Goal: Task Accomplishment & Management: Manage account settings

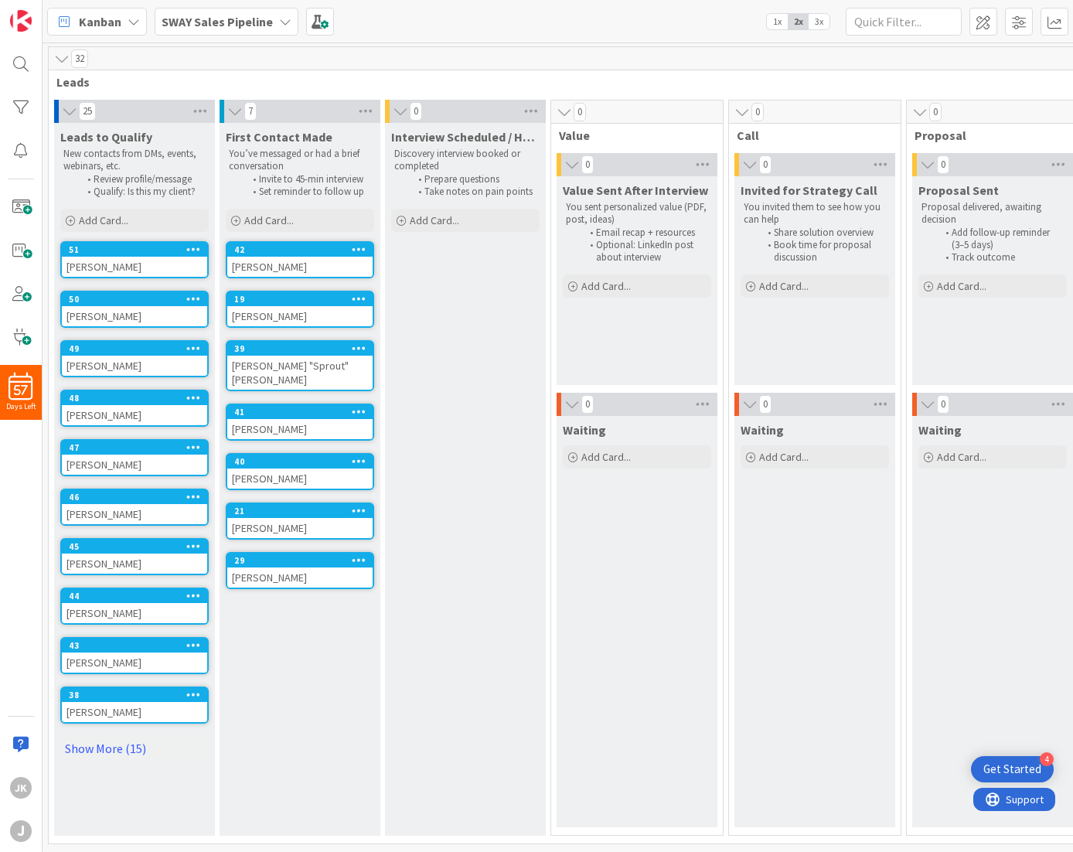
click at [97, 744] on link "Show More (15)" at bounding box center [134, 748] width 148 height 25
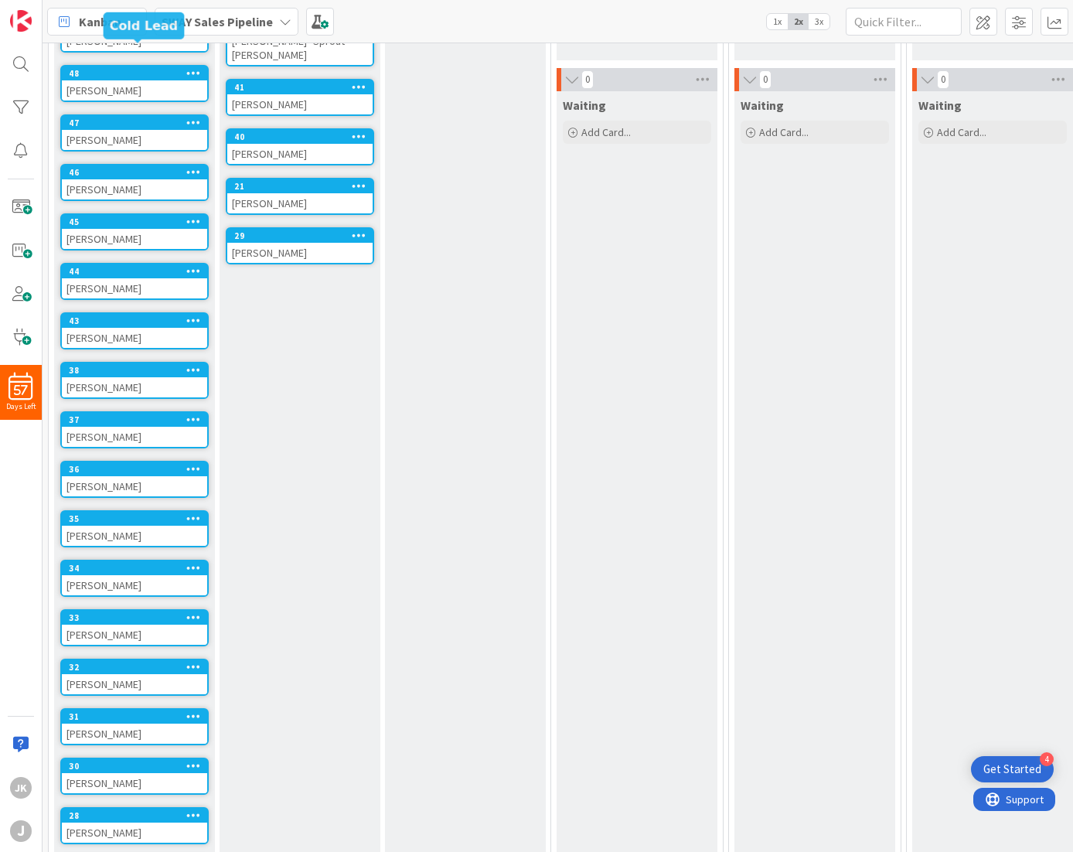
scroll to position [688, 0]
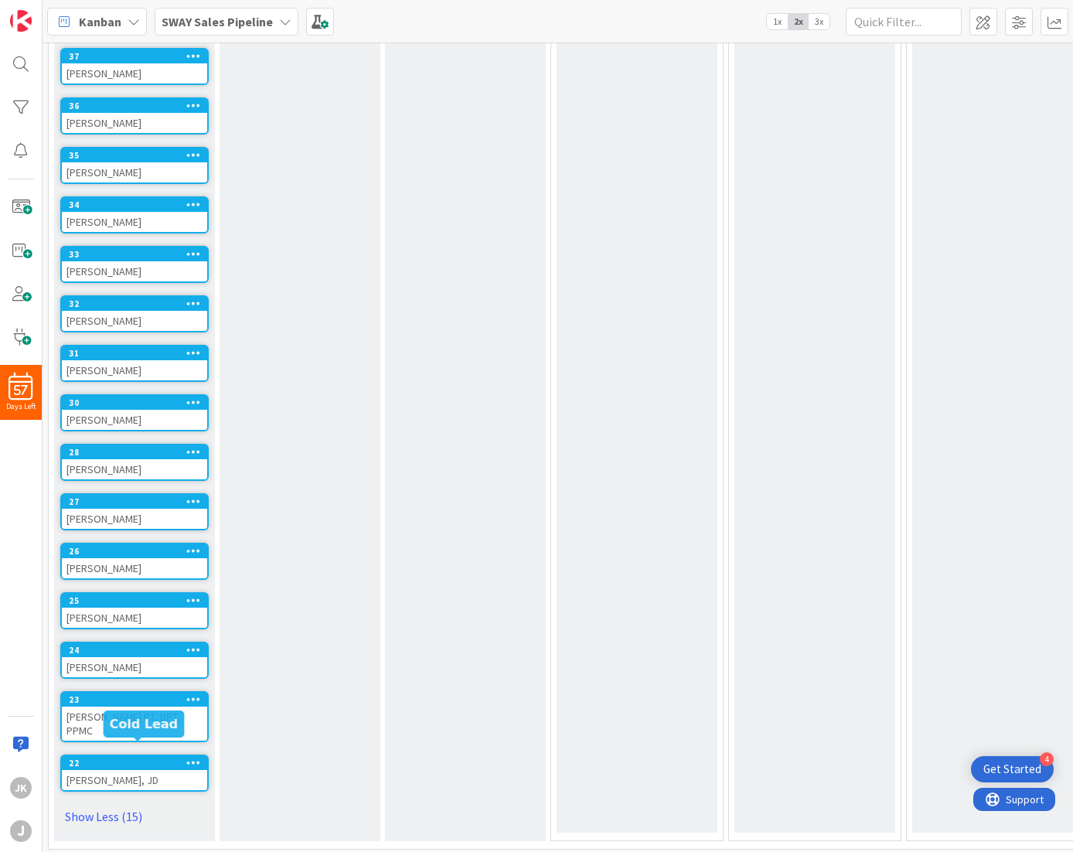
click at [101, 757] on div "22" at bounding box center [138, 762] width 138 height 11
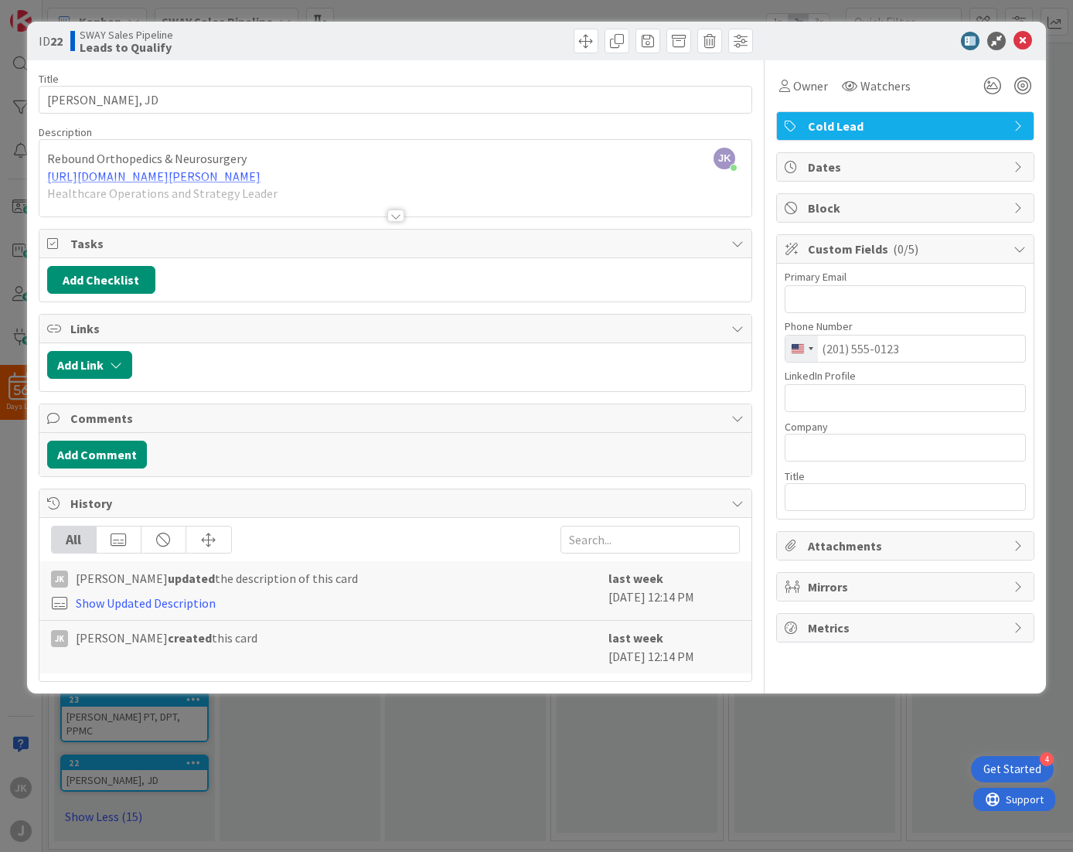
click at [396, 217] on div at bounding box center [395, 215] width 17 height 12
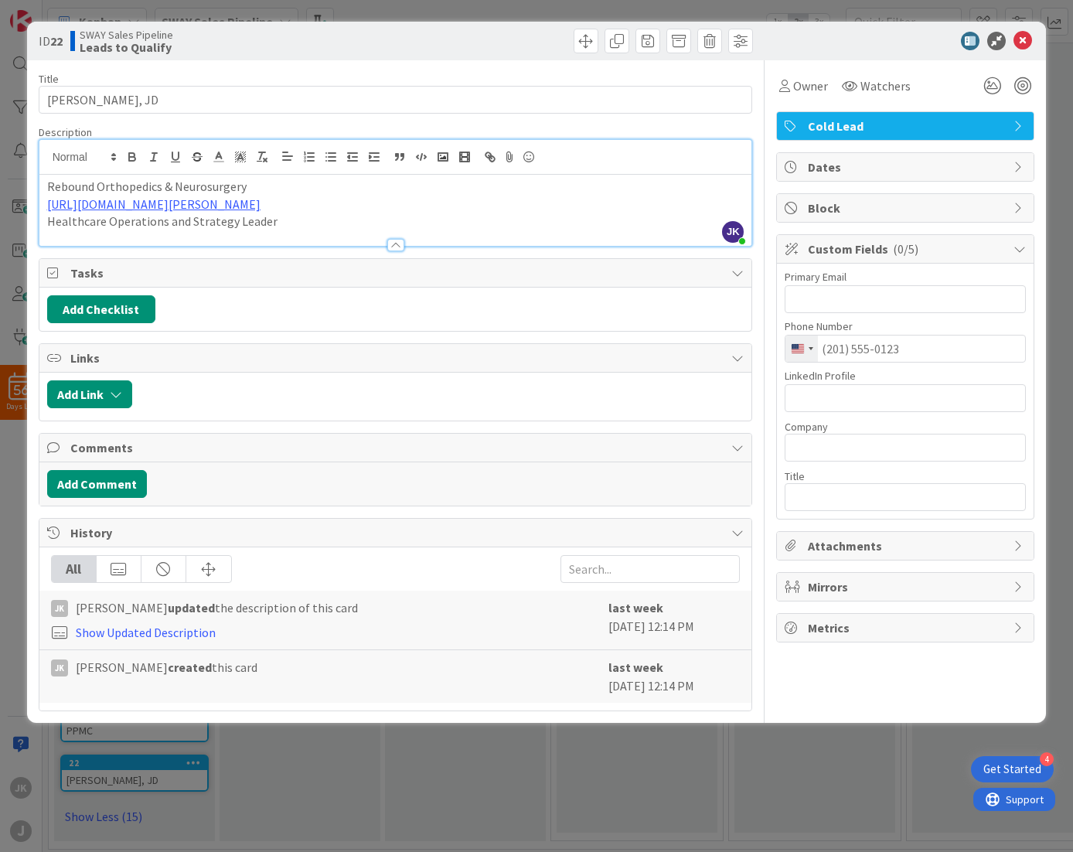
click at [304, 205] on p "[URL][DOMAIN_NAME][PERSON_NAME]" at bounding box center [395, 204] width 697 height 18
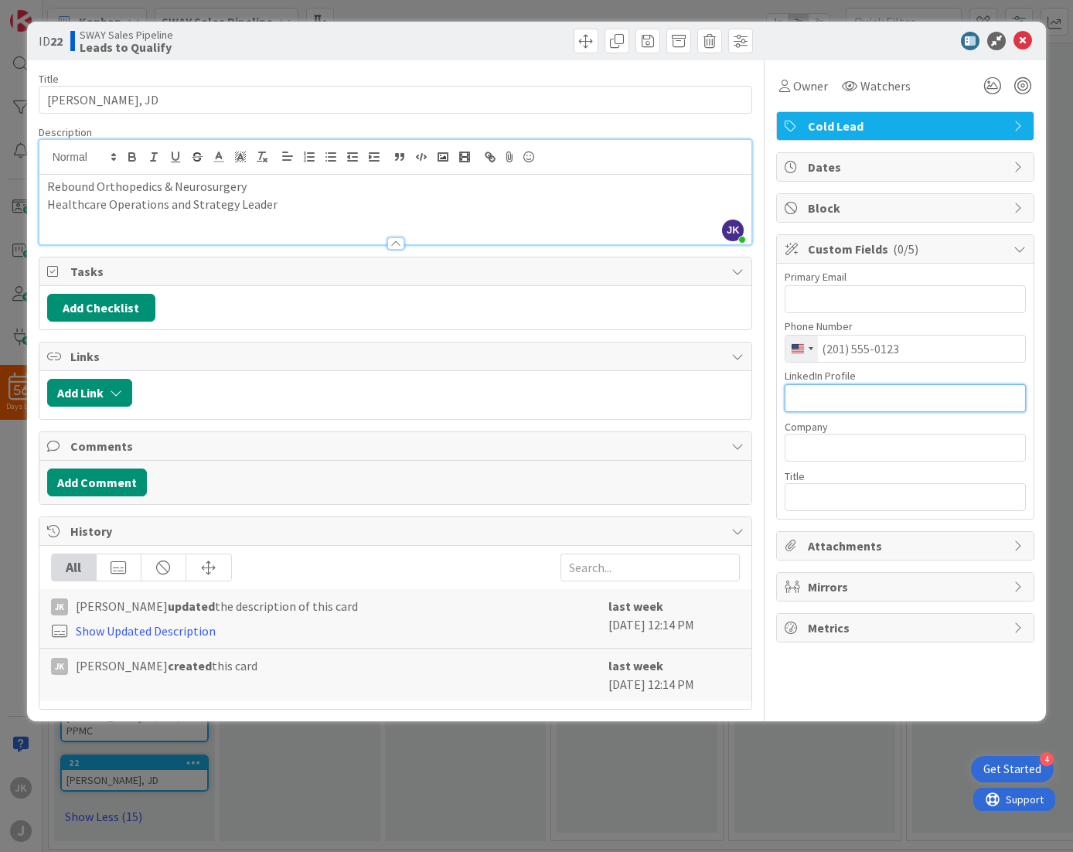
click at [841, 403] on input "text" at bounding box center [904, 398] width 241 height 28
paste input "[URL][DOMAIN_NAME][PERSON_NAME]"
type input "[URL][DOMAIN_NAME][PERSON_NAME]"
click at [215, 186] on p "Rebound Orthopedics & Neurosurgery" at bounding box center [395, 187] width 697 height 18
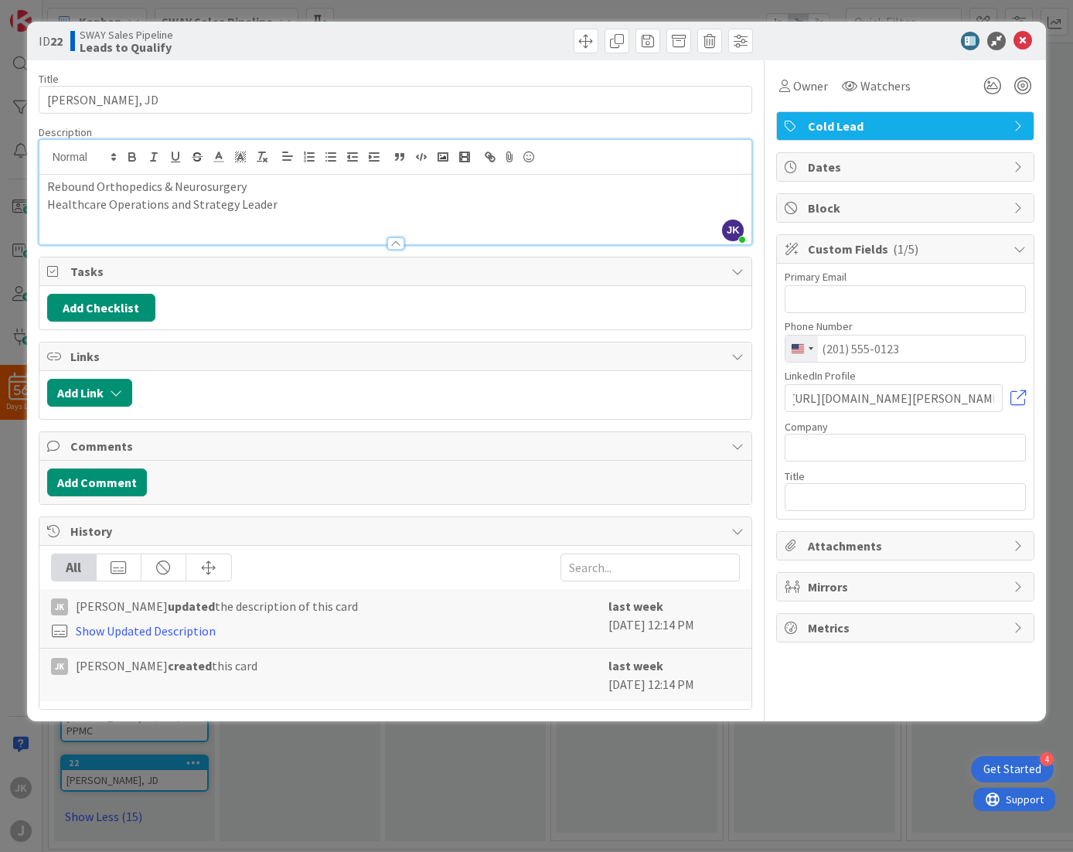
scroll to position [0, 0]
click at [215, 186] on p "Rebound Orthopedics & Neurosurgery" at bounding box center [395, 187] width 697 height 18
click at [848, 440] on input "text" at bounding box center [904, 447] width 241 height 28
paste input "Rebound Orthopedics & Neurosurge"
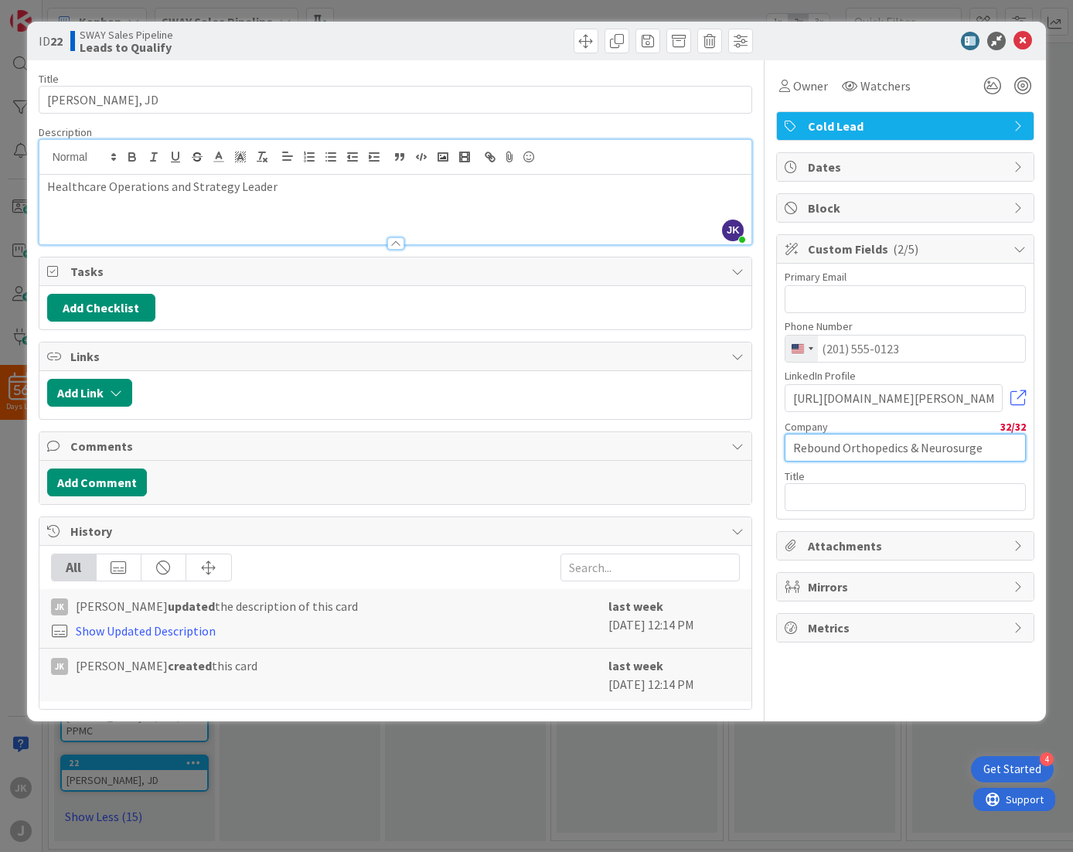
click at [794, 448] on input "Rebound Orthopedics & Neurosurge" at bounding box center [904, 447] width 241 height 28
type input "Rebound Orthopedics & Neurosurge"
click at [226, 187] on p "Healthcare Operations and Strategy Leader" at bounding box center [395, 187] width 697 height 18
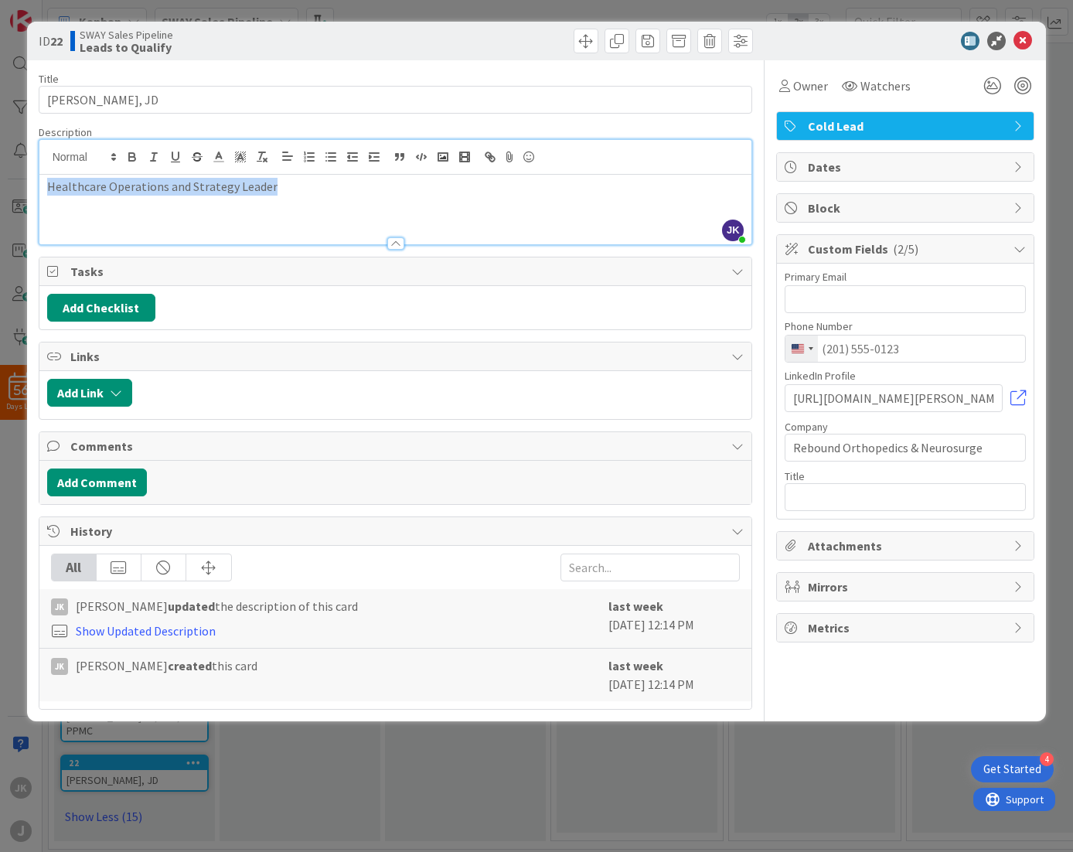
click at [226, 187] on p "Healthcare Operations and Strategy Leader" at bounding box center [395, 187] width 697 height 18
copy p "Healthcare Operations and Strategy Leader"
click at [835, 501] on input "text" at bounding box center [904, 497] width 241 height 28
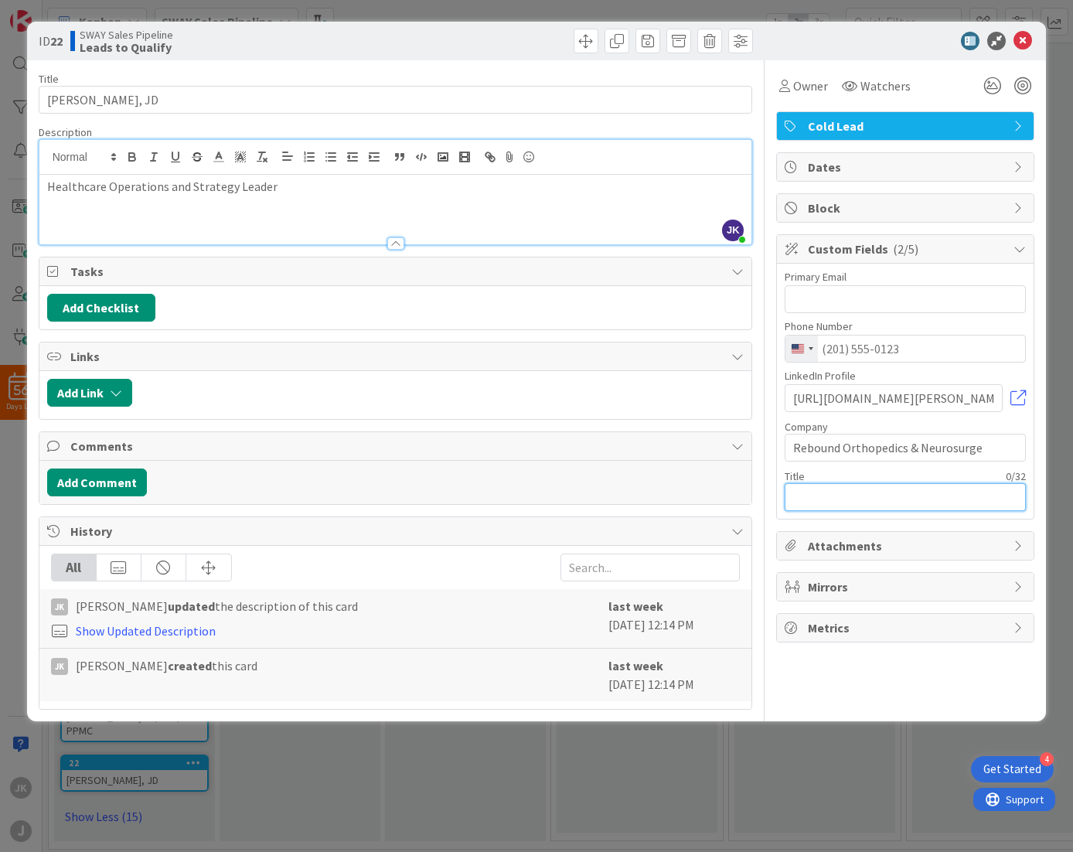
paste input "Healthcare Operations and Strate"
click at [865, 497] on input "Healthcare Operations and Strate" at bounding box center [904, 497] width 241 height 28
click at [934, 499] on input "Healthcare Op and Strate" at bounding box center [904, 497] width 241 height 28
click at [882, 499] on input "Healthcare Op and Strategy Leade" at bounding box center [904, 497] width 241 height 28
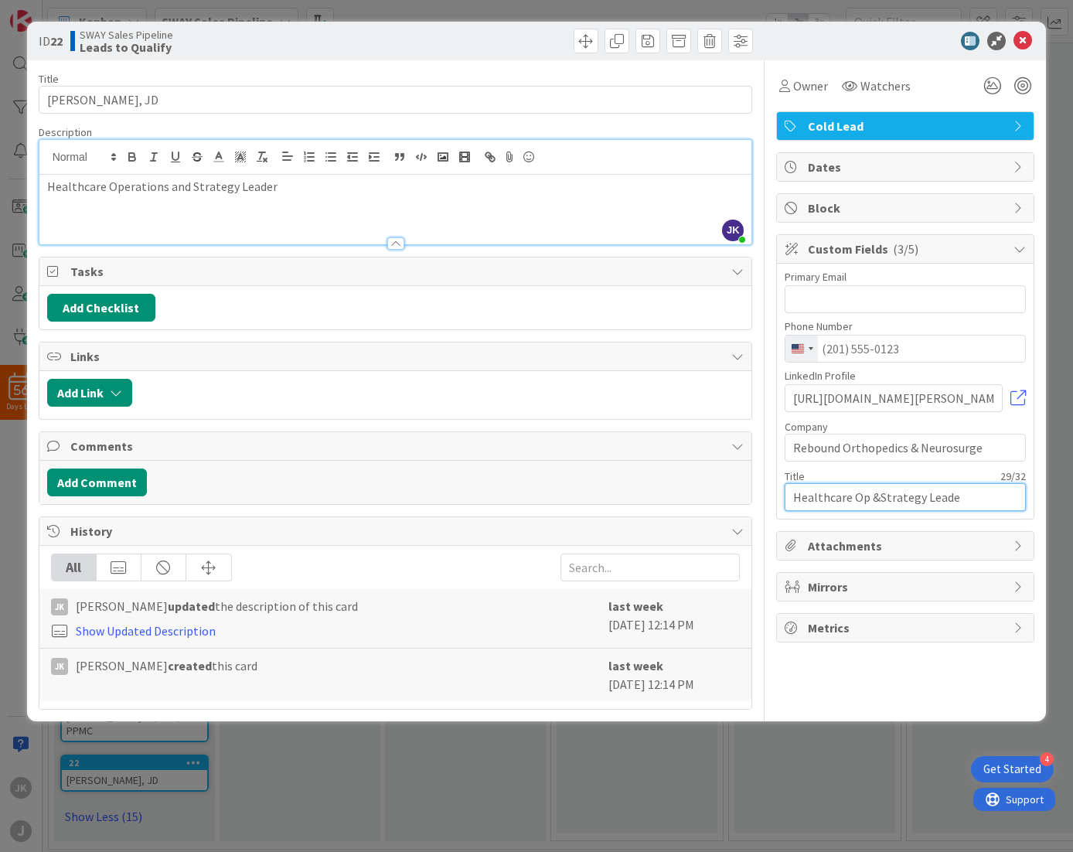
click at [964, 491] on input "Healthcare Op &Strategy Leade" at bounding box center [904, 497] width 241 height 28
type input "Healthcare Op &Strategy Leader"
click at [848, 393] on input "[URL][DOMAIN_NAME][PERSON_NAME]" at bounding box center [893, 398] width 218 height 28
click at [1012, 397] on link at bounding box center [1017, 397] width 15 height 15
click at [1029, 39] on icon at bounding box center [1022, 41] width 19 height 19
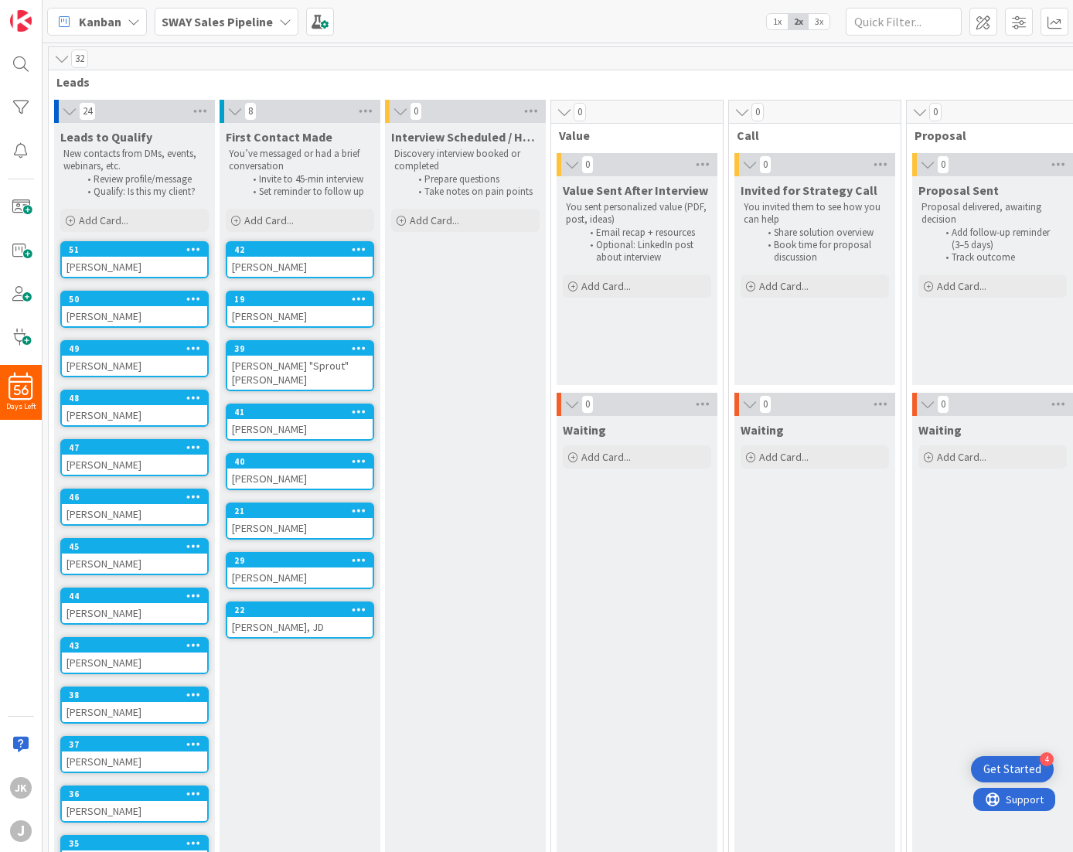
click at [358, 109] on icon at bounding box center [365, 111] width 20 height 23
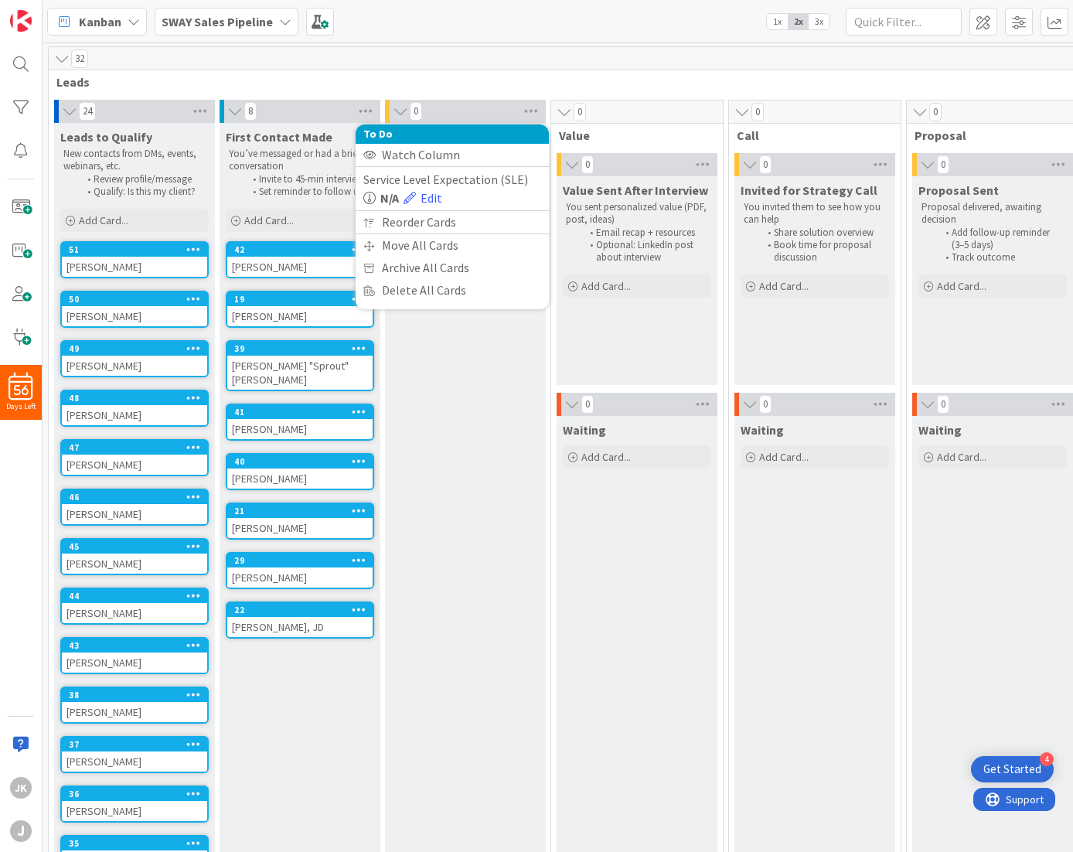
click at [472, 74] on span "Leads" at bounding box center [649, 81] width 1186 height 15
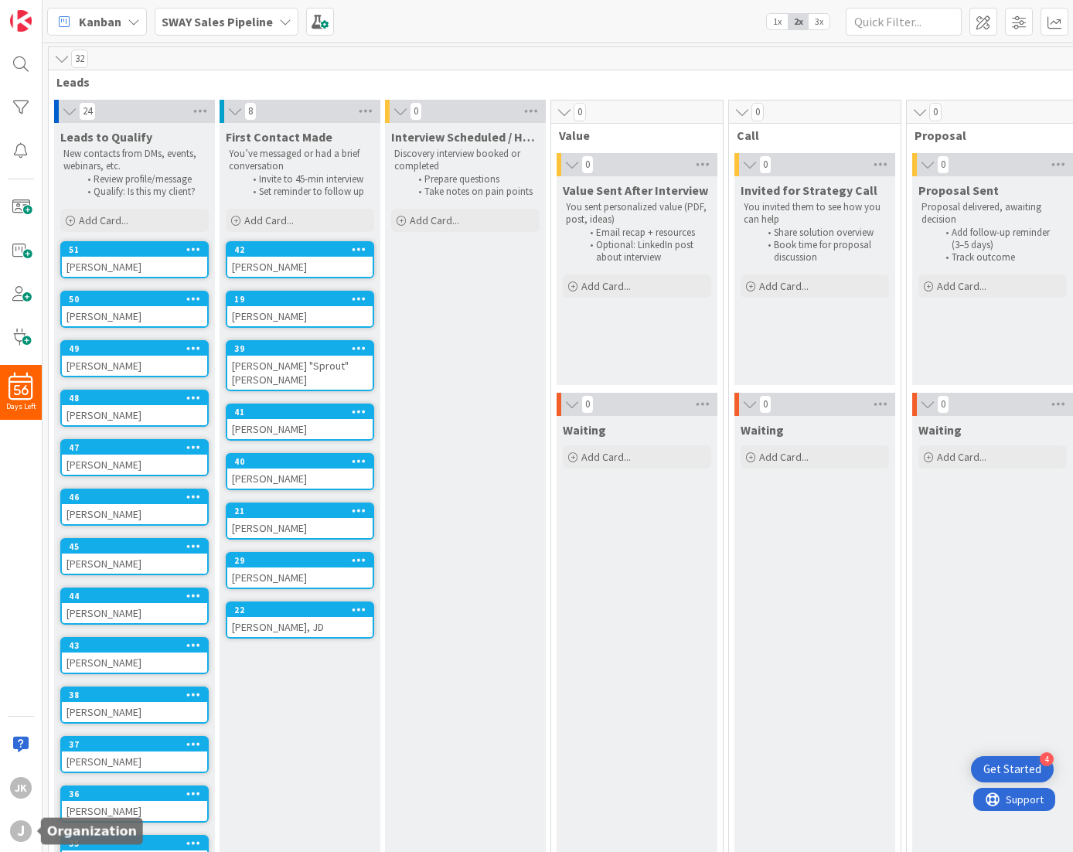
click at [14, 829] on div "j" at bounding box center [21, 831] width 22 height 22
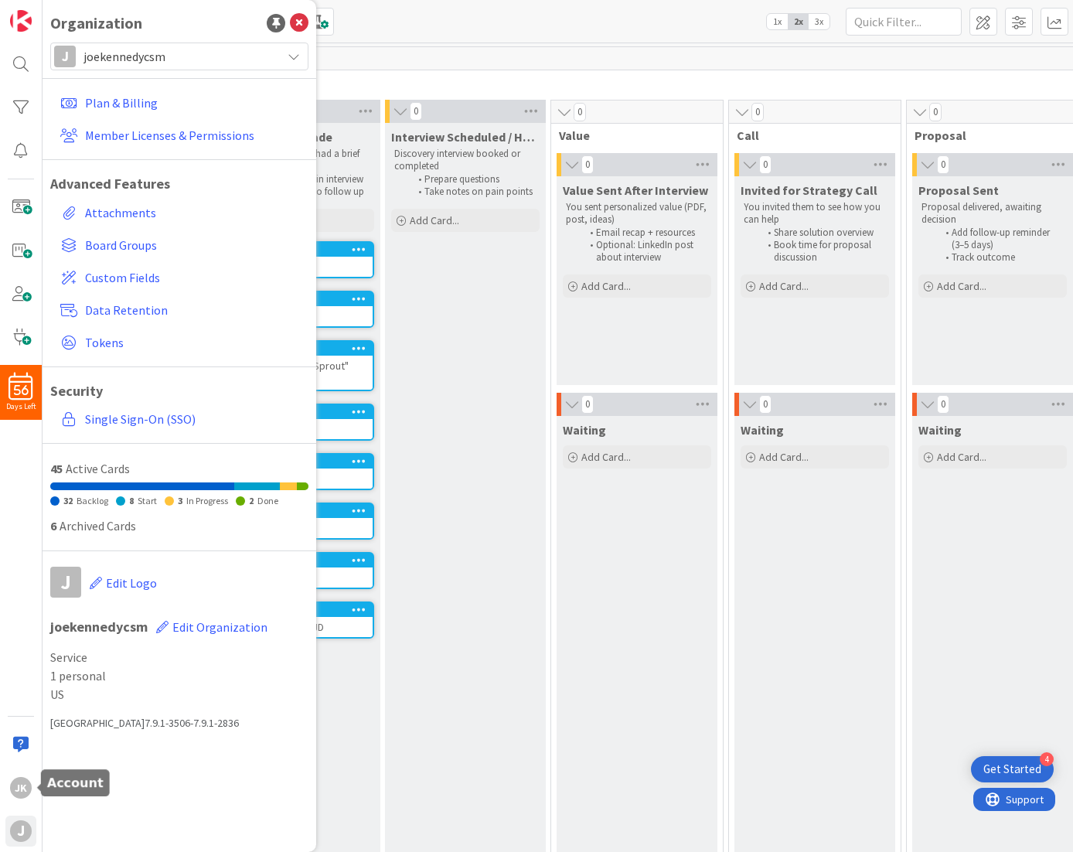
click at [19, 787] on div "JK" at bounding box center [21, 788] width 22 height 22
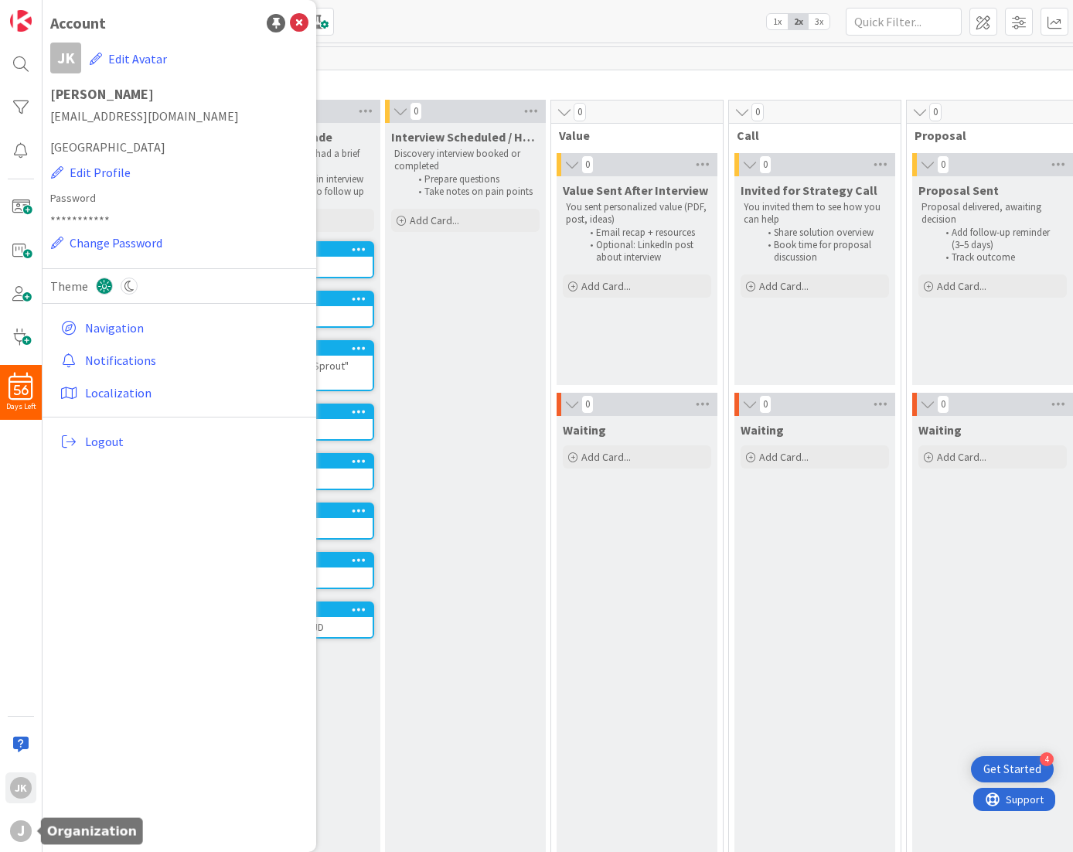
click at [19, 824] on div "j" at bounding box center [21, 831] width 22 height 22
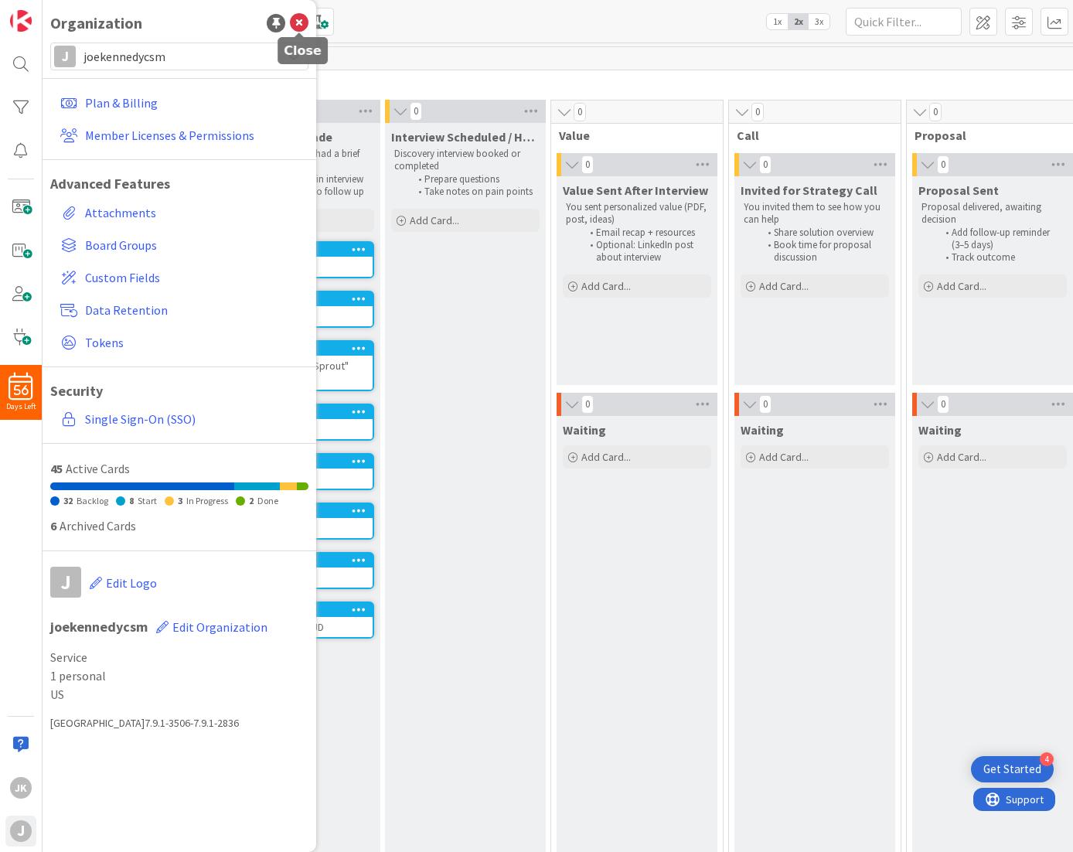
click at [297, 23] on icon at bounding box center [299, 23] width 19 height 19
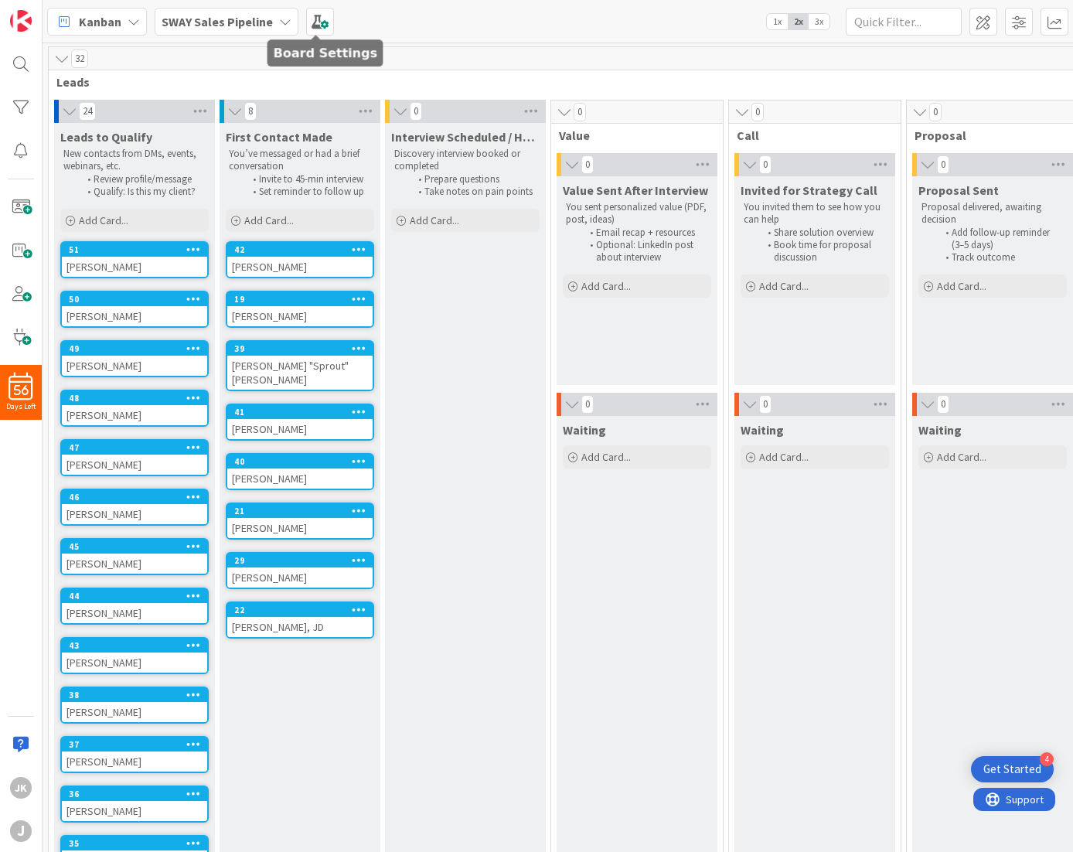
click at [320, 23] on span at bounding box center [320, 22] width 28 height 28
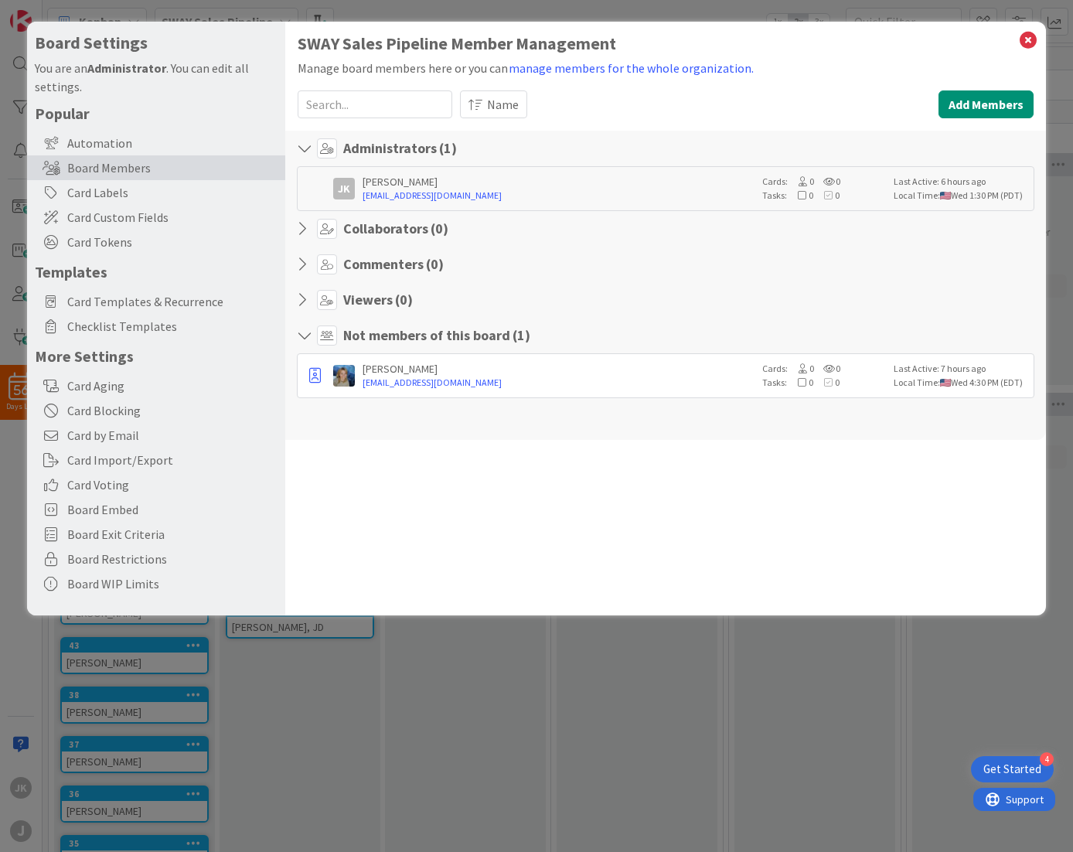
click at [121, 192] on div "Card Labels" at bounding box center [156, 192] width 258 height 25
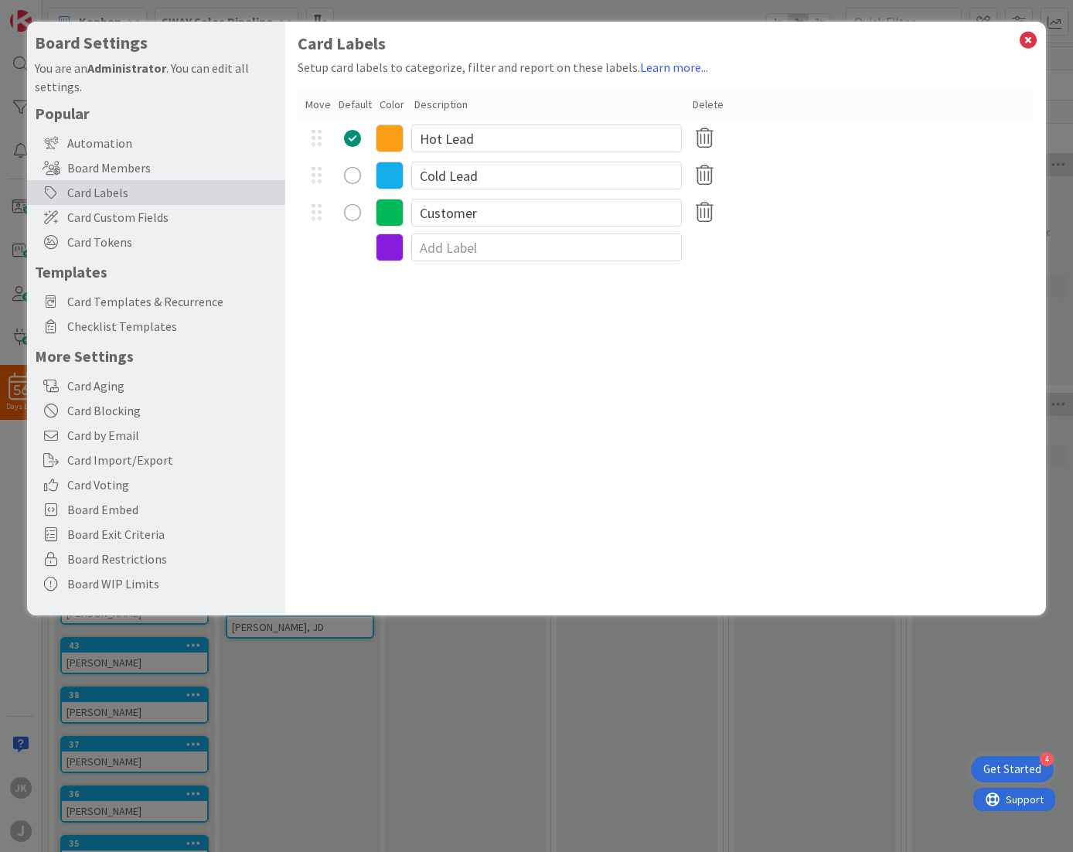
click at [114, 222] on span "Card Custom Fields" at bounding box center [172, 217] width 210 height 19
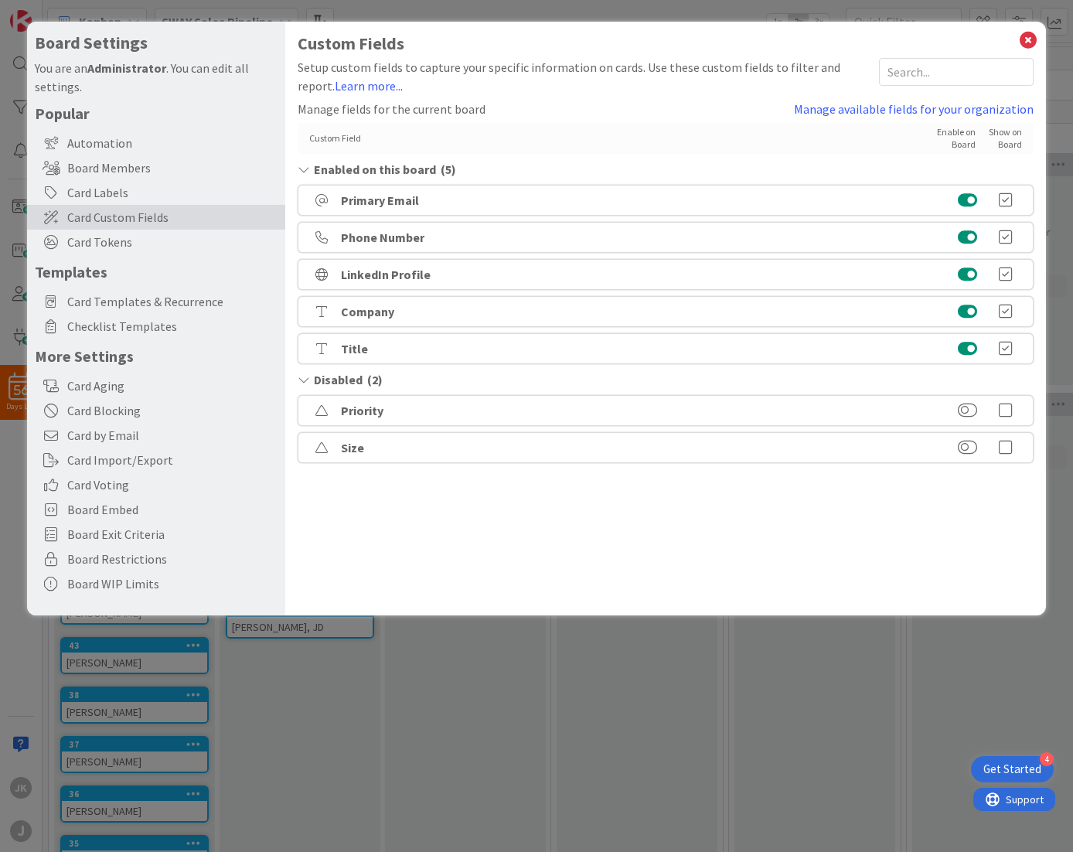
click at [124, 387] on div "Card Aging" at bounding box center [156, 385] width 258 height 25
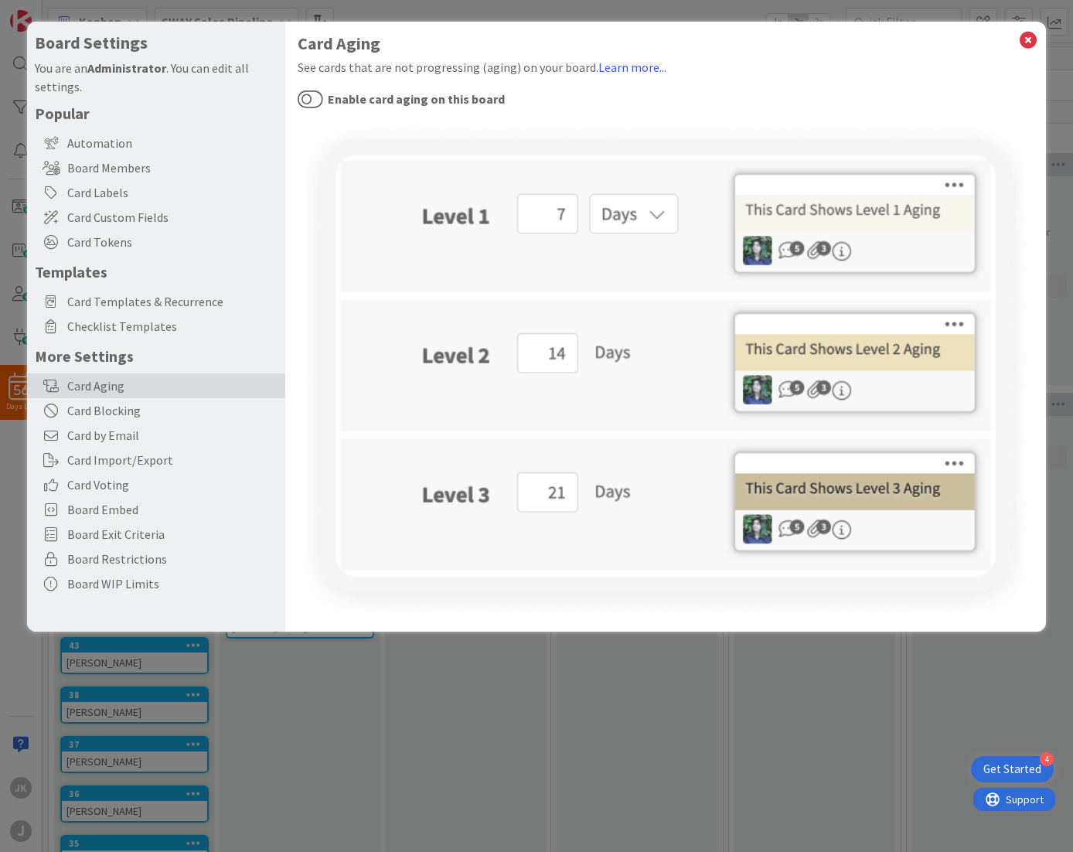
click at [311, 104] on button "Enable card aging on this board" at bounding box center [309, 99] width 25 height 20
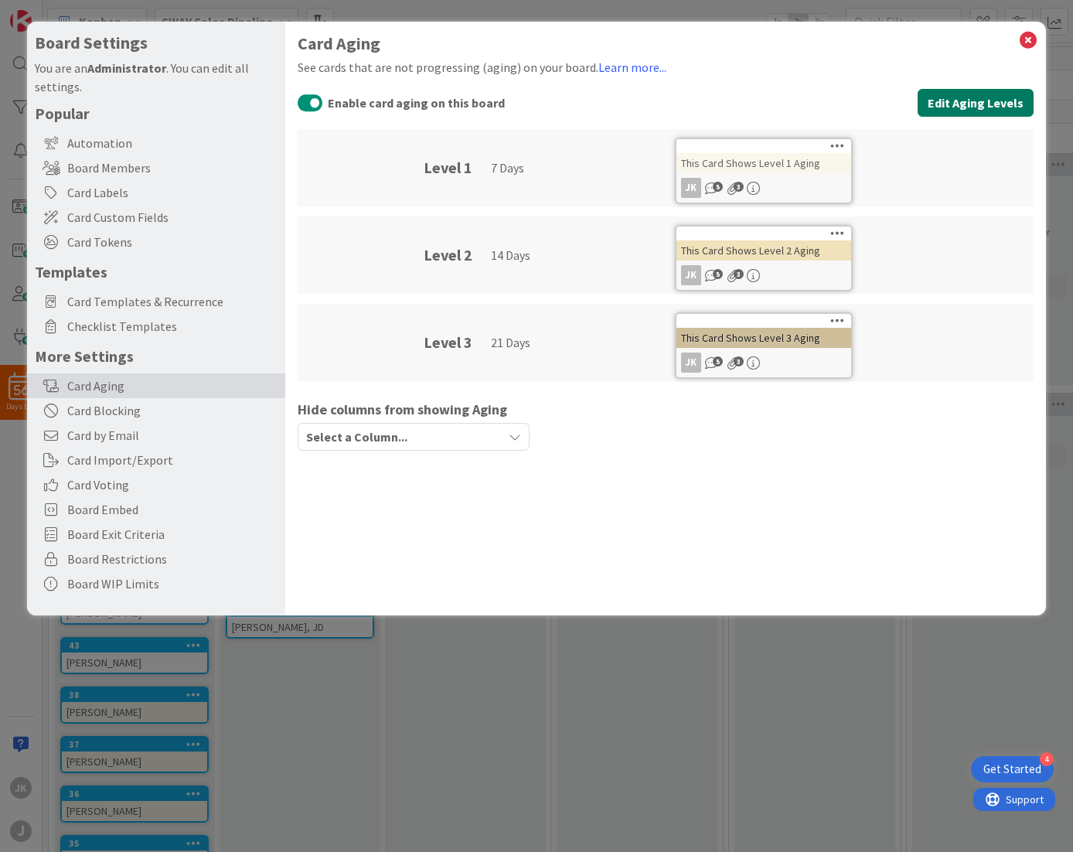
click at [985, 108] on button "Edit Aging Levels" at bounding box center [975, 103] width 116 height 28
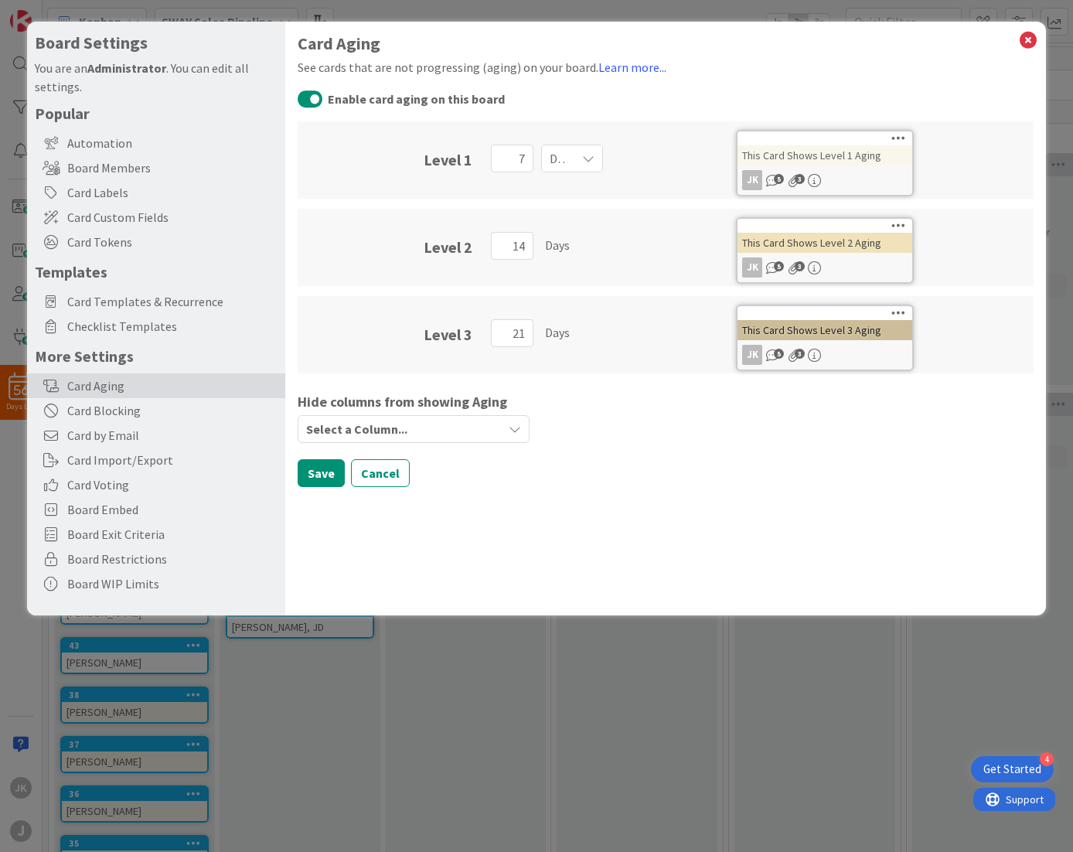
click at [384, 470] on button "Cancel" at bounding box center [380, 473] width 59 height 28
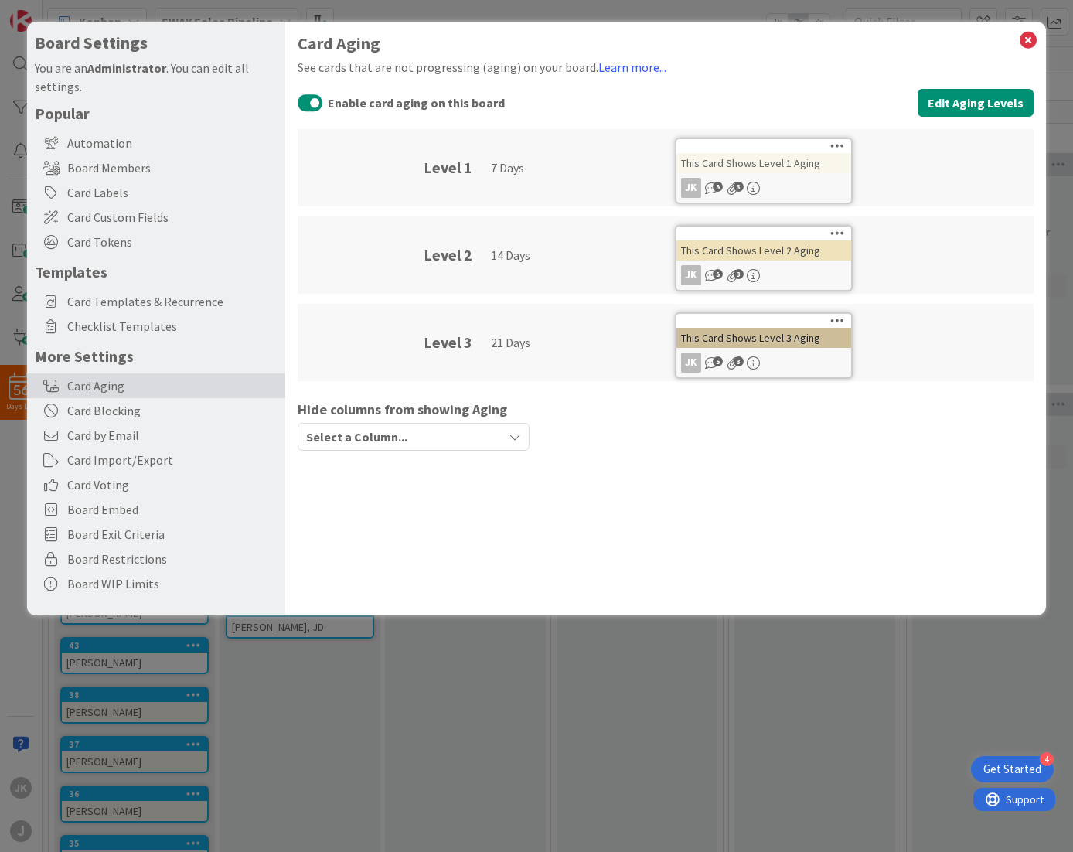
click at [104, 183] on div "Card Labels" at bounding box center [156, 192] width 258 height 25
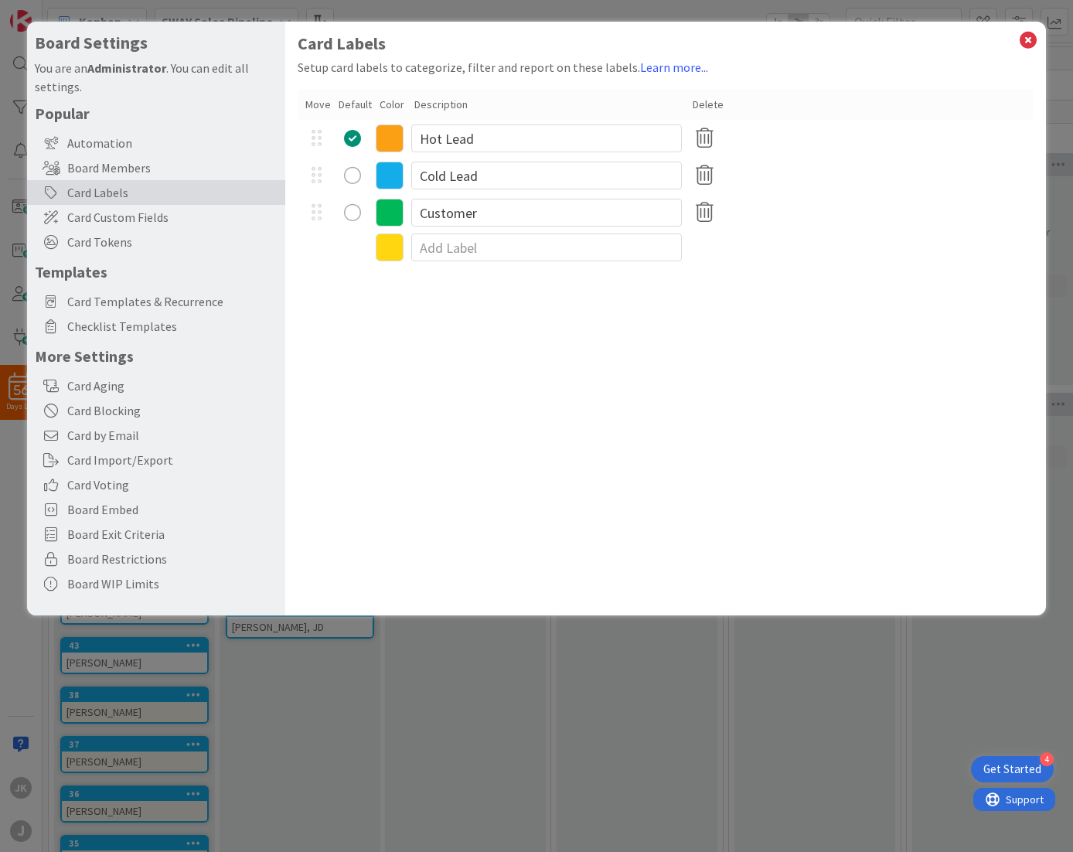
click at [102, 219] on span "Card Custom Fields" at bounding box center [172, 217] width 210 height 19
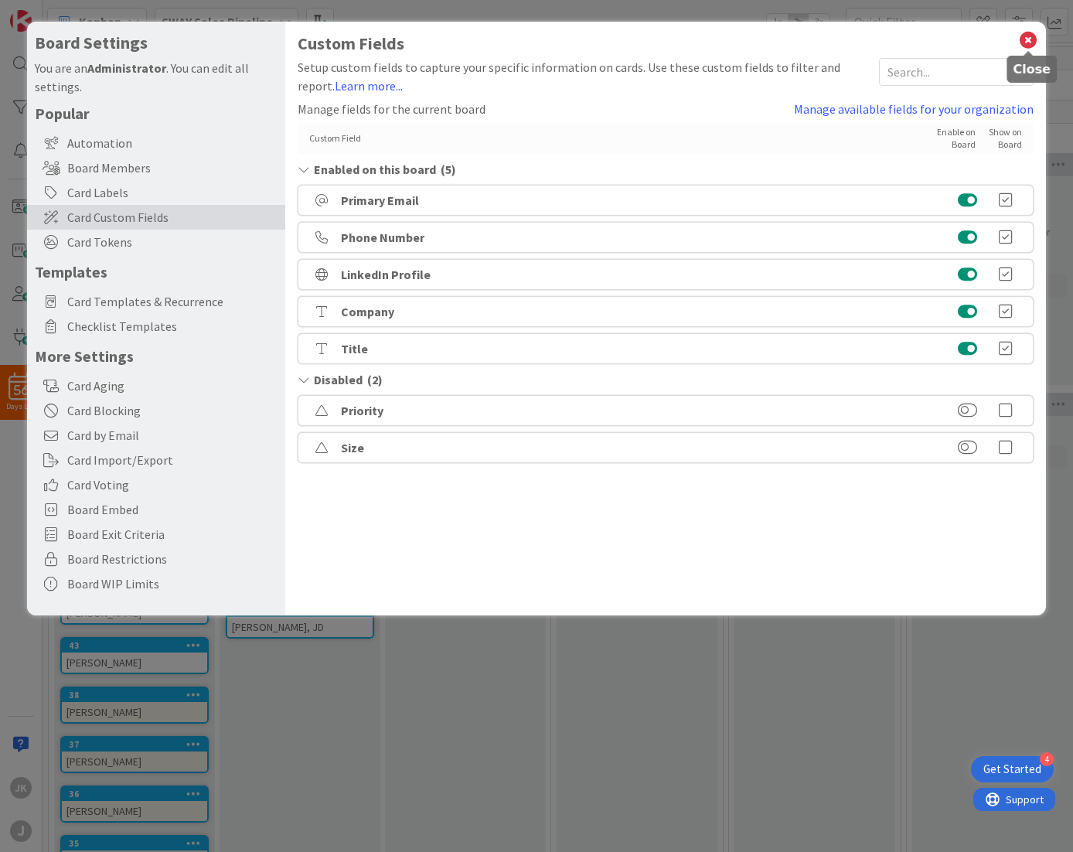
click at [1026, 45] on icon at bounding box center [1028, 40] width 20 height 22
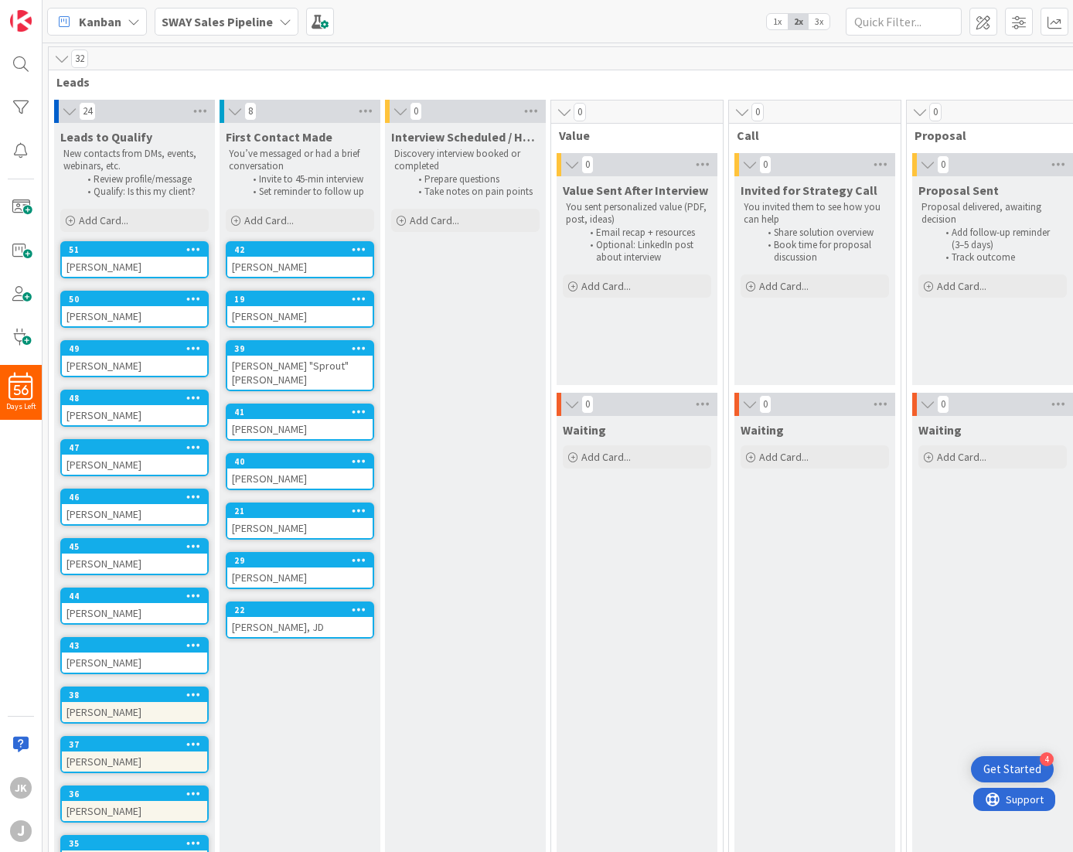
click at [364, 248] on icon at bounding box center [359, 248] width 15 height 11
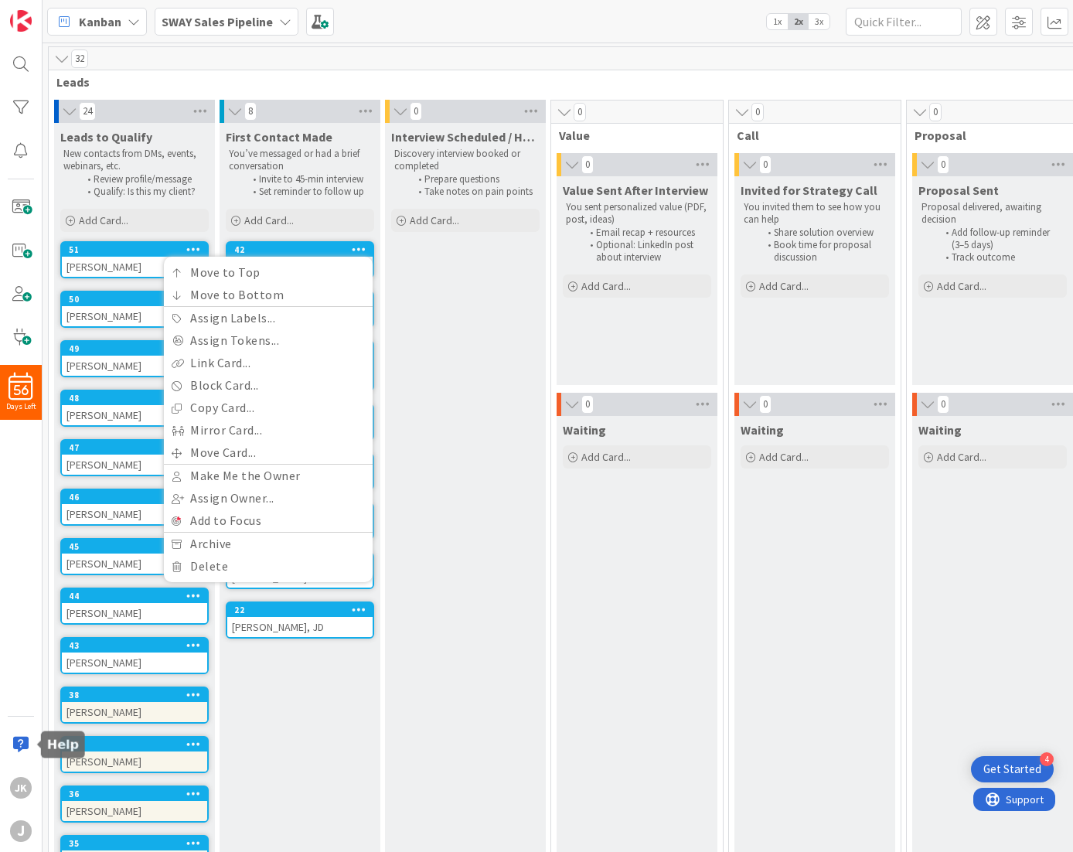
click at [20, 739] on div at bounding box center [20, 744] width 31 height 31
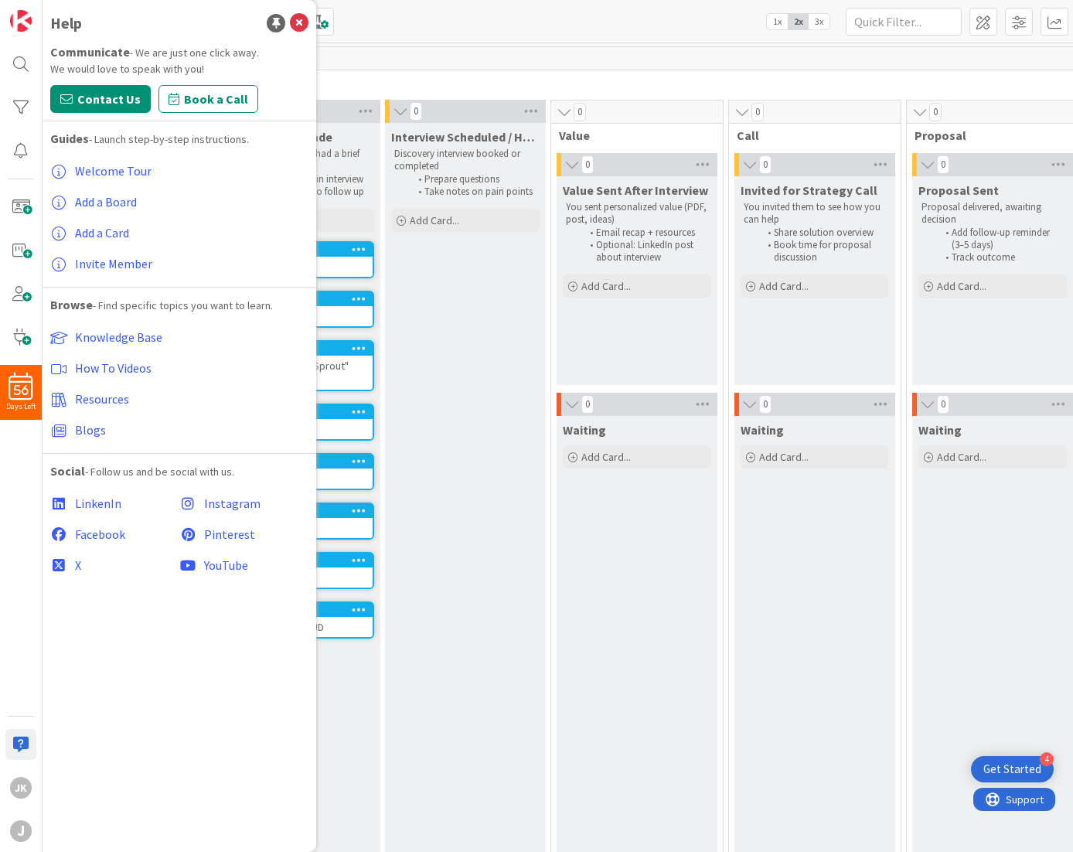
click at [136, 338] on span "Knowledge Base" at bounding box center [118, 336] width 87 height 15
click at [522, 32] on div "Kanban SWAY Sales Pipeline 1x 2x 3x" at bounding box center [557, 21] width 1030 height 42
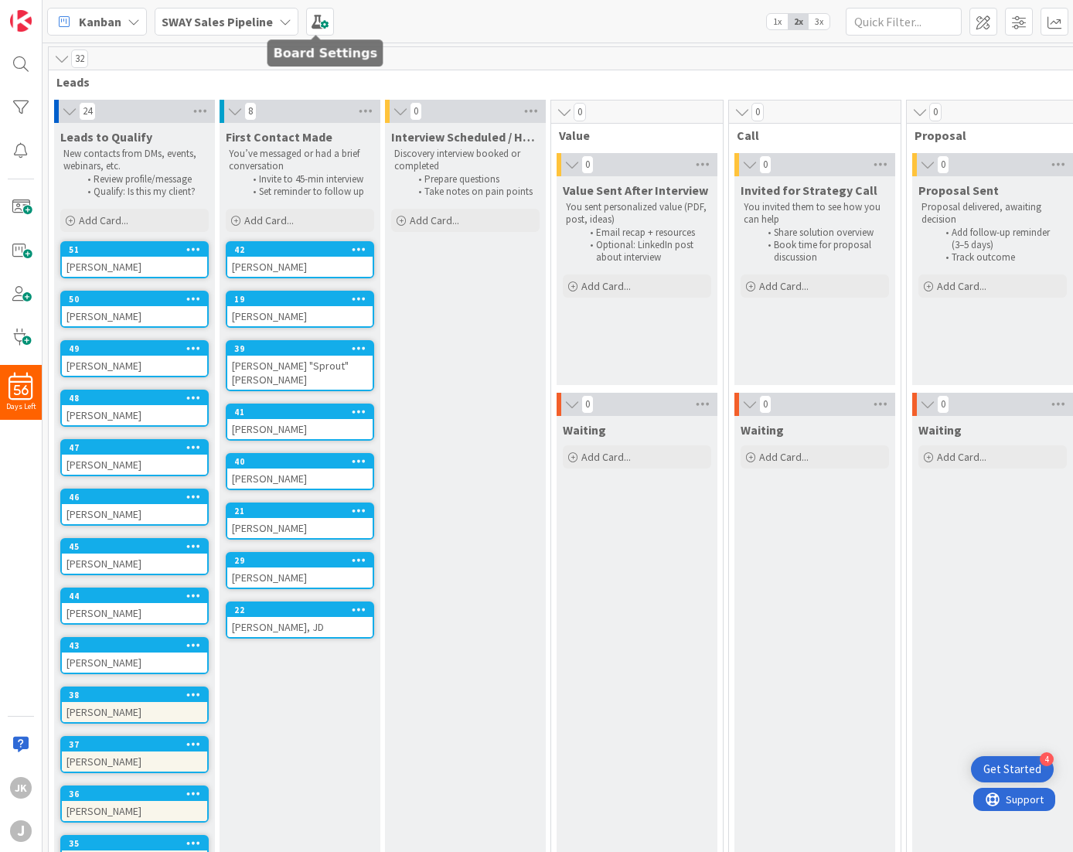
click at [321, 16] on span at bounding box center [320, 22] width 28 height 28
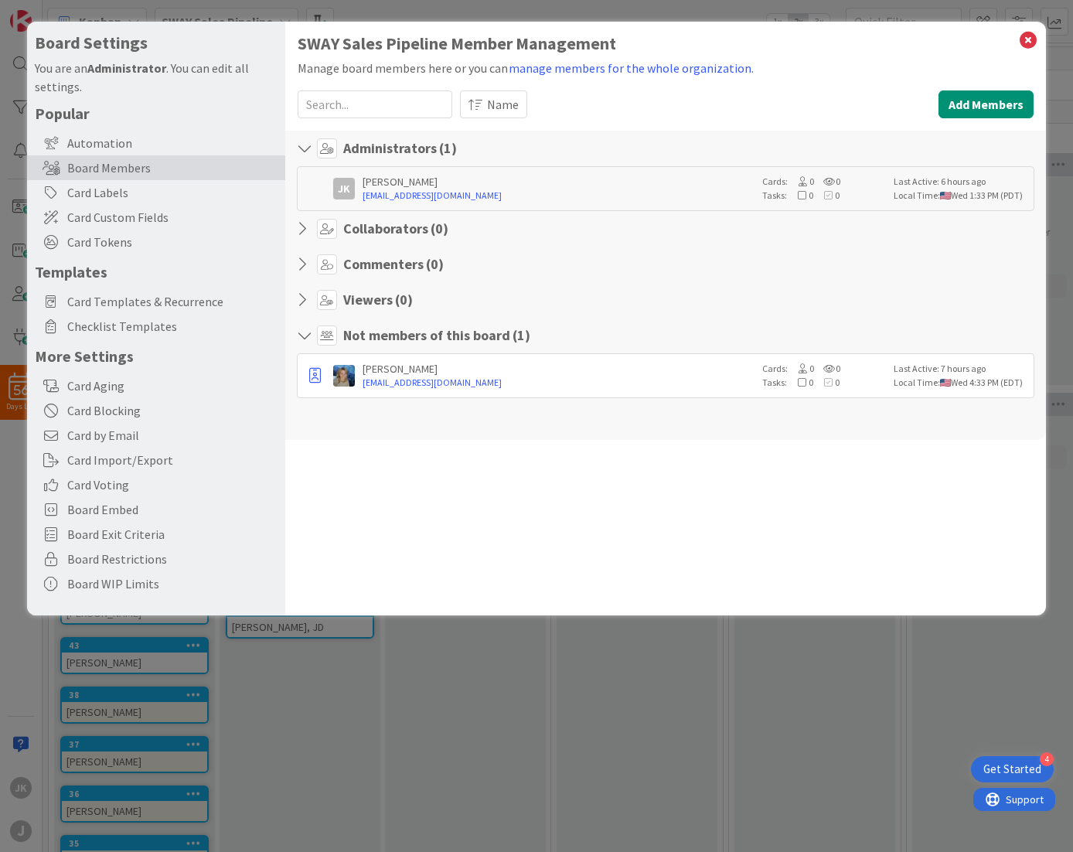
click at [83, 192] on div "Card Labels" at bounding box center [156, 192] width 258 height 25
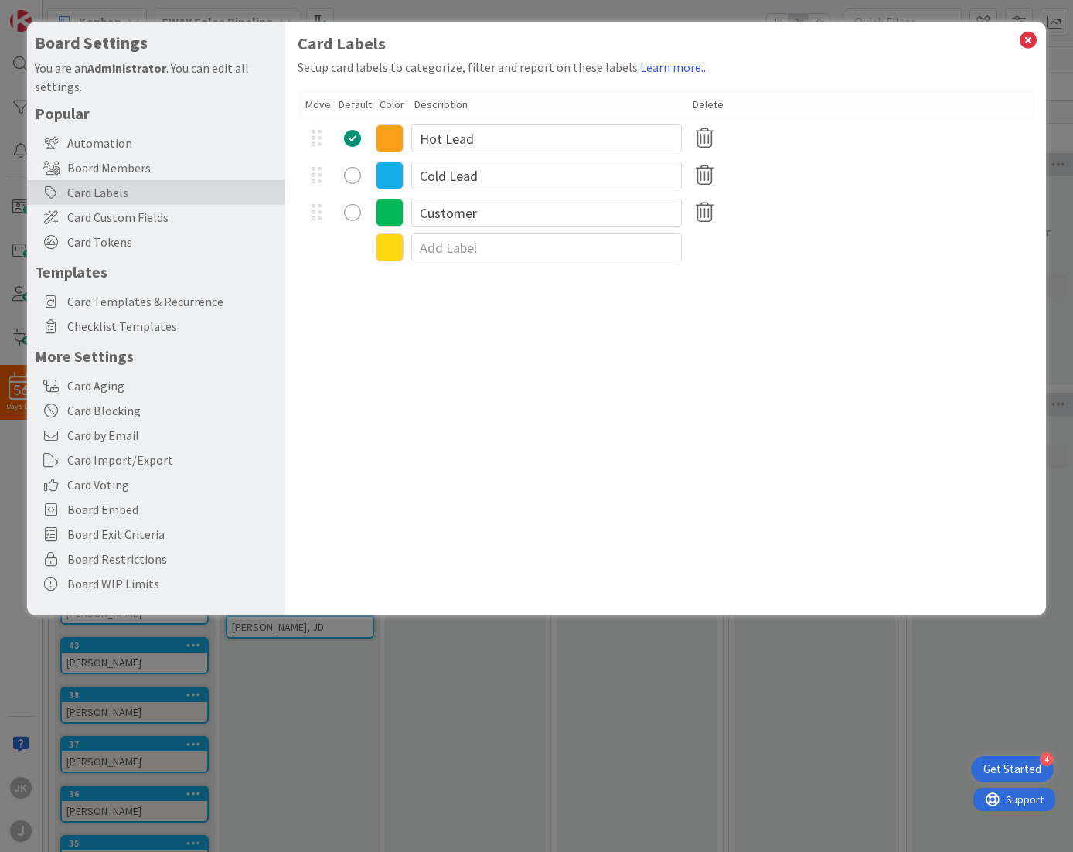
click at [83, 212] on span "Card Custom Fields" at bounding box center [172, 217] width 210 height 19
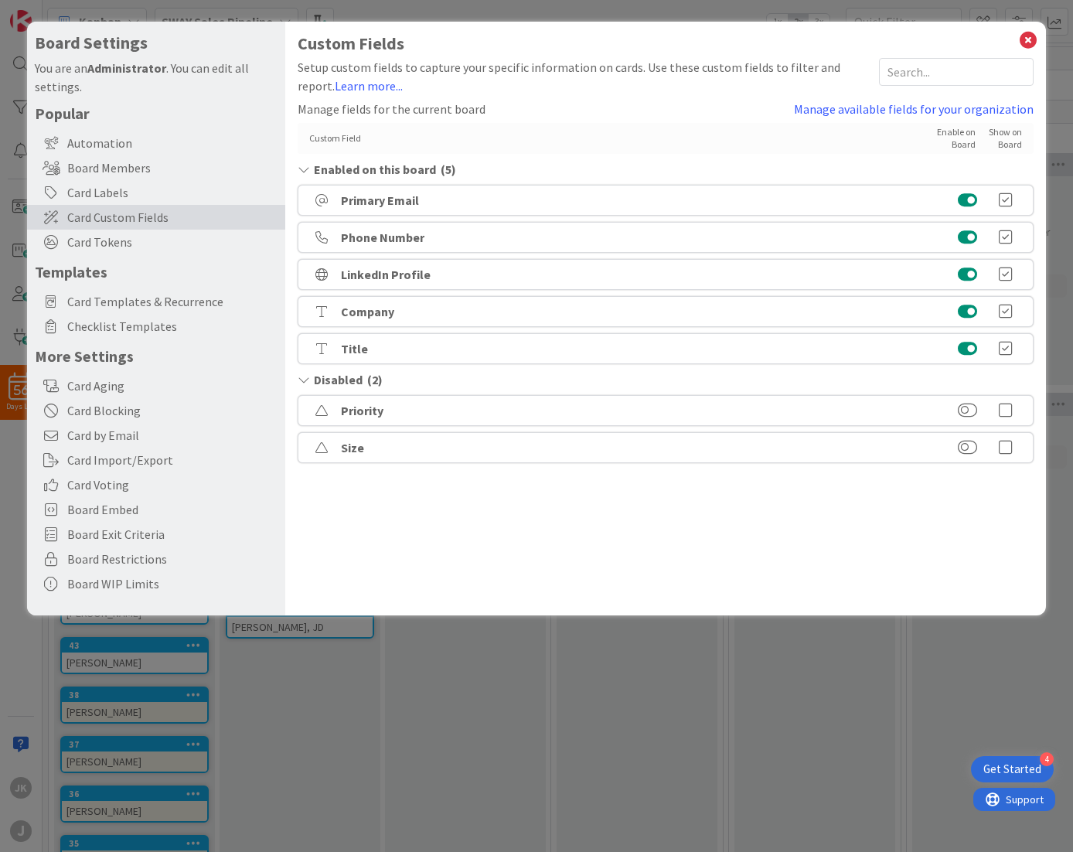
click at [97, 390] on div "Card Aging" at bounding box center [156, 385] width 258 height 25
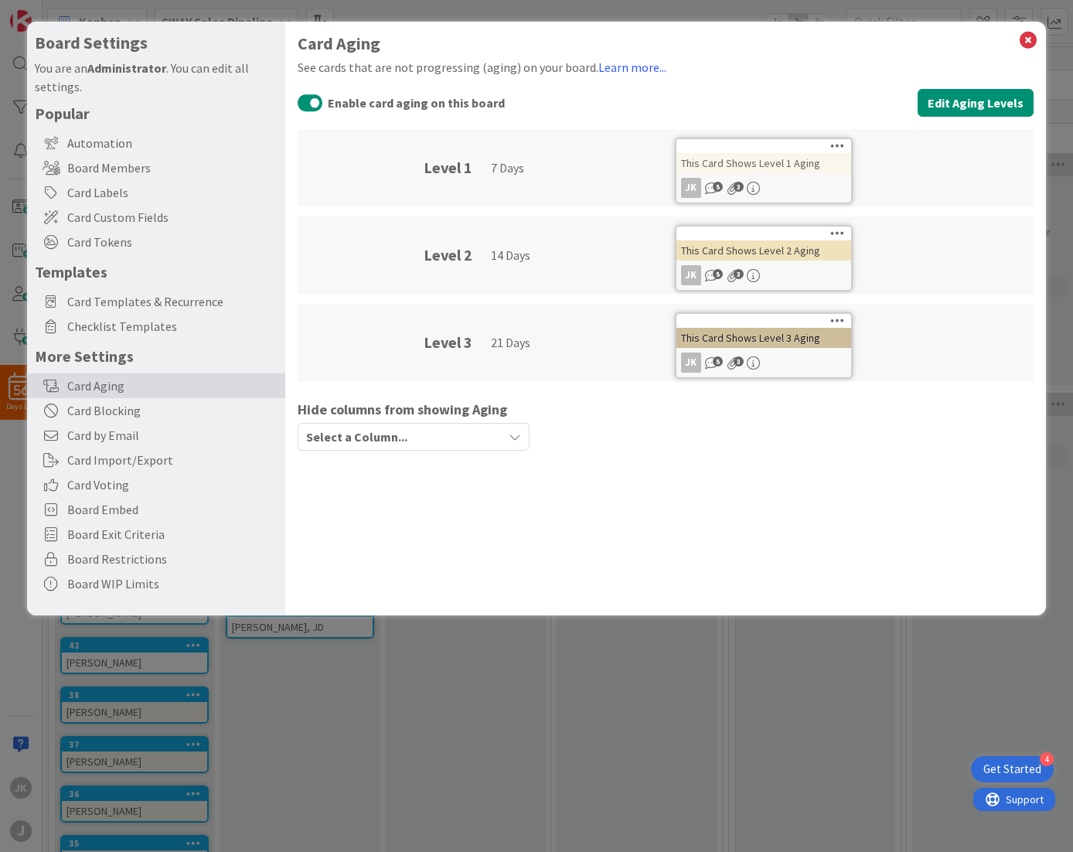
click at [137, 331] on span "Checklist Templates" at bounding box center [172, 326] width 210 height 19
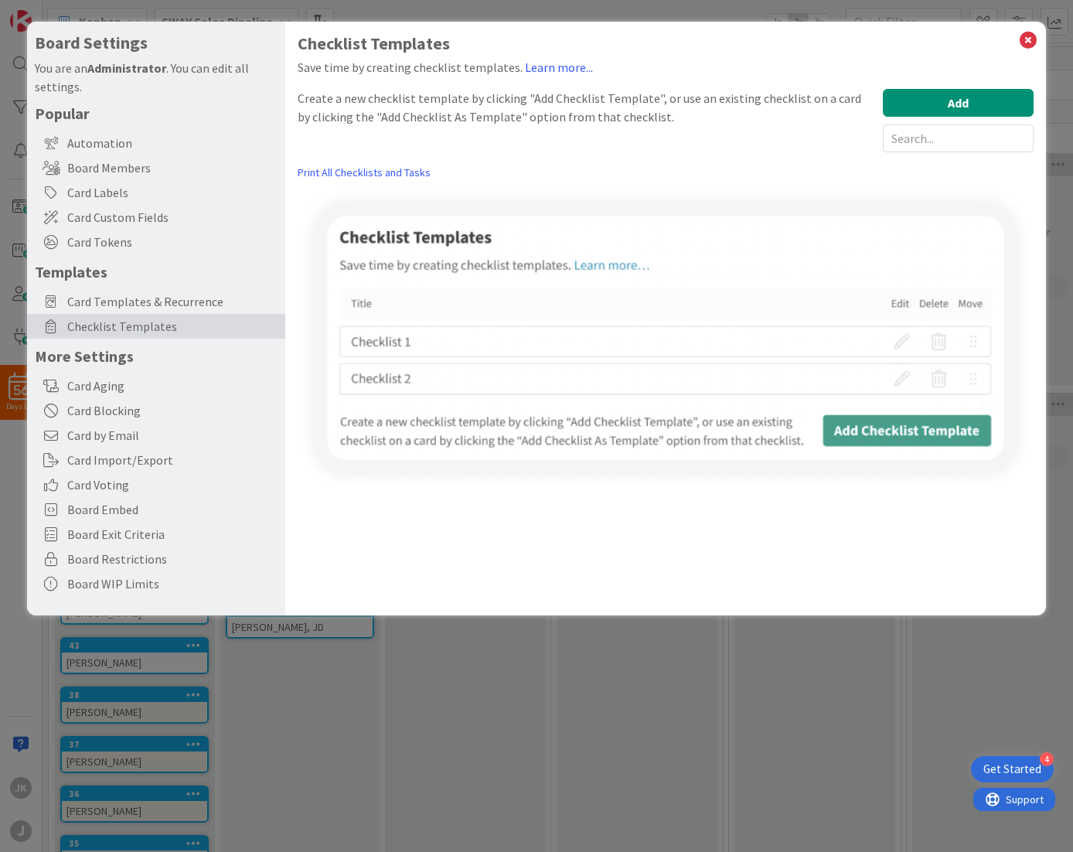
click at [134, 311] on div "Card Templates & Recurrence" at bounding box center [156, 301] width 258 height 25
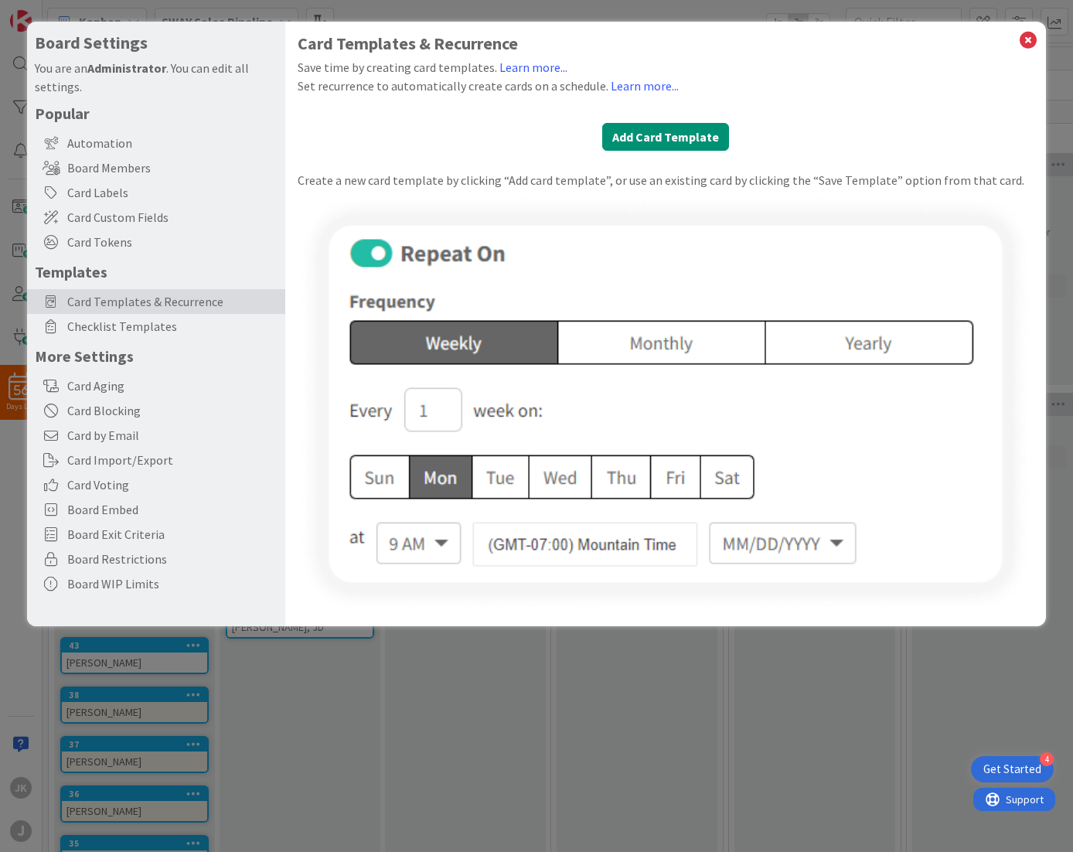
click at [93, 187] on div "Card Labels" at bounding box center [156, 192] width 258 height 25
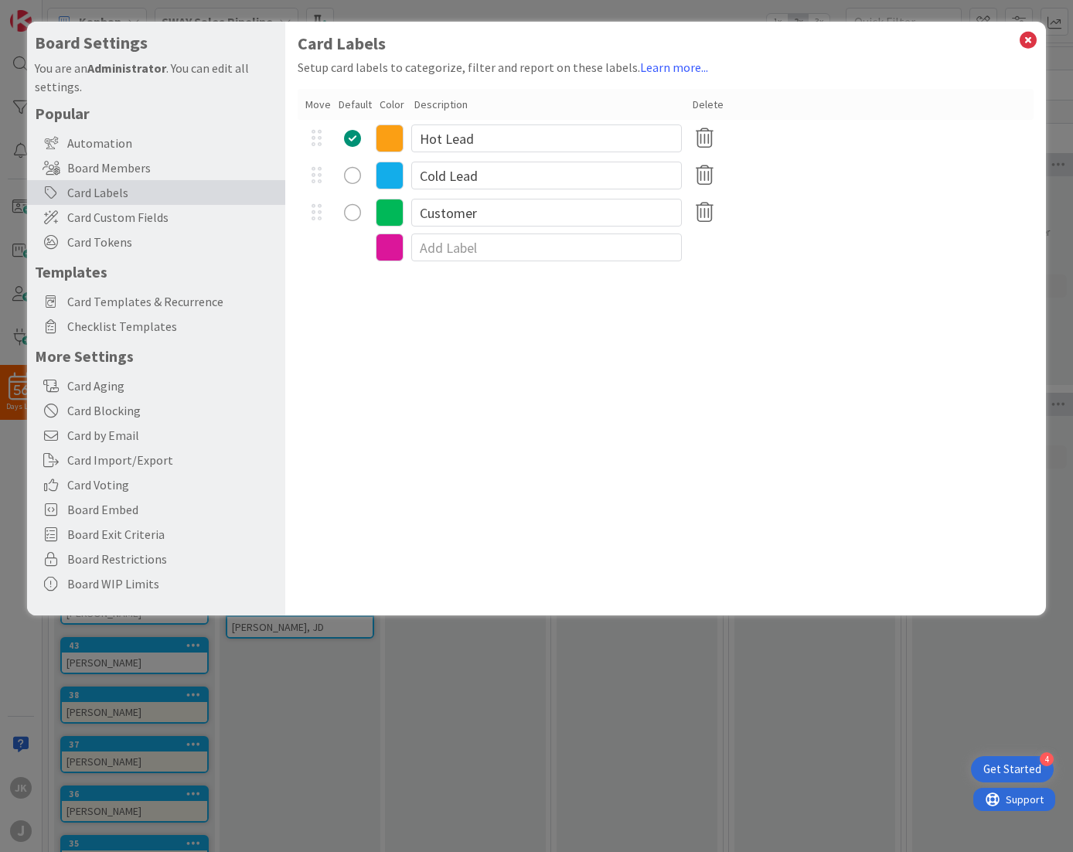
click at [87, 219] on span "Card Custom Fields" at bounding box center [172, 217] width 210 height 19
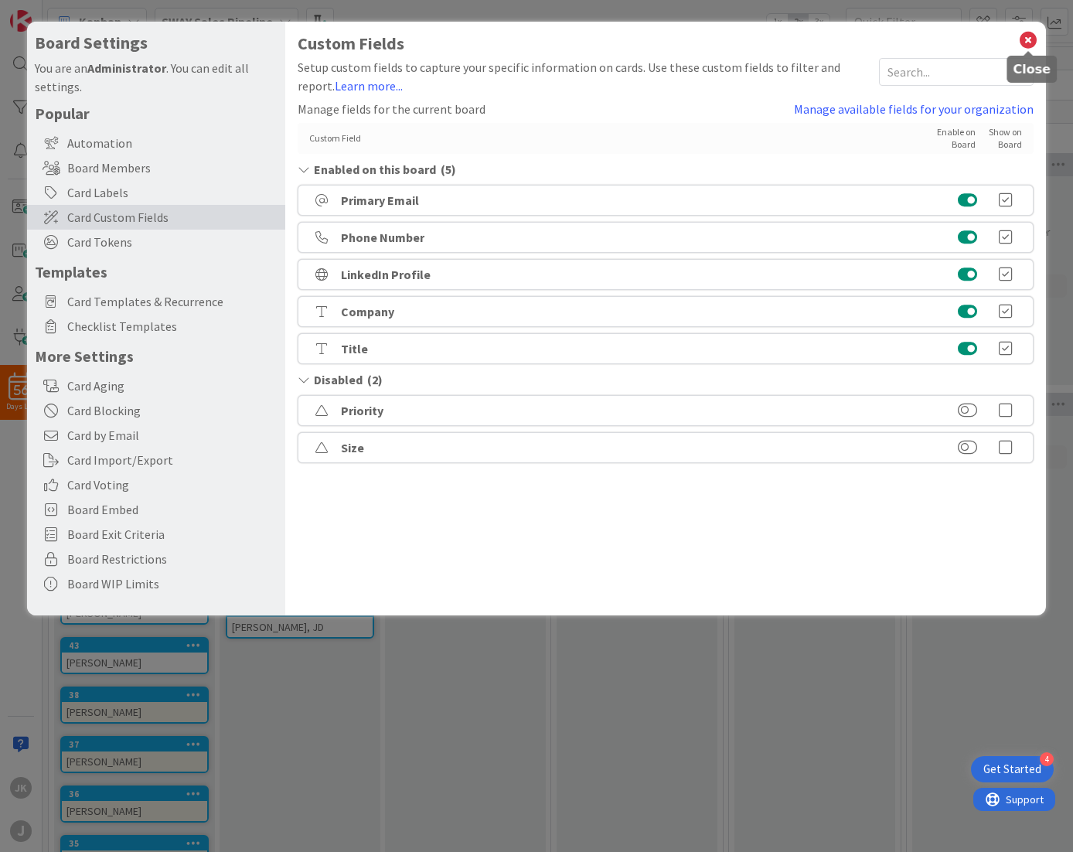
click at [1029, 39] on icon at bounding box center [1028, 40] width 20 height 22
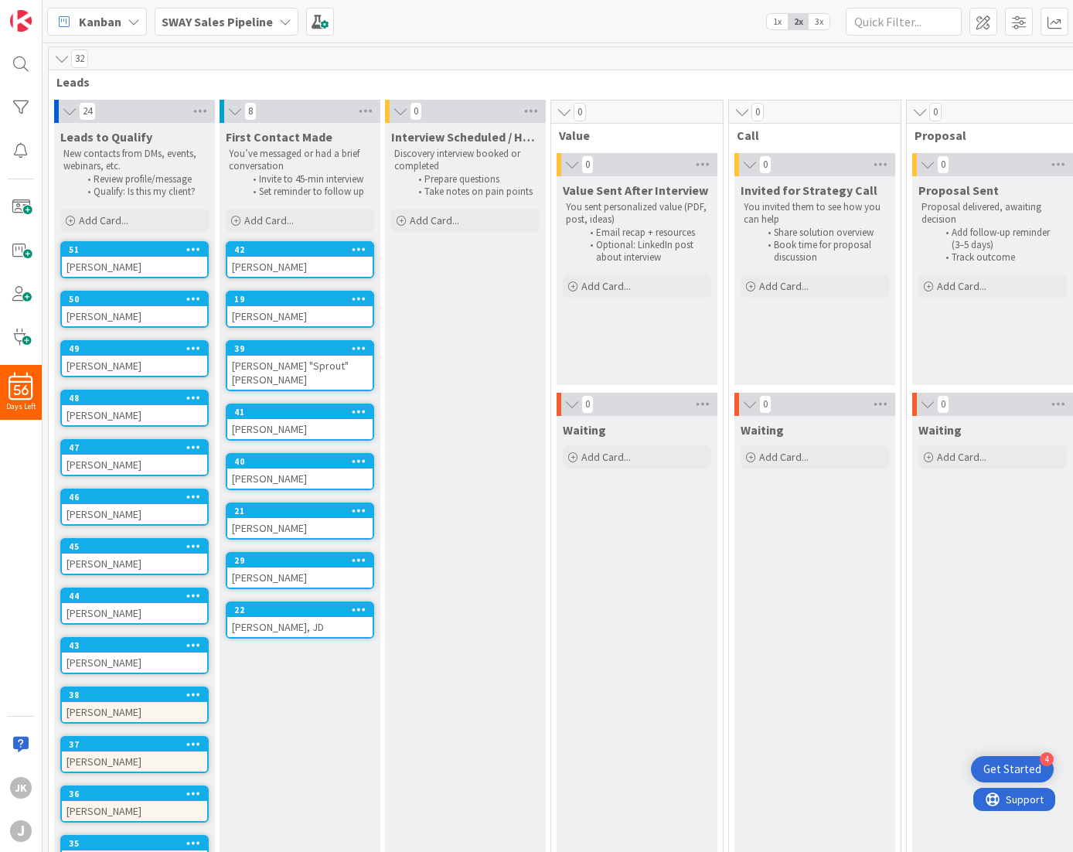
click at [369, 294] on div at bounding box center [359, 299] width 28 height 11
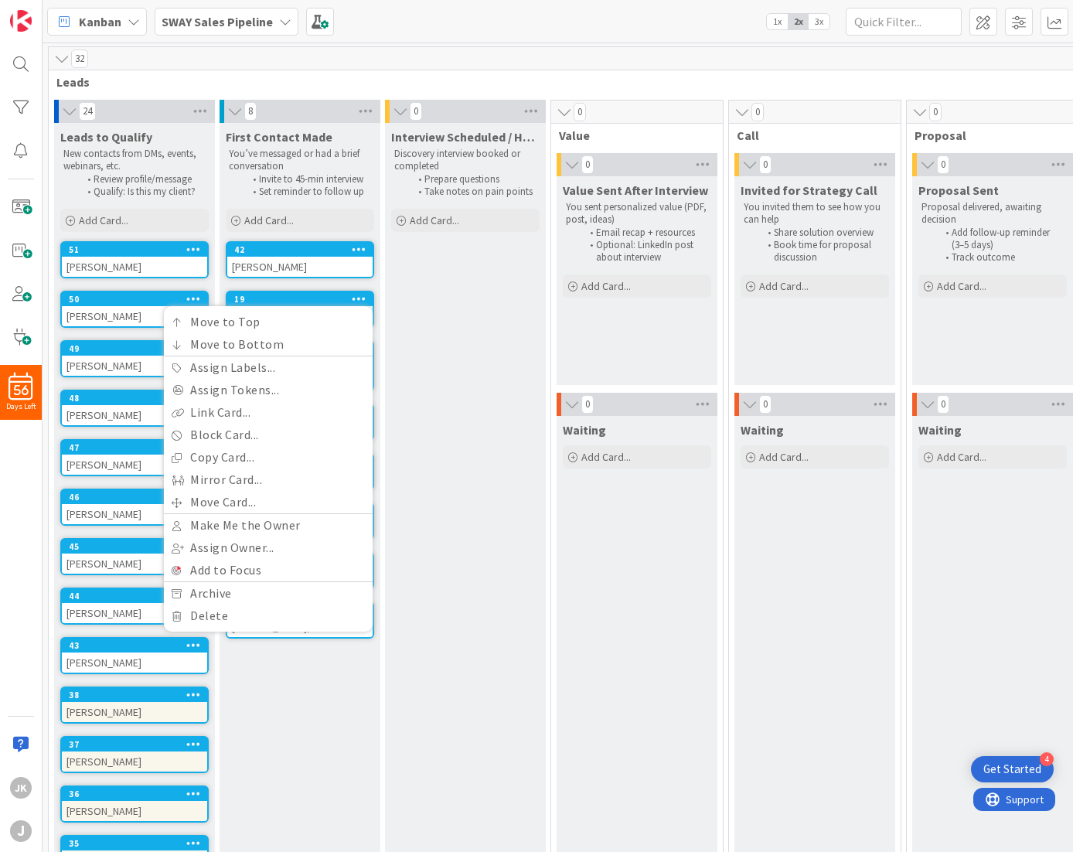
click at [441, 297] on div "Interview Scheduled / Held Discovery interview booked or completed Prepare ques…" at bounding box center [465, 801] width 161 height 1356
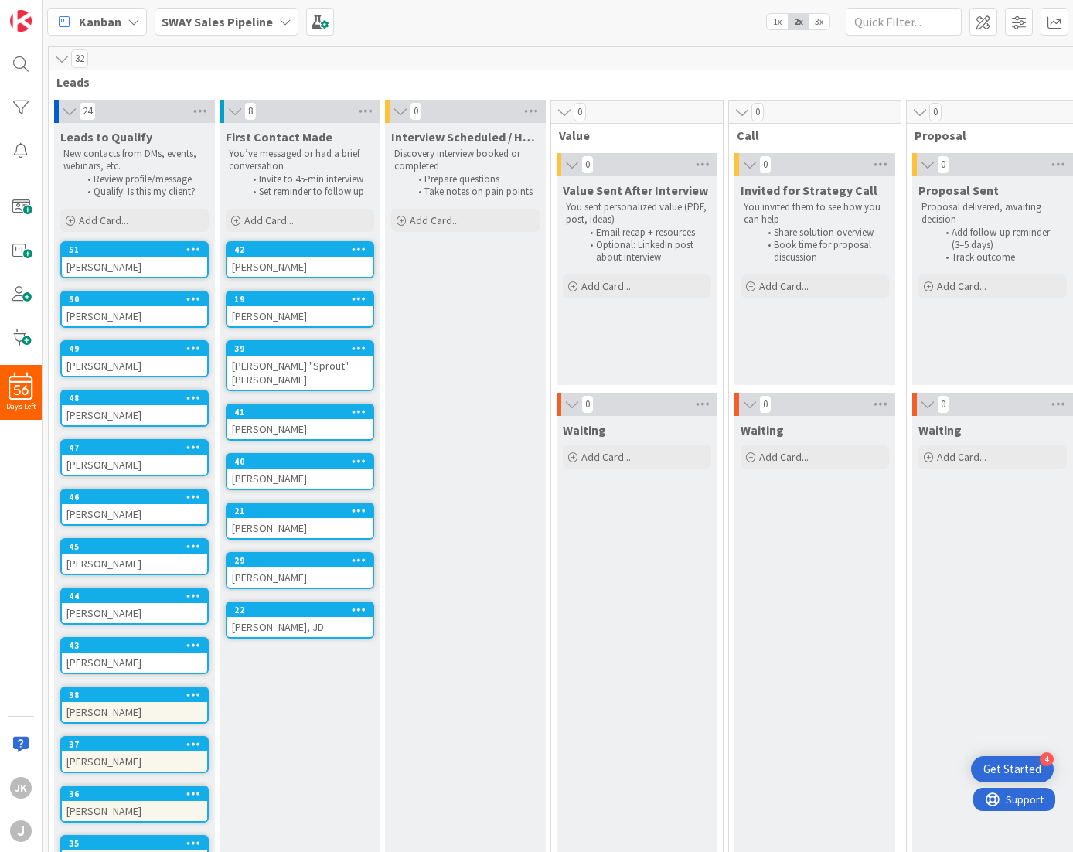
click at [368, 110] on icon at bounding box center [365, 111] width 20 height 23
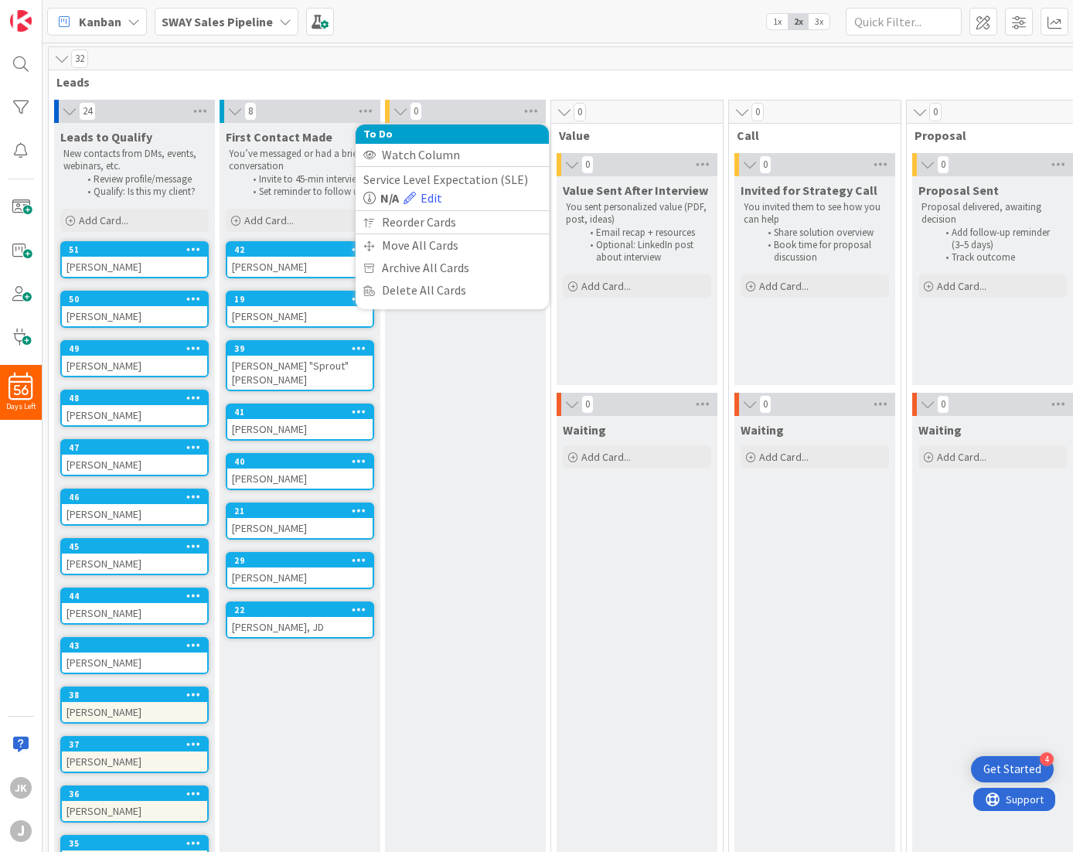
click at [433, 199] on link "Edit" at bounding box center [422, 198] width 39 height 19
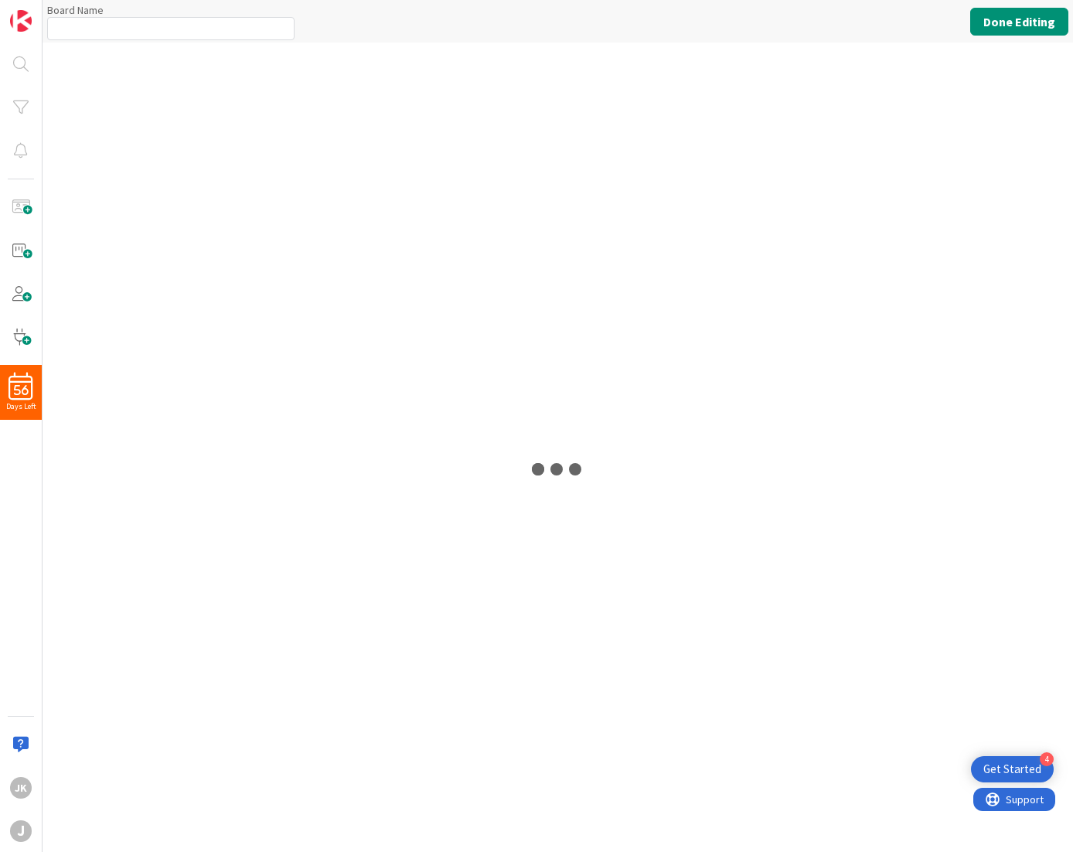
type input "SWAY Sales Pipeline"
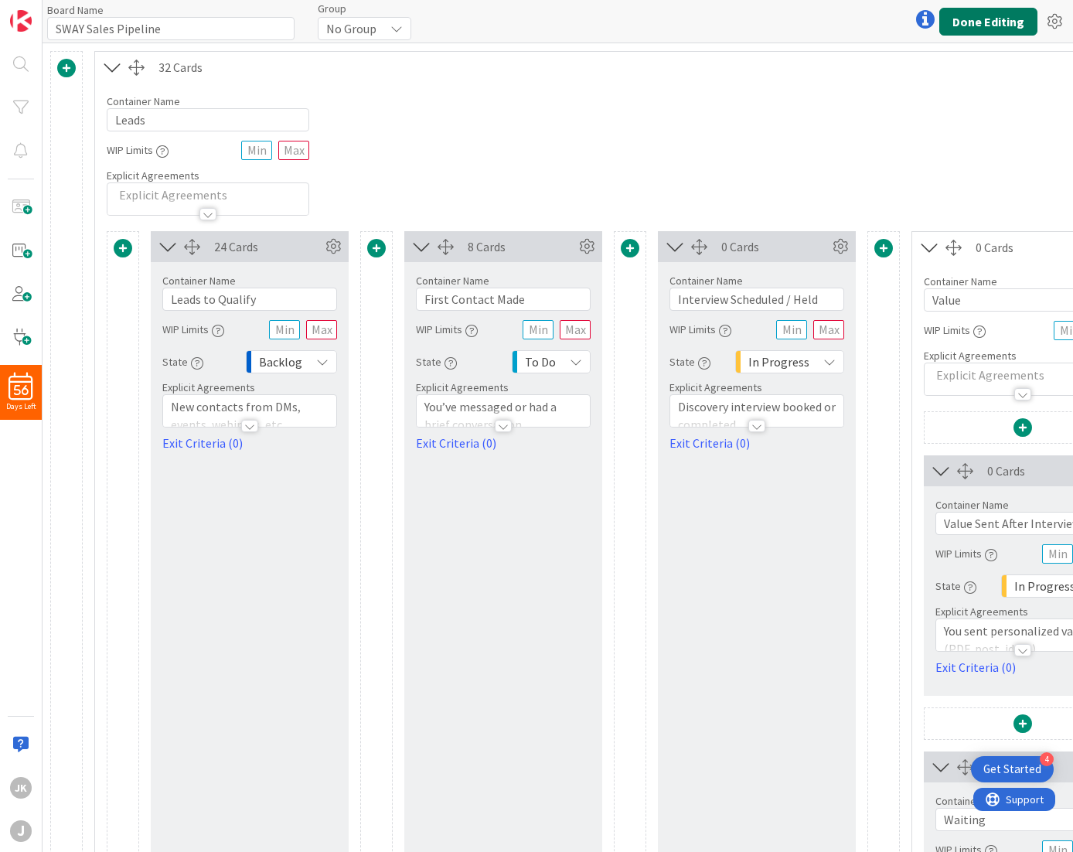
click at [968, 25] on button "Done Editing" at bounding box center [988, 22] width 98 height 28
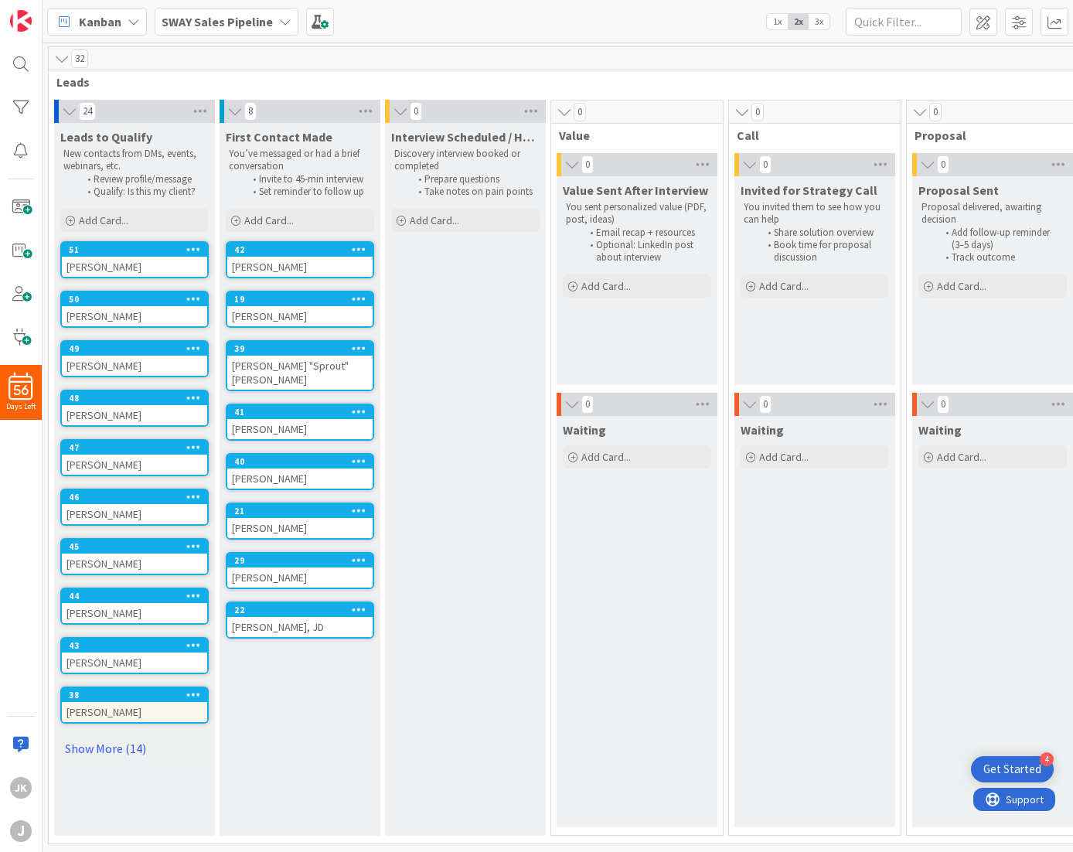
scroll to position [3, 0]
click at [93, 736] on link "Show More (14)" at bounding box center [134, 748] width 148 height 25
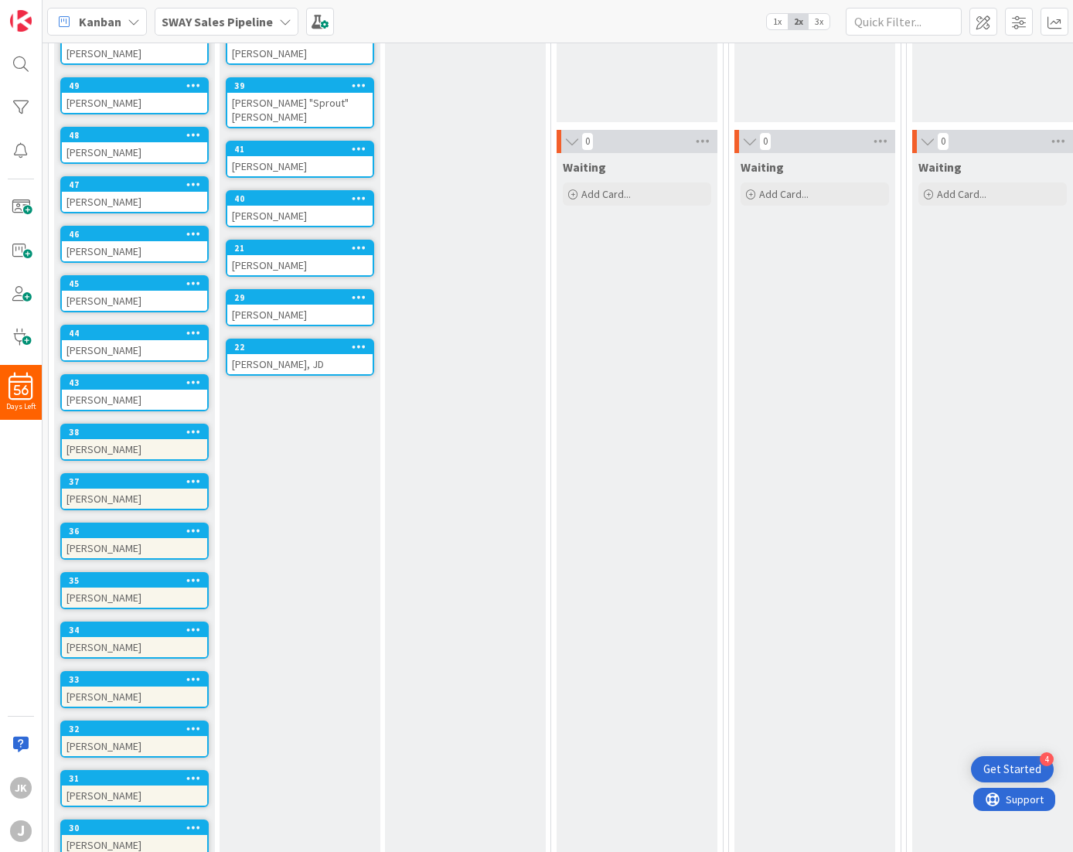
scroll to position [639, 0]
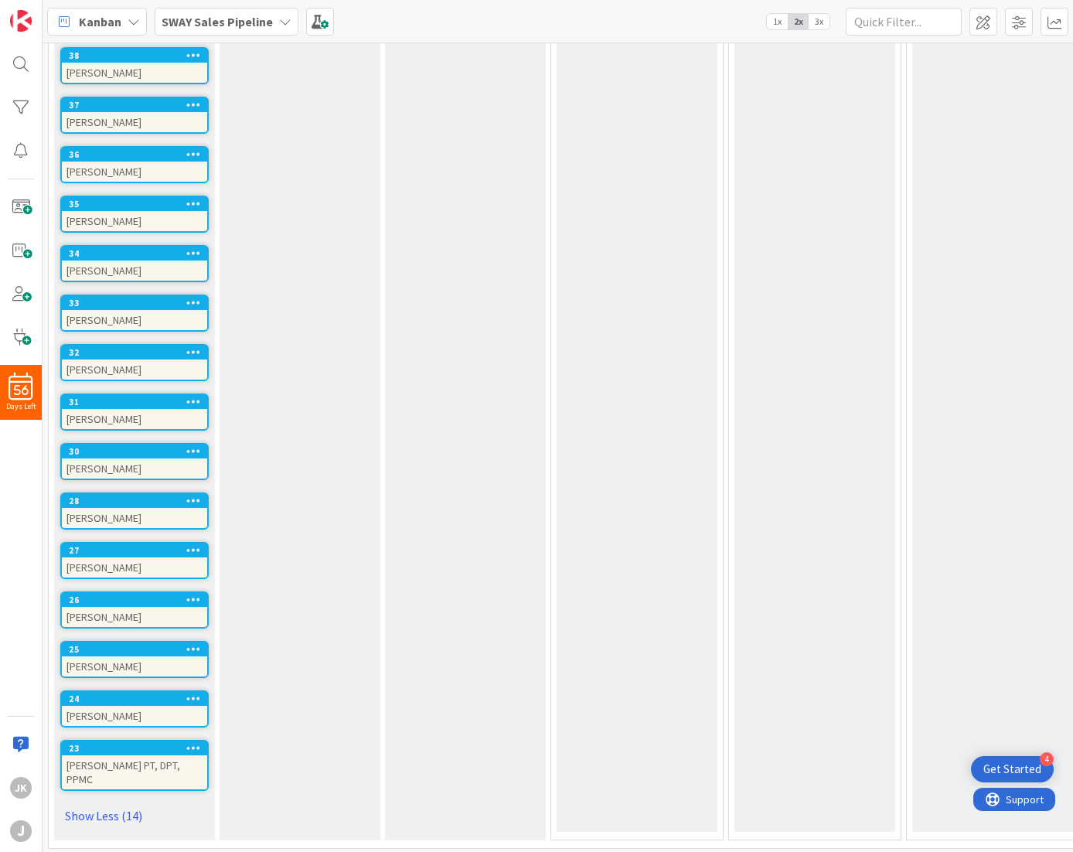
click at [116, 755] on div "[PERSON_NAME] PT, DPT, PPMC" at bounding box center [134, 772] width 145 height 34
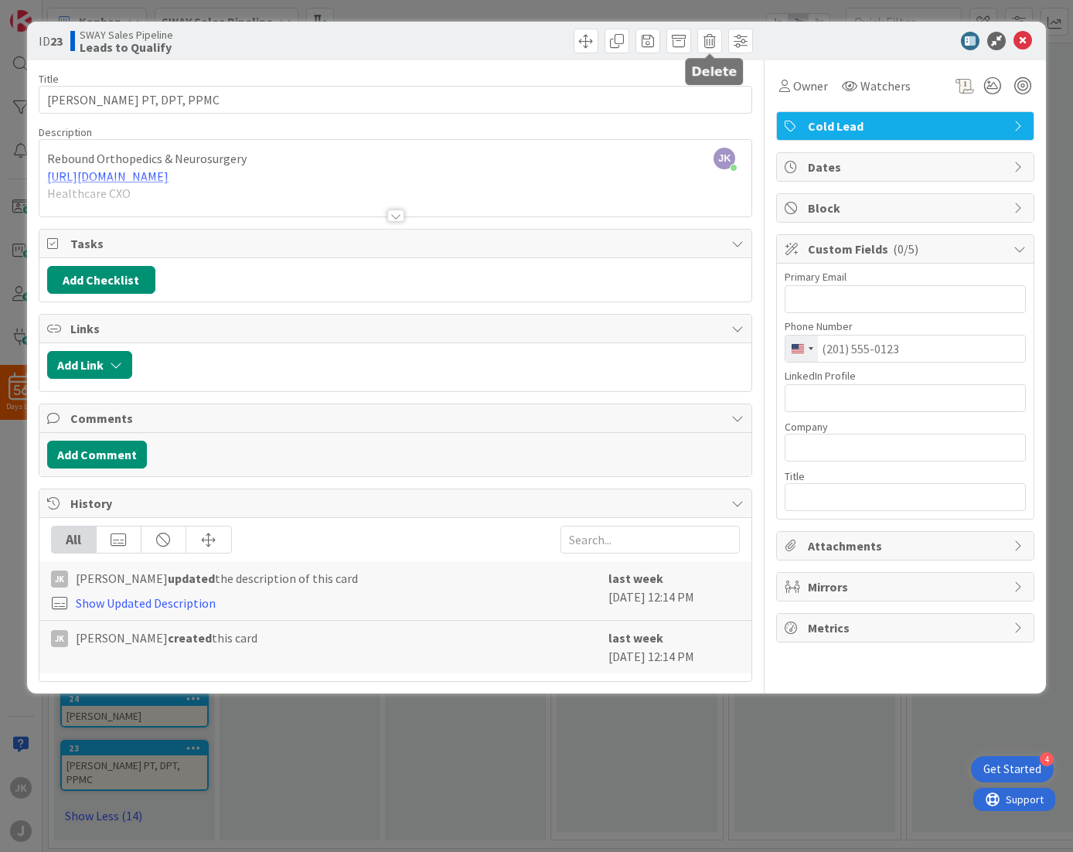
click at [702, 41] on span at bounding box center [709, 41] width 25 height 25
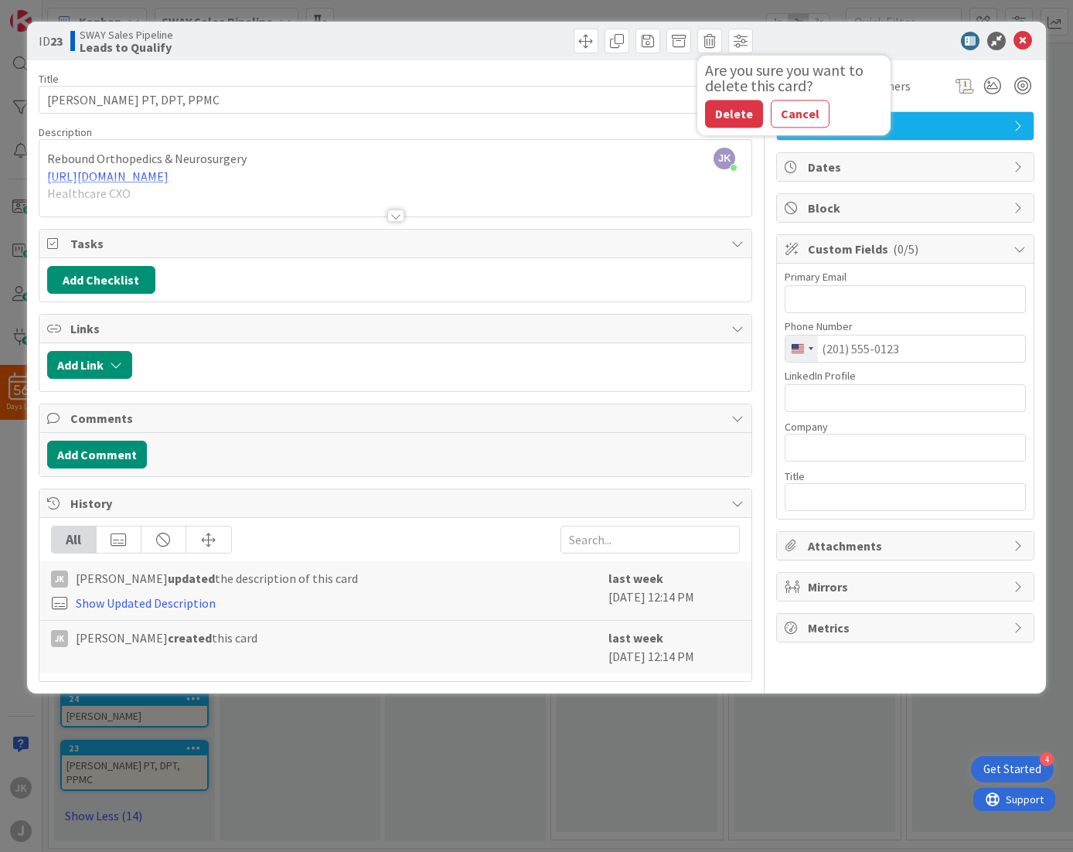
click at [727, 119] on button "Delete" at bounding box center [734, 114] width 58 height 28
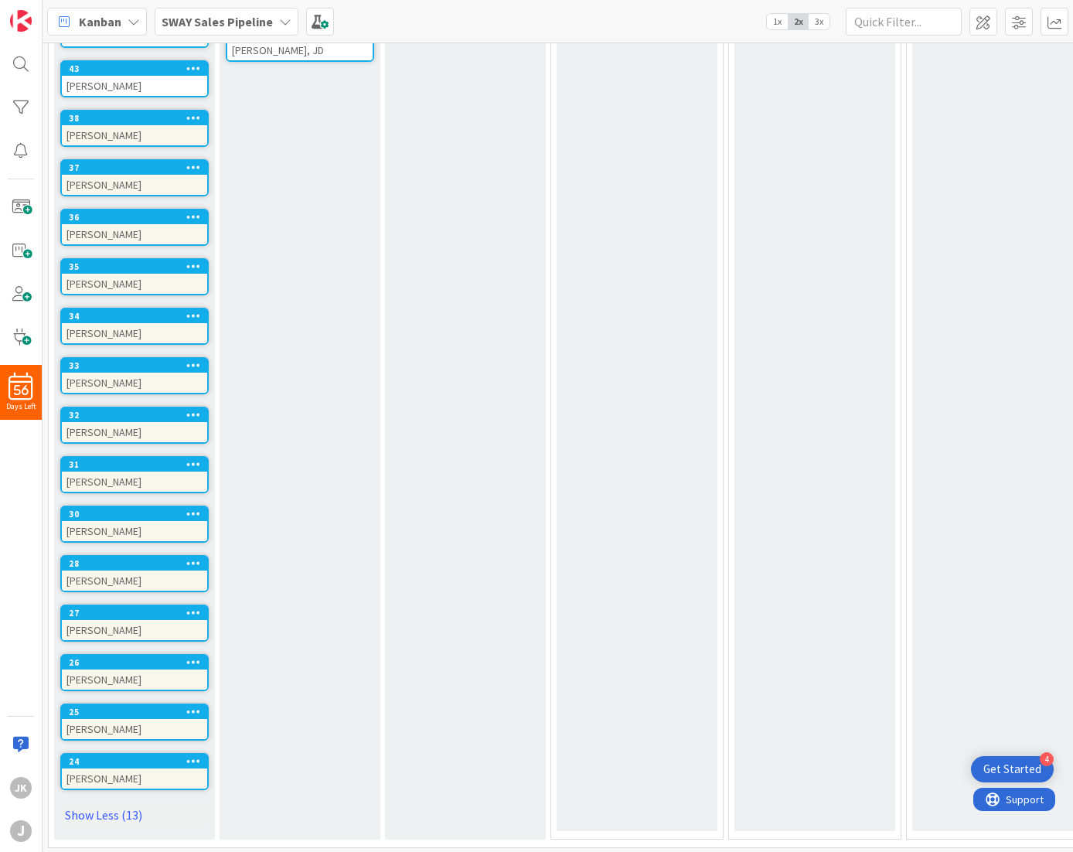
click at [93, 805] on link "Show Less (13)" at bounding box center [134, 814] width 148 height 25
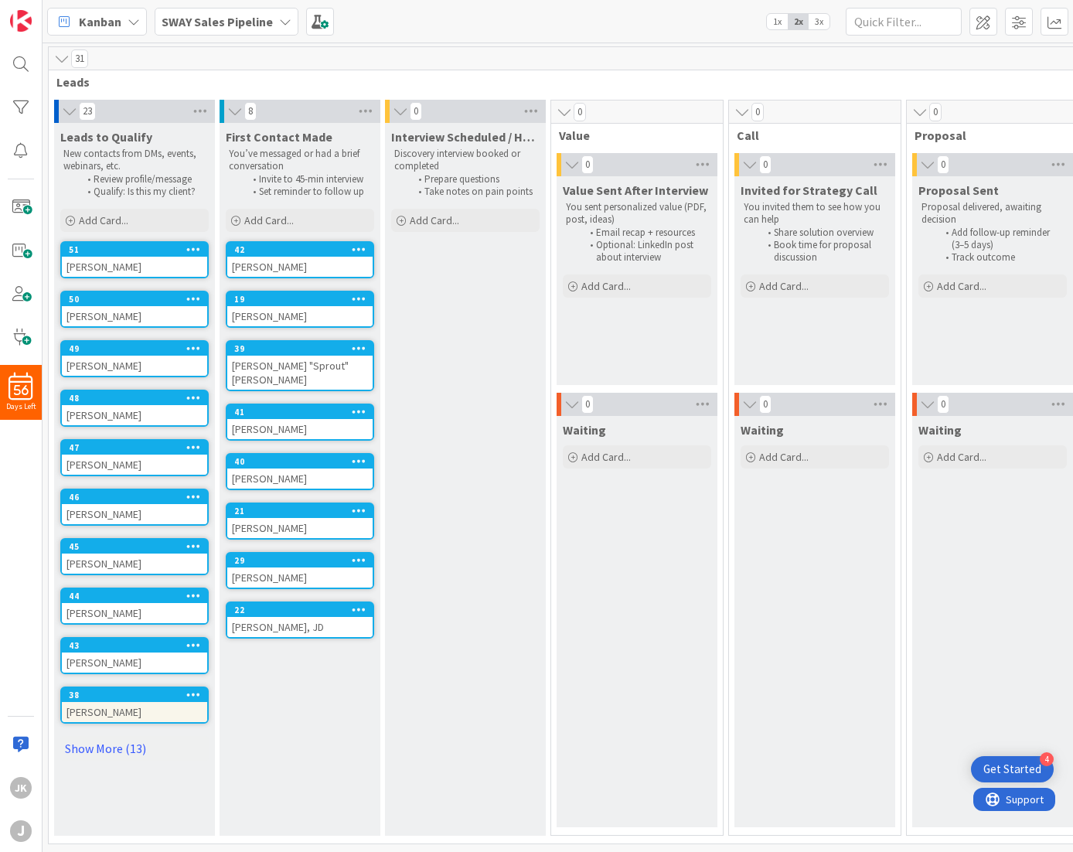
scroll to position [3, 0]
click at [110, 736] on link "Show More (13)" at bounding box center [134, 748] width 148 height 25
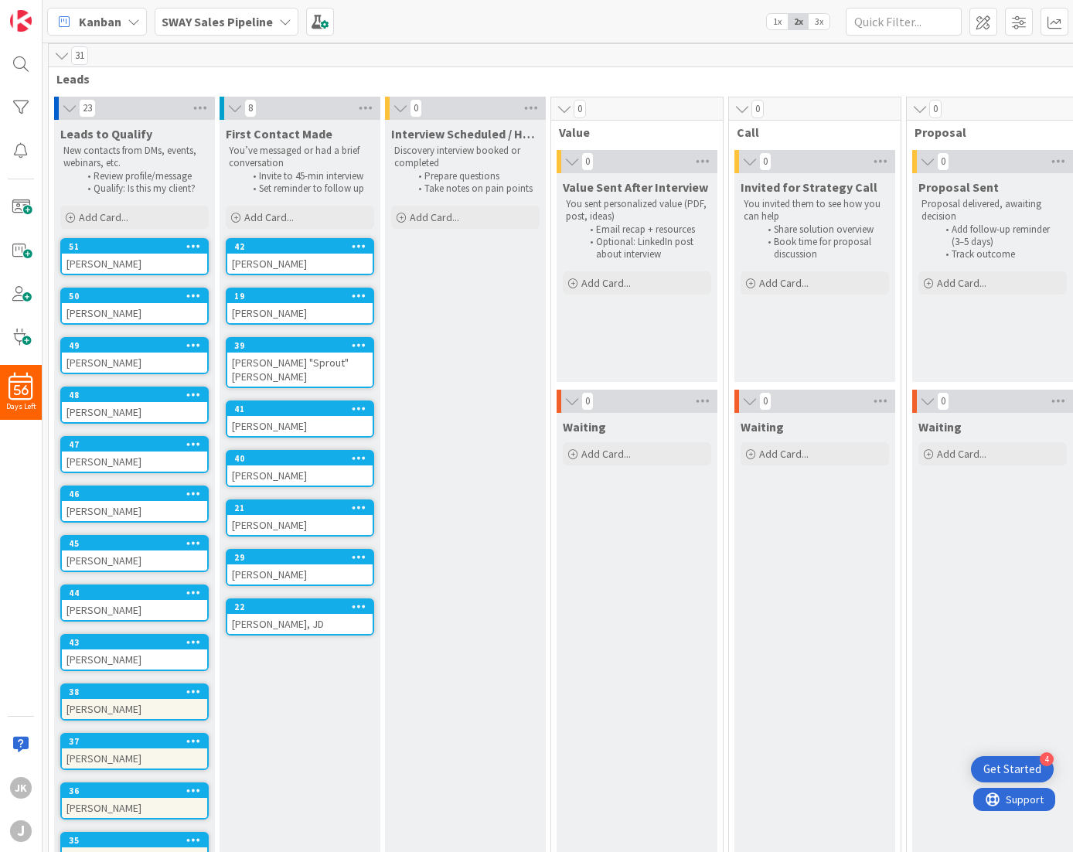
scroll to position [576, 0]
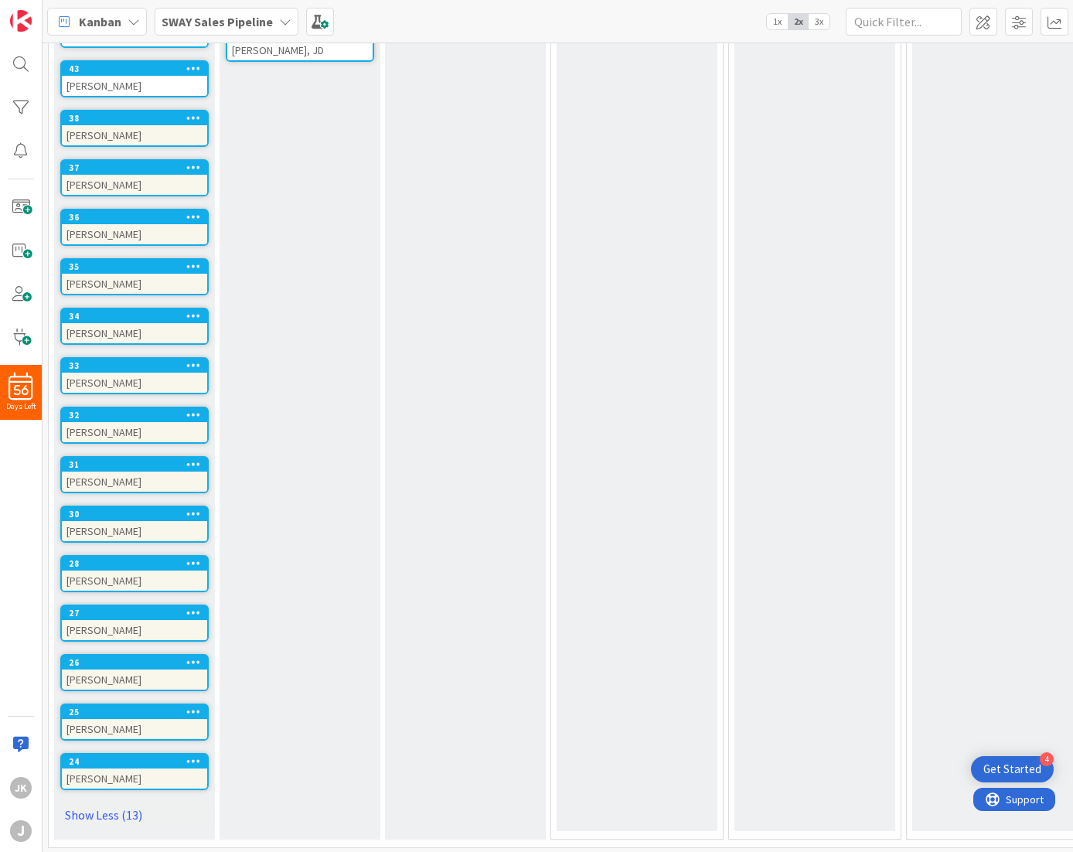
click at [109, 768] on div "[PERSON_NAME]" at bounding box center [134, 778] width 145 height 20
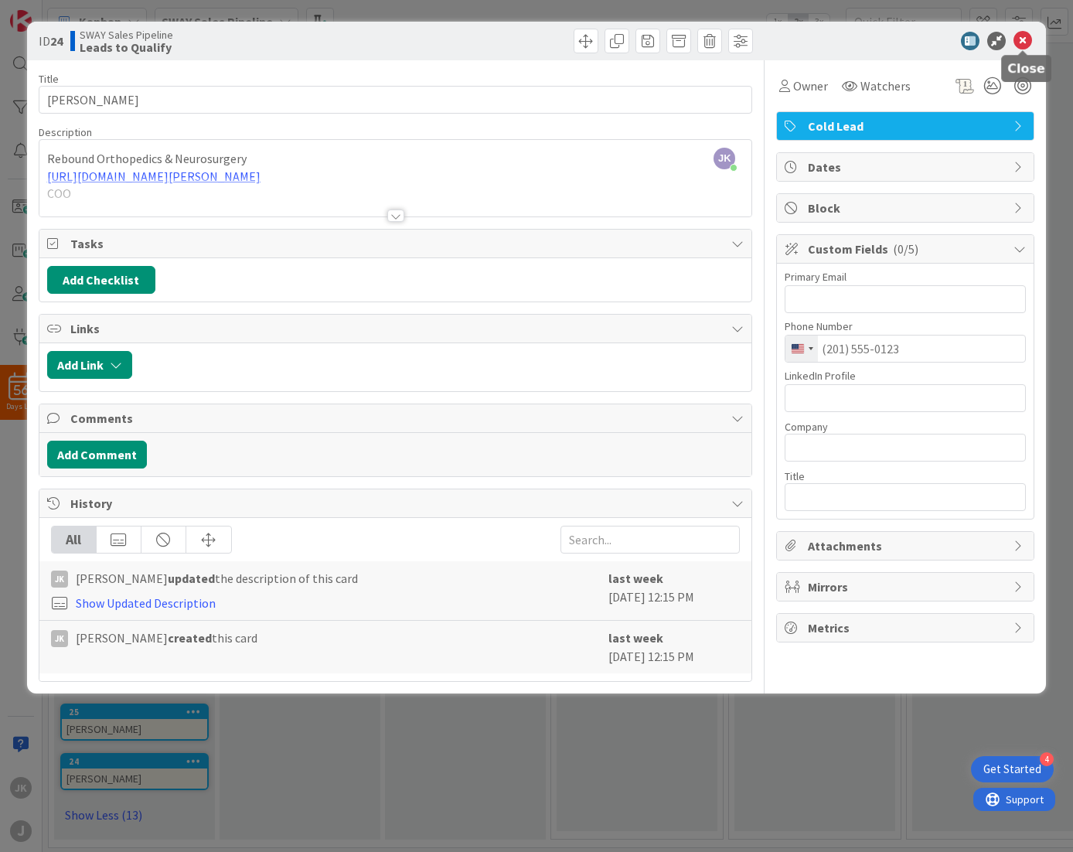
click at [1024, 44] on icon at bounding box center [1022, 41] width 19 height 19
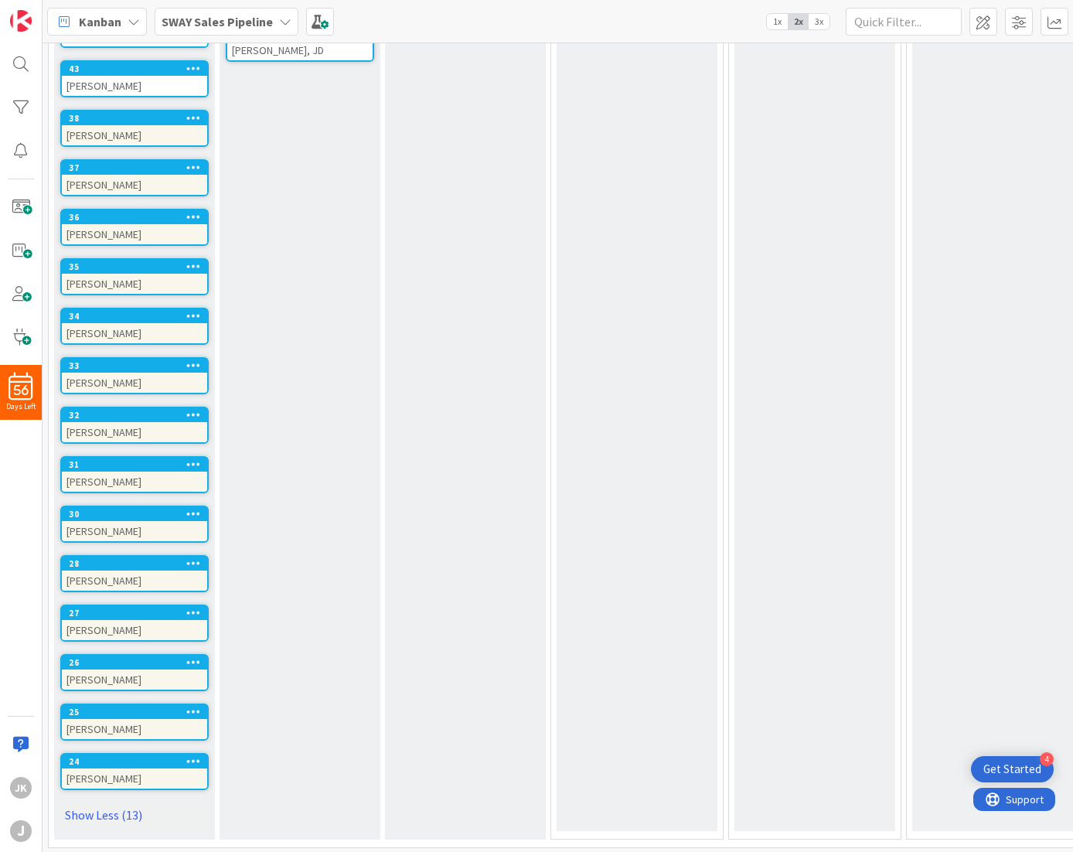
click at [100, 802] on link "Show Less (13)" at bounding box center [134, 814] width 148 height 25
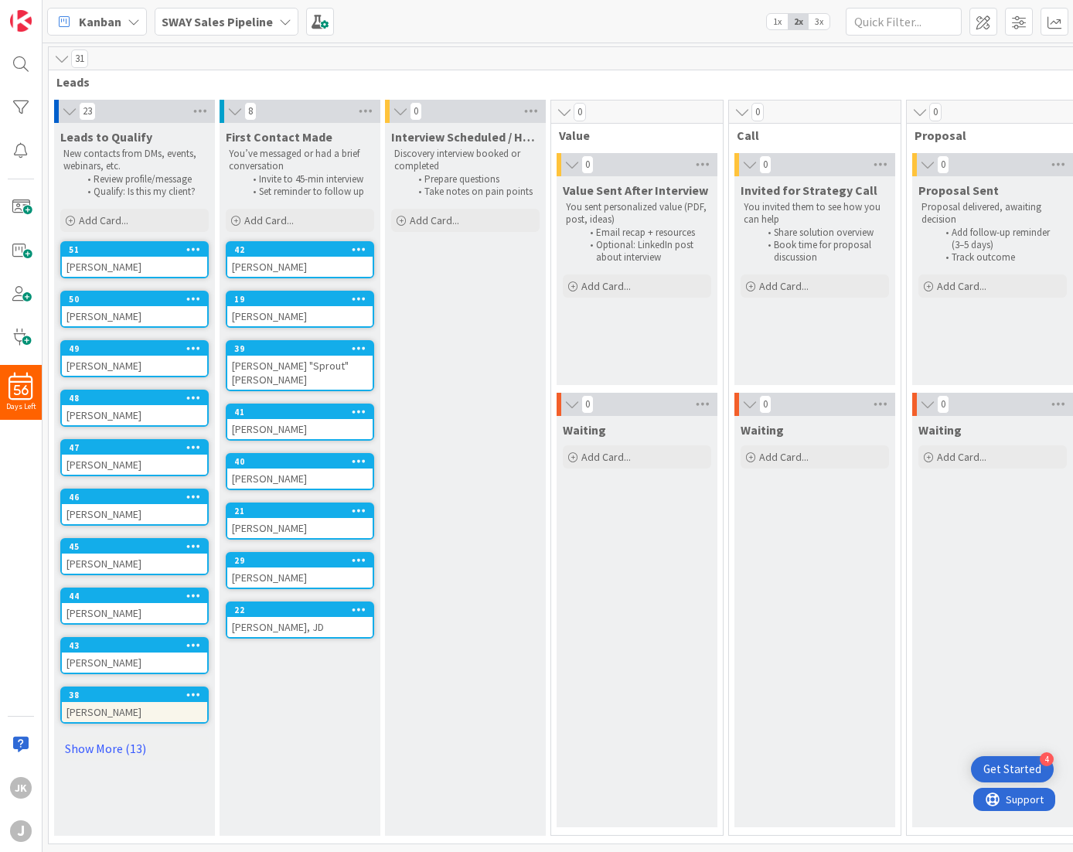
click at [87, 738] on link "Show More (13)" at bounding box center [134, 748] width 148 height 25
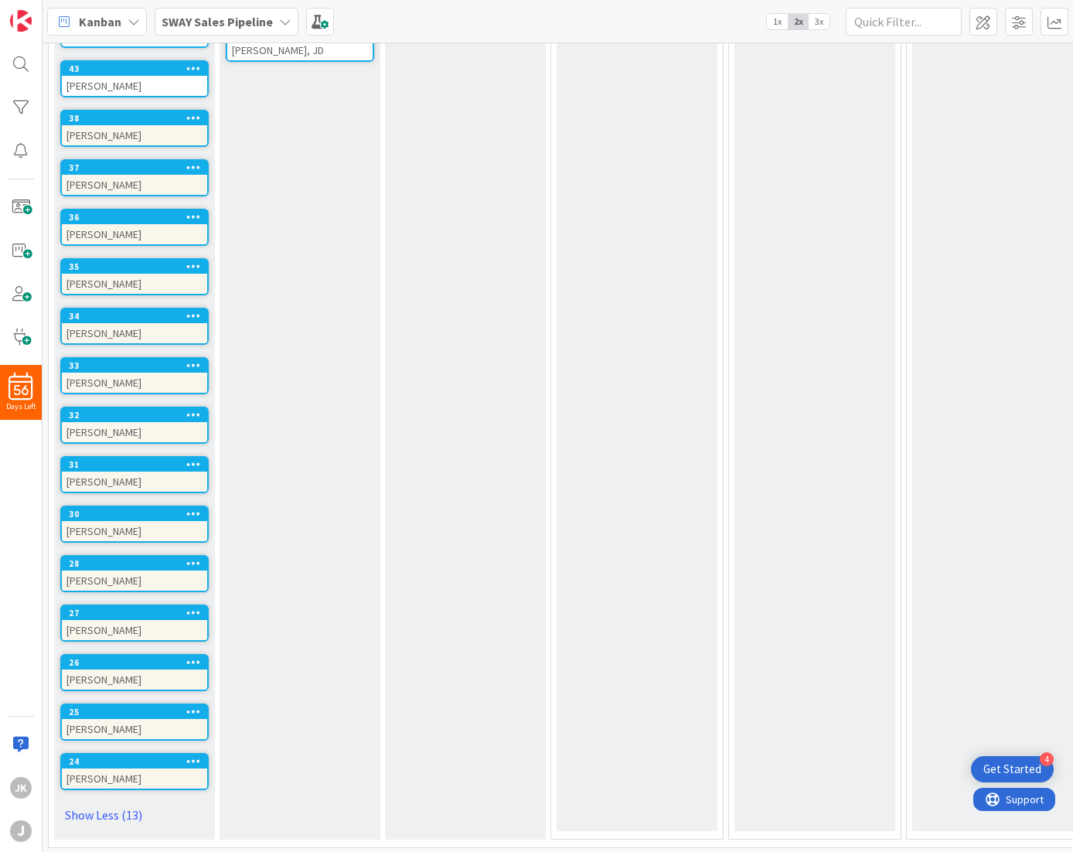
click at [118, 768] on div "[PERSON_NAME]" at bounding box center [134, 778] width 145 height 20
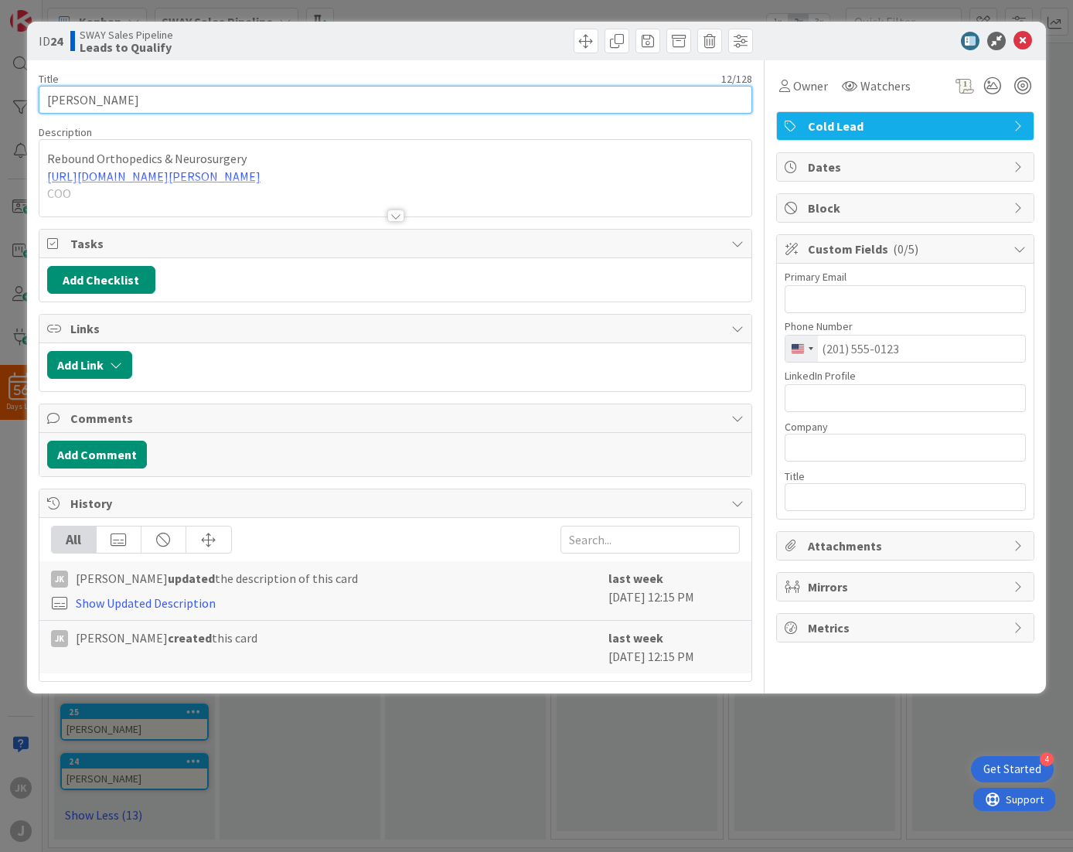
click at [234, 107] on input "[PERSON_NAME]" at bounding box center [396, 100] width 714 height 28
type input "[PERSON_NAME] (waiting until 9/1 to connect)"
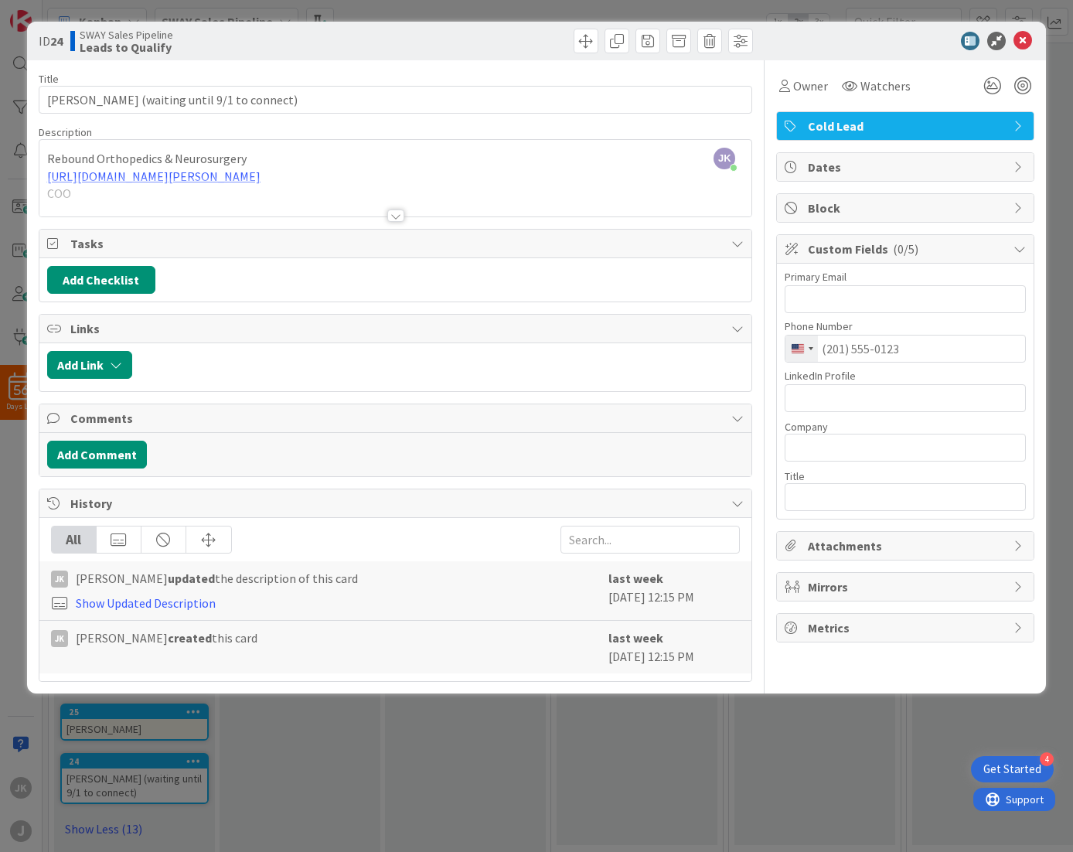
click at [1015, 166] on icon at bounding box center [1019, 167] width 12 height 12
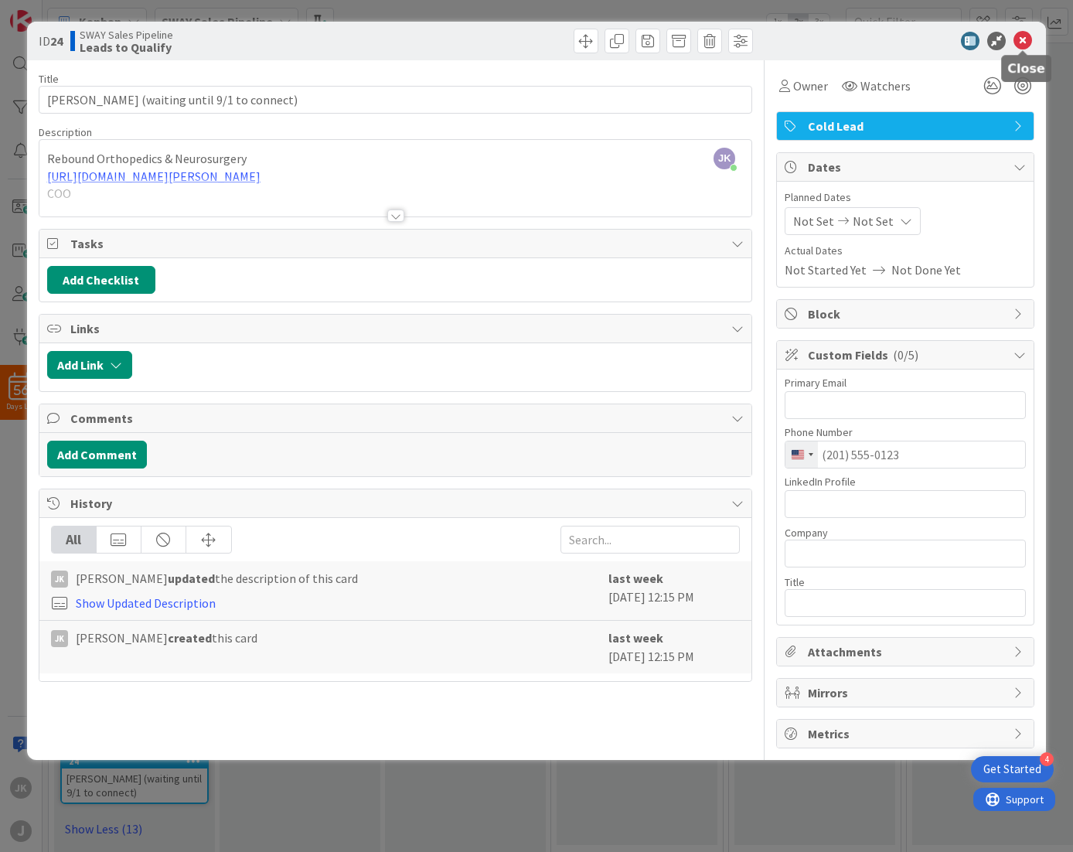
click at [1025, 46] on icon at bounding box center [1022, 41] width 19 height 19
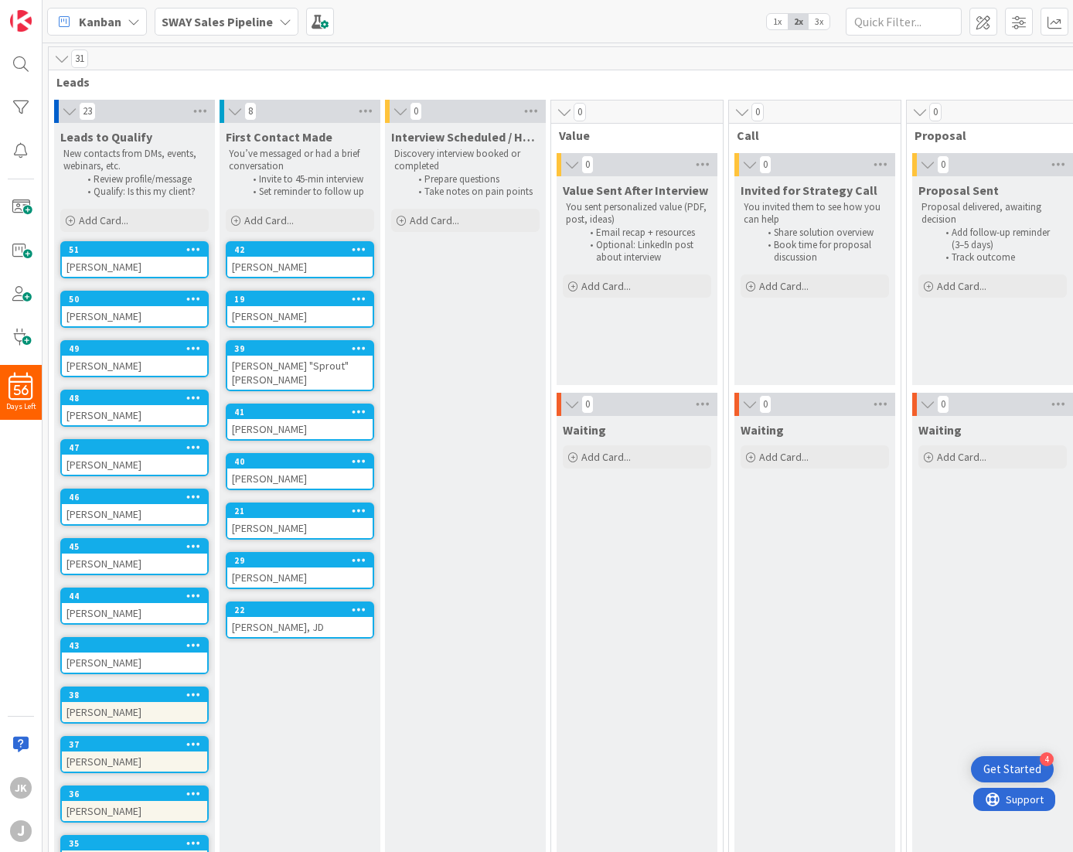
click at [272, 617] on div "[PERSON_NAME], JD" at bounding box center [299, 627] width 145 height 20
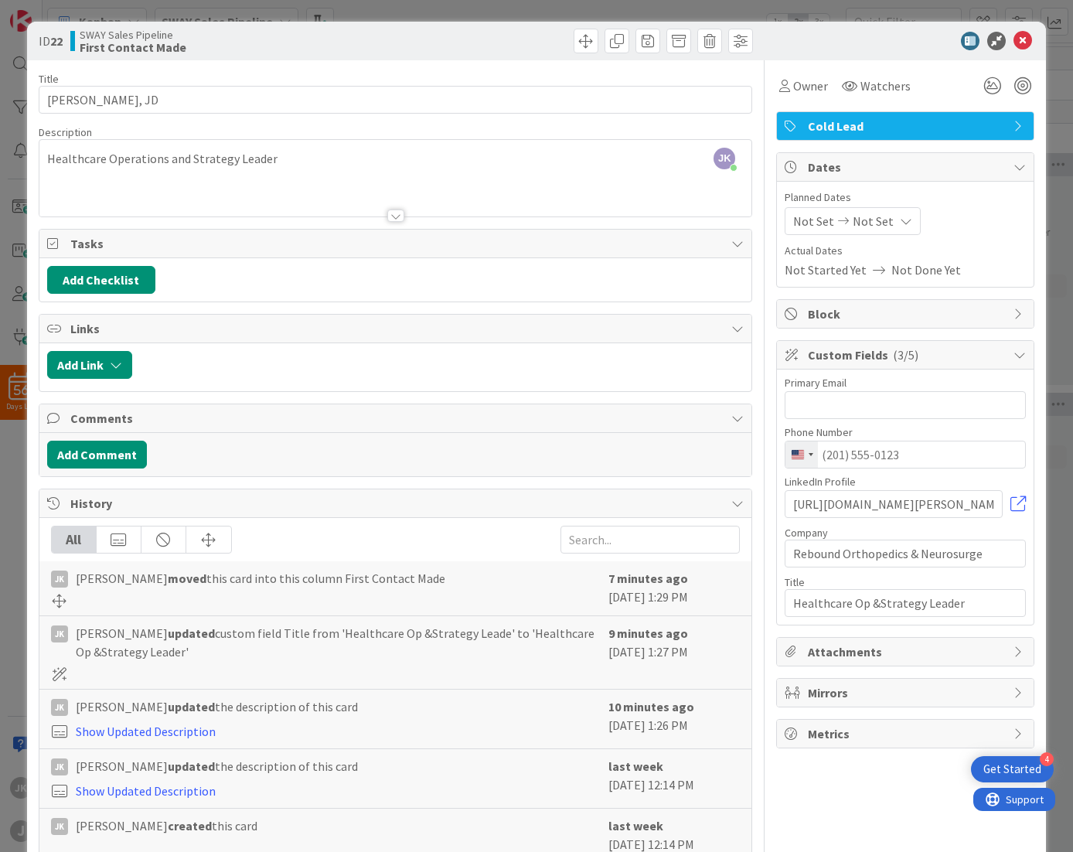
click at [899, 223] on icon at bounding box center [905, 221] width 12 height 12
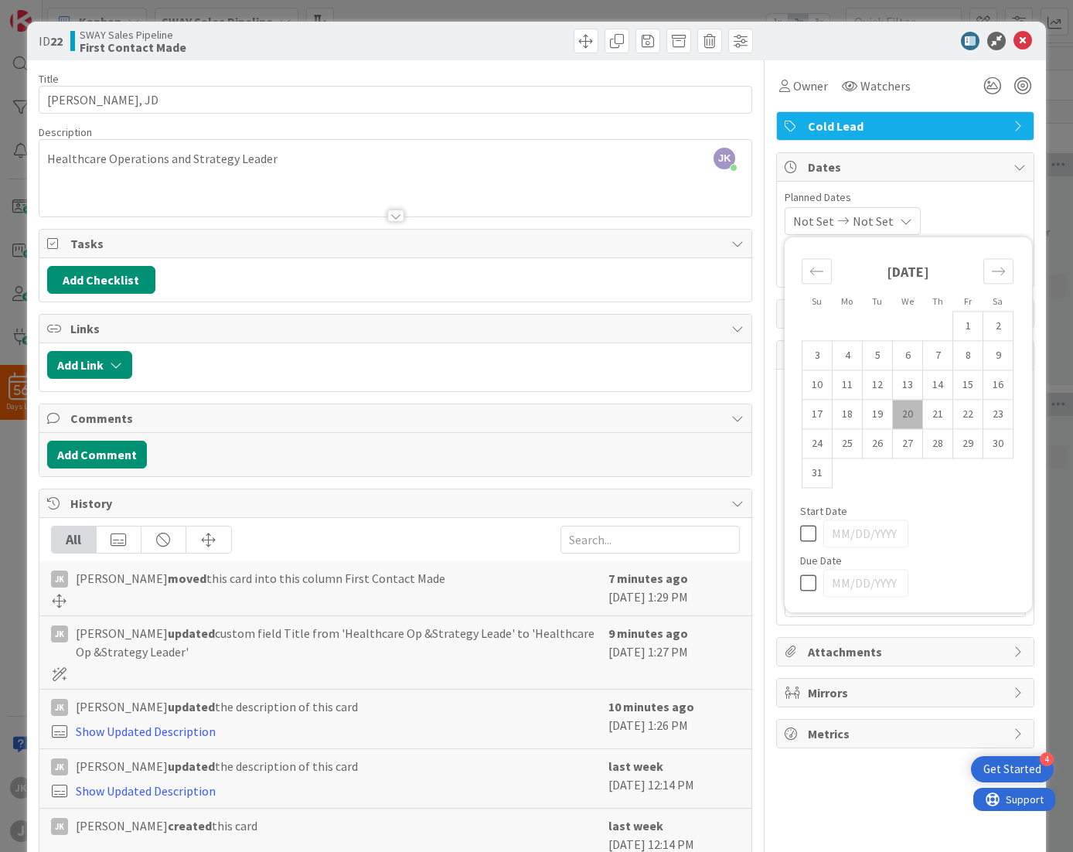
click at [898, 415] on td "20" at bounding box center [907, 413] width 30 height 29
type input "[DATE]"
click at [896, 443] on td "27" at bounding box center [907, 443] width 30 height 29
type input "[DATE]"
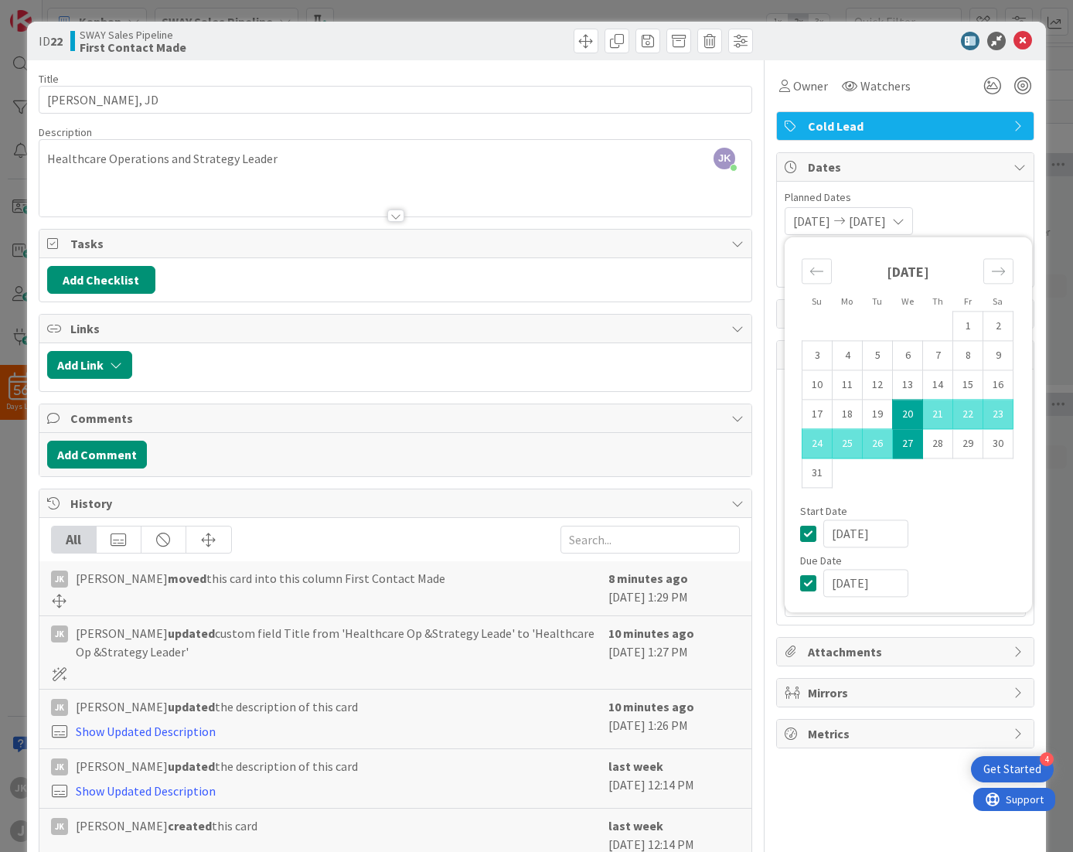
click at [980, 208] on div "[DATE] [DATE] Su Mo Tu We Th Fr Sa [DATE] 1 2 3 4 5 6 7 8 9 10 11 12 13 14 15 1…" at bounding box center [904, 221] width 241 height 28
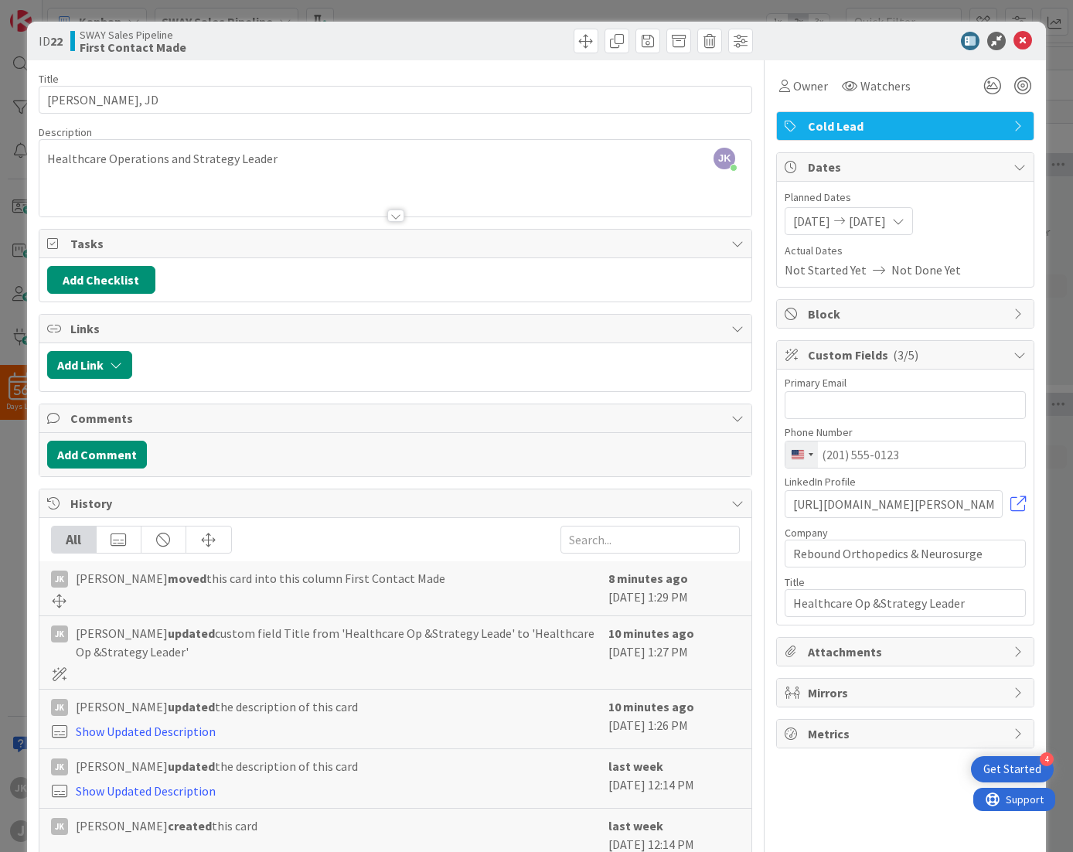
click at [866, 267] on icon at bounding box center [878, 269] width 25 height 12
click at [813, 251] on span "Actual Dates" at bounding box center [904, 251] width 241 height 16
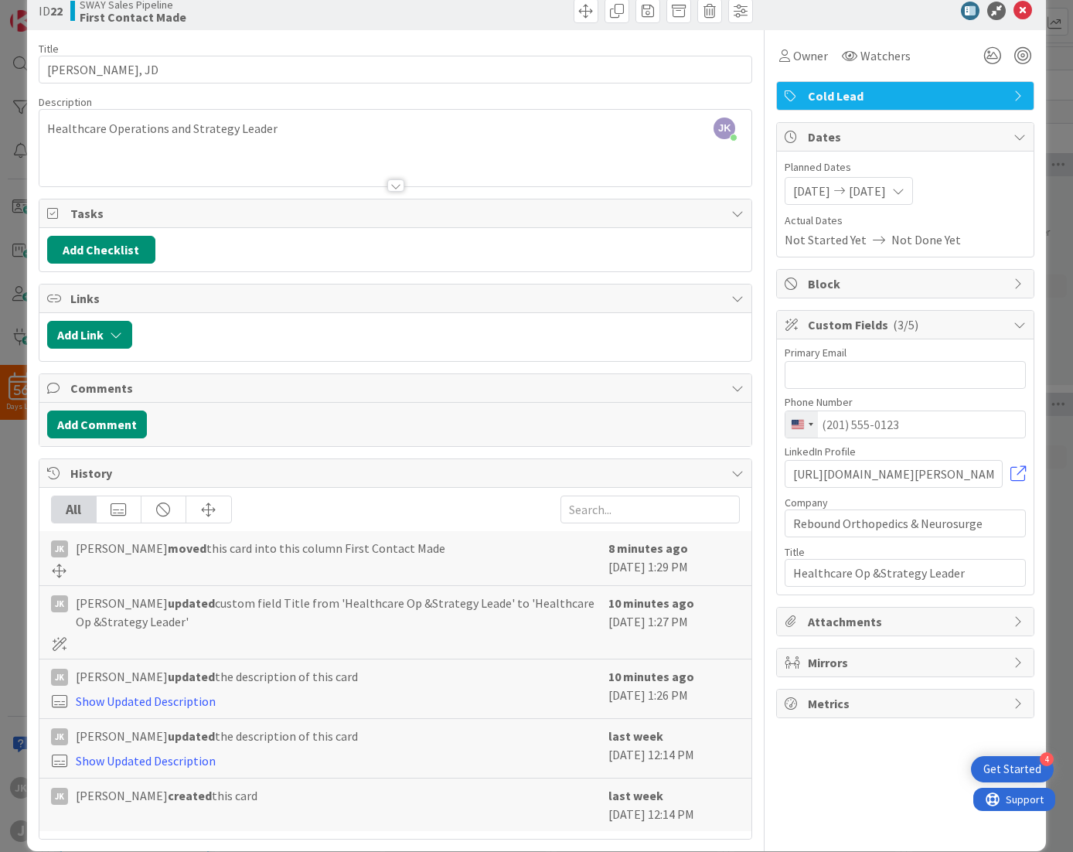
scroll to position [46, 0]
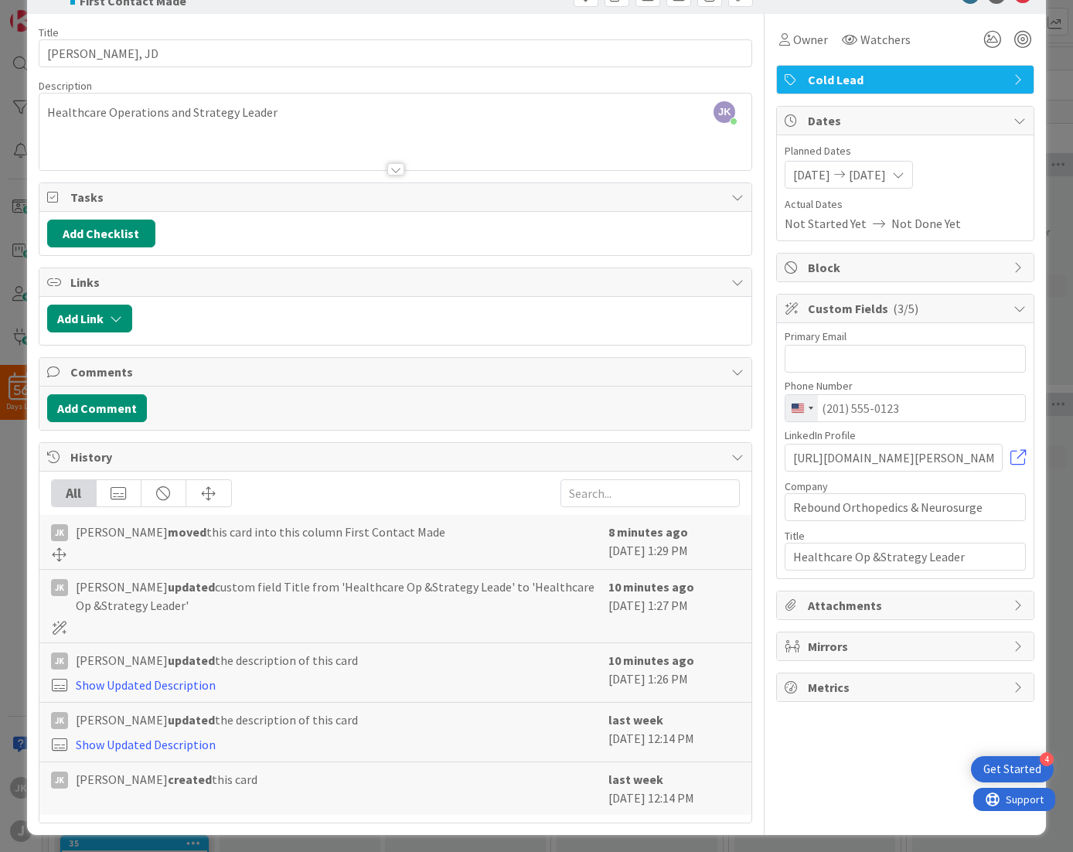
click at [1013, 684] on icon at bounding box center [1019, 687] width 12 height 12
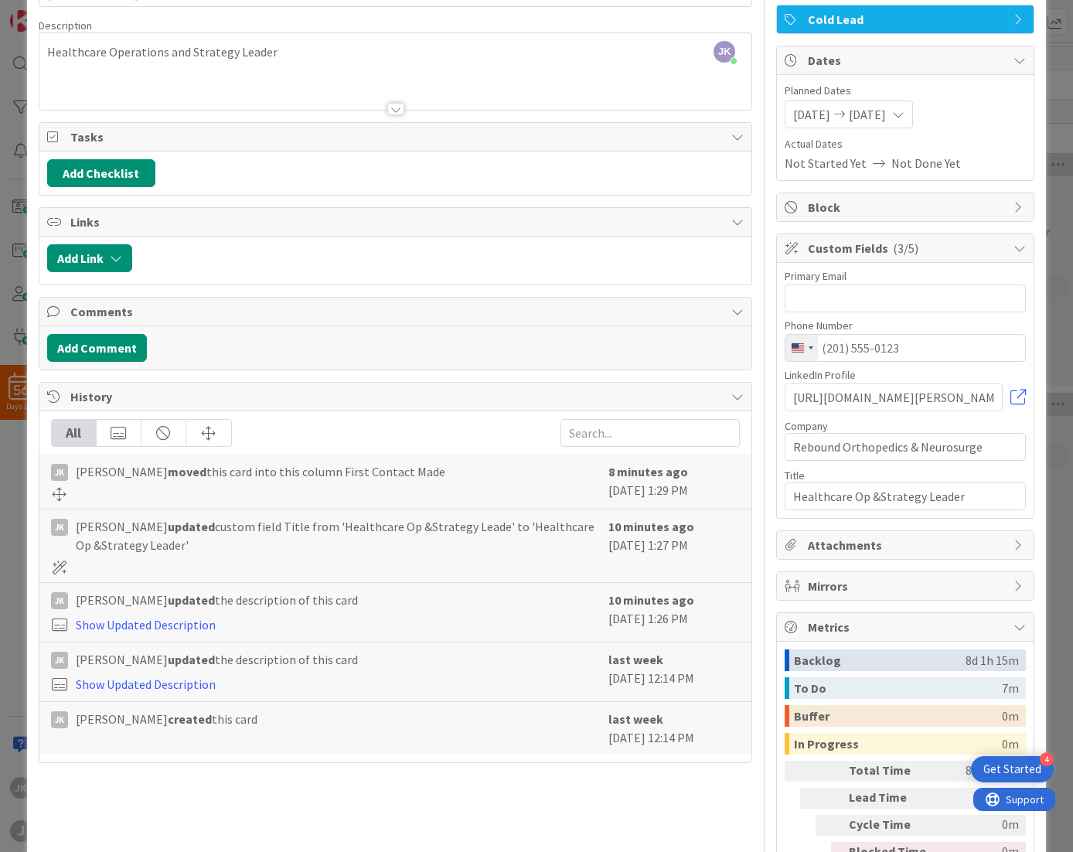
scroll to position [189, 0]
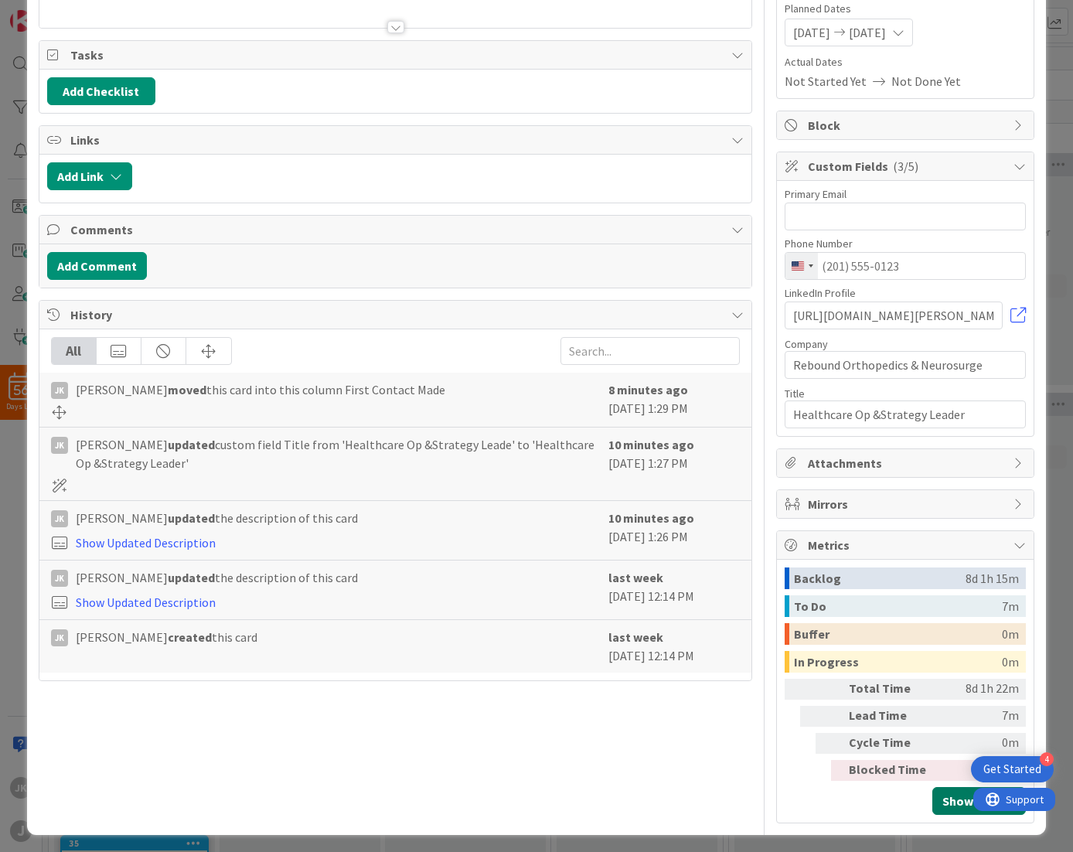
click at [953, 798] on button "Show Details" at bounding box center [978, 801] width 93 height 28
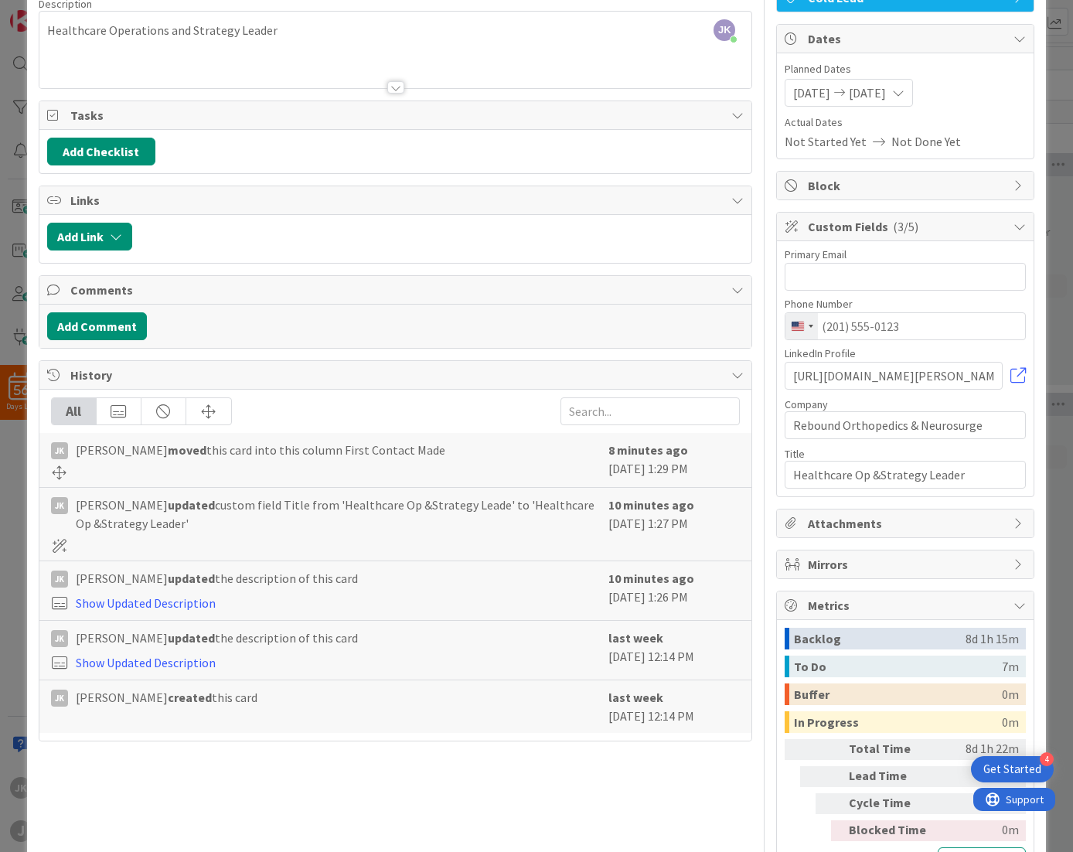
scroll to position [0, 0]
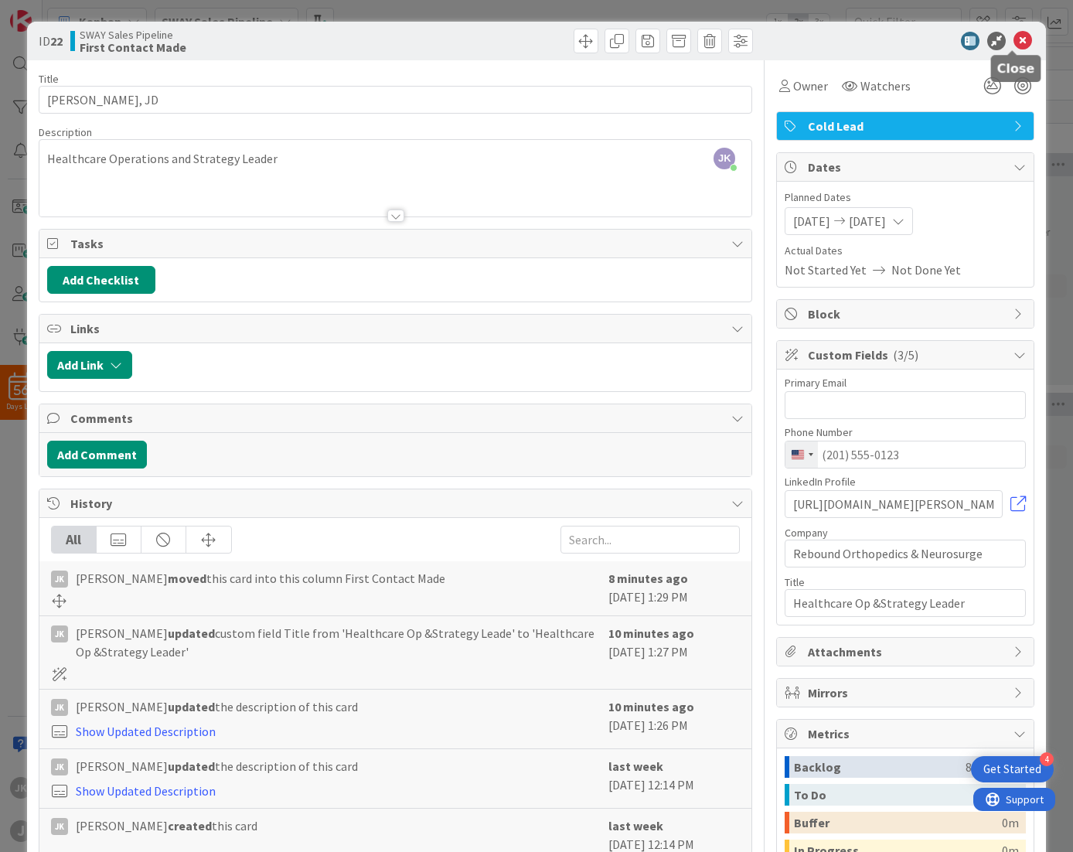
click at [1020, 47] on icon at bounding box center [1022, 41] width 19 height 19
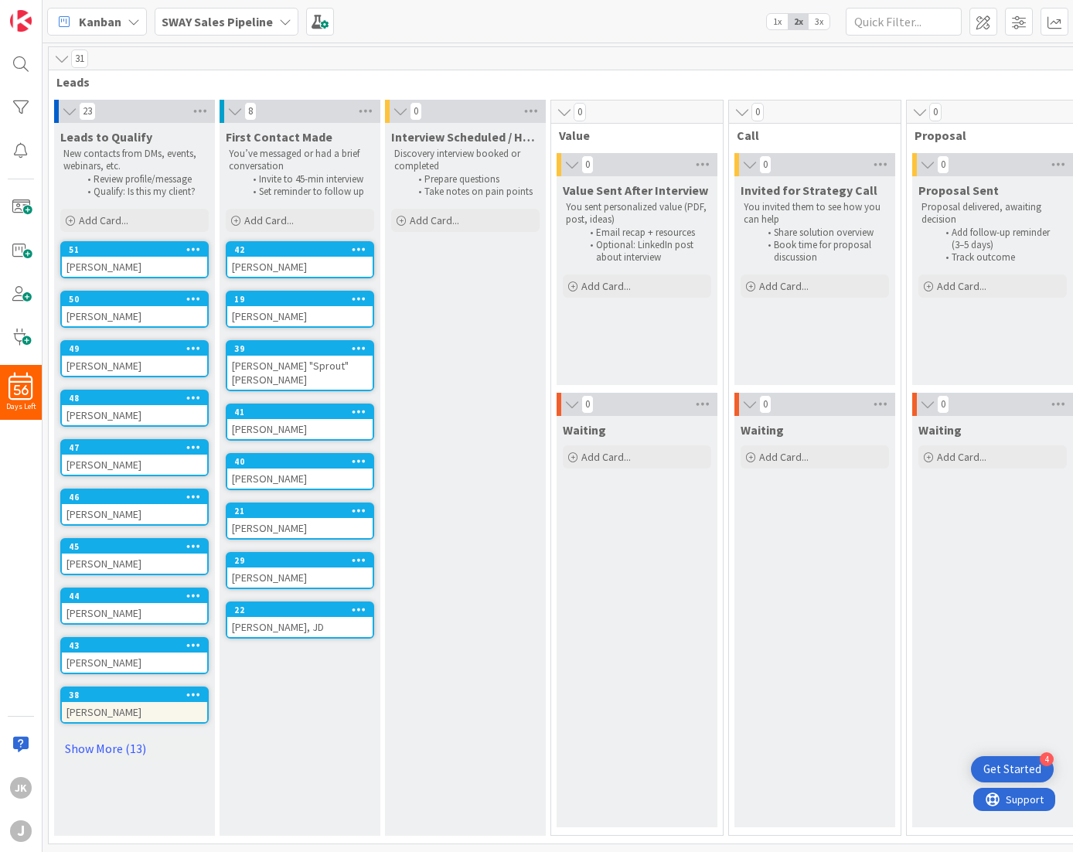
click at [108, 737] on link "Show More (13)" at bounding box center [134, 748] width 148 height 25
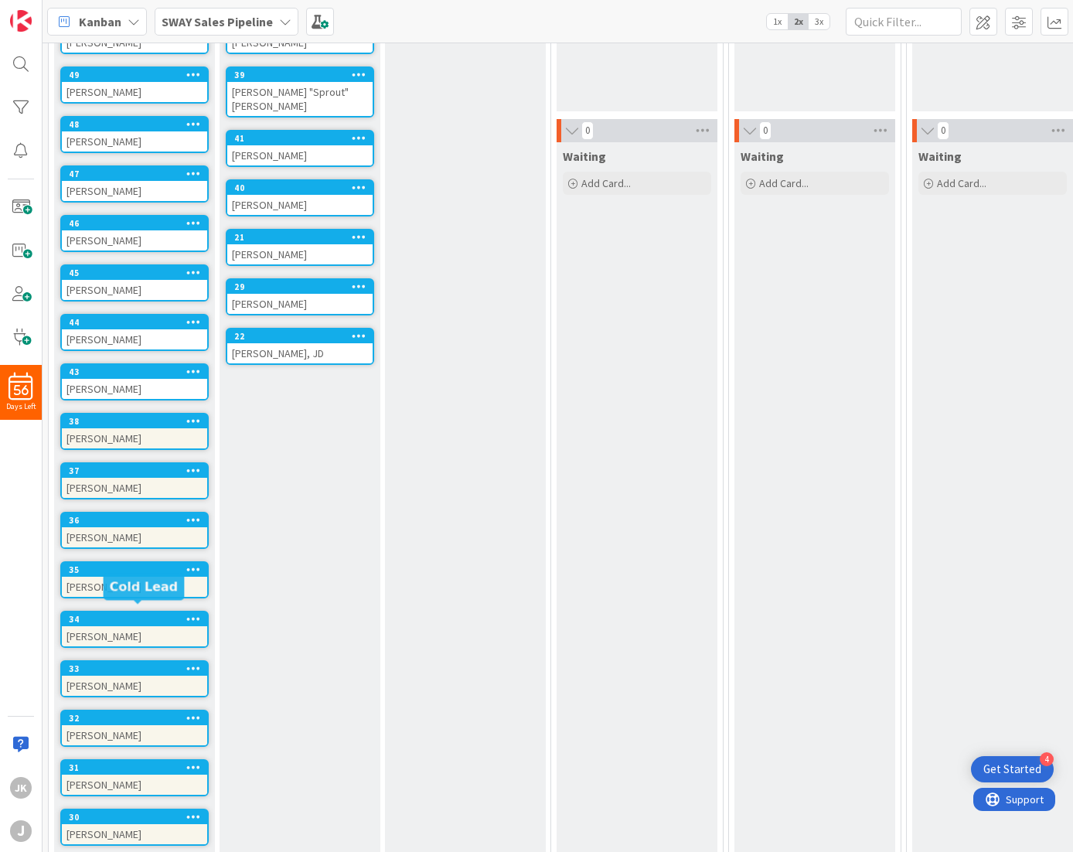
scroll to position [590, 0]
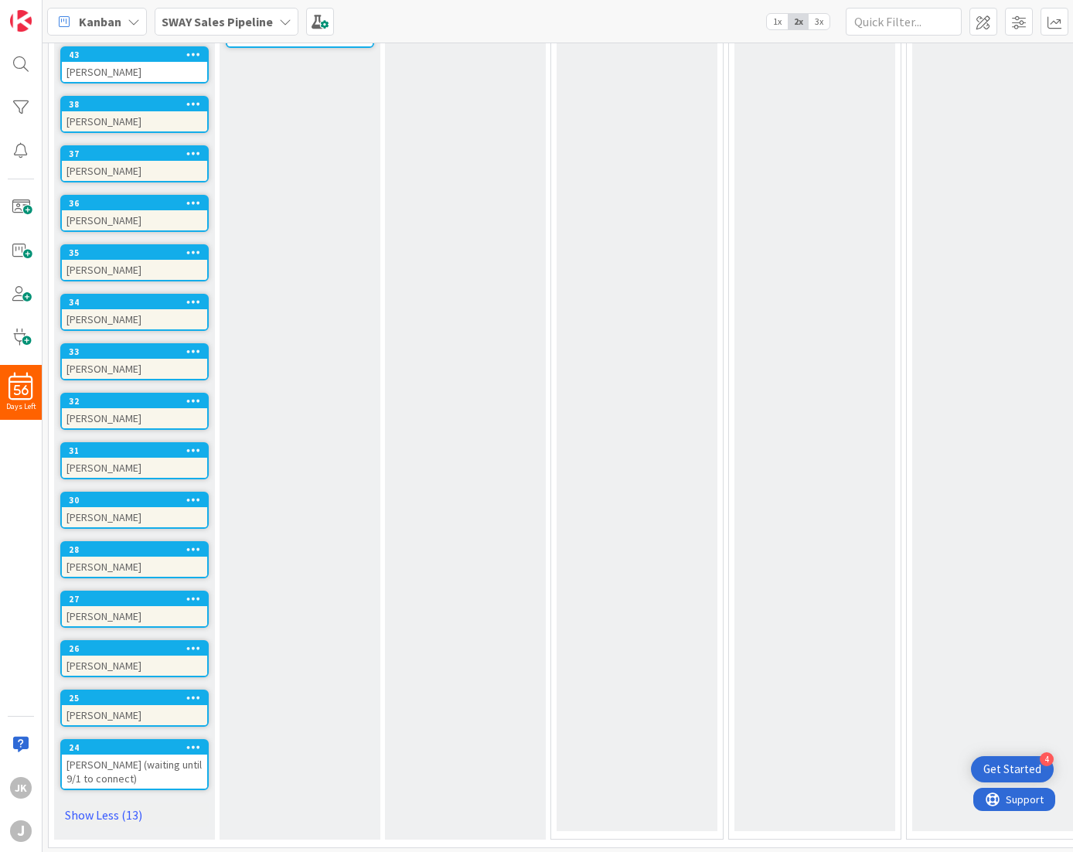
click at [110, 705] on div "[PERSON_NAME]" at bounding box center [134, 715] width 145 height 20
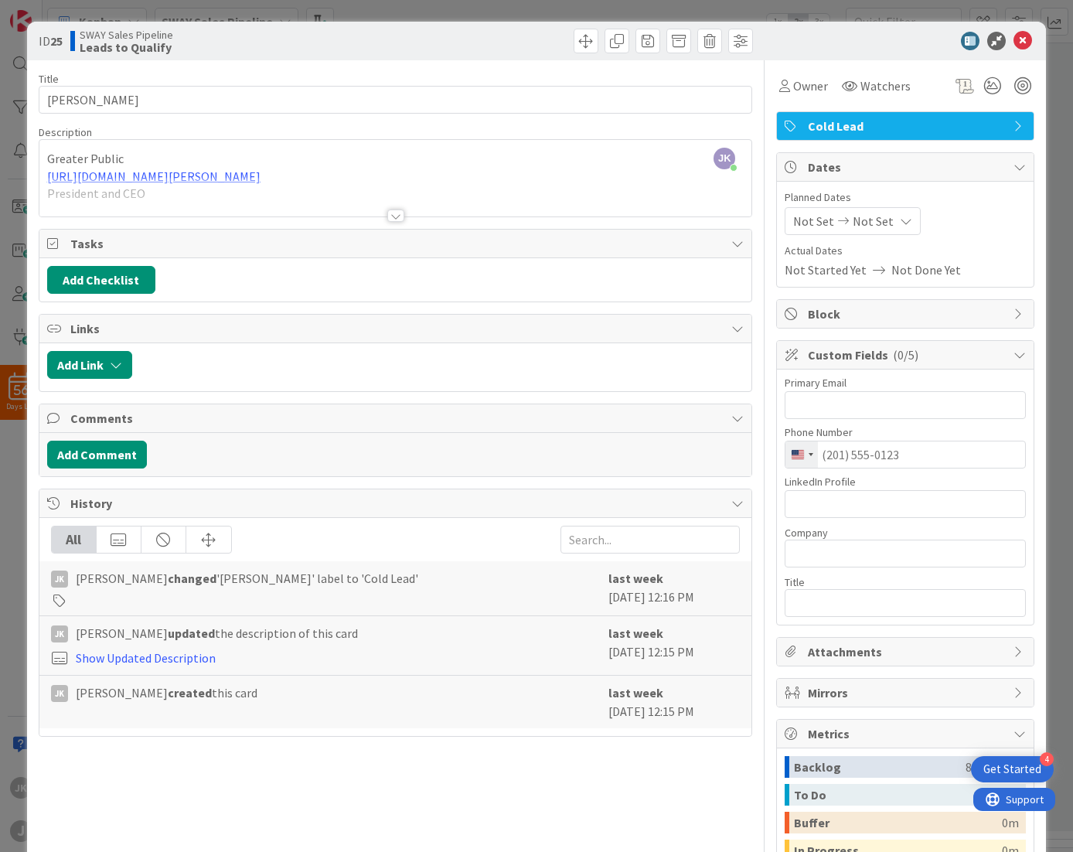
click at [182, 152] on div "JK Joe Kennedy just joined Greater Public https://www.linkedin.com/in/joyce-mac…" at bounding box center [395, 178] width 712 height 76
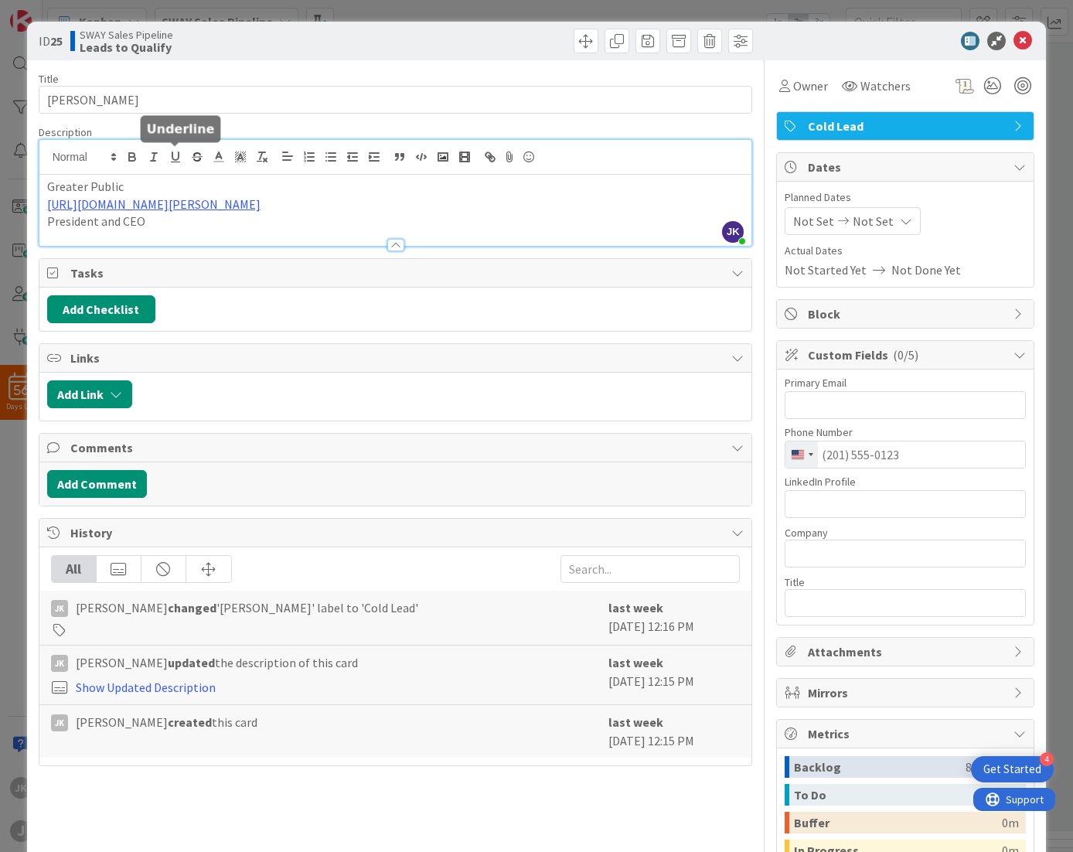
click at [182, 152] on button "button" at bounding box center [176, 157] width 22 height 19
click at [165, 188] on p "Greater Public ﻿" at bounding box center [395, 187] width 697 height 18
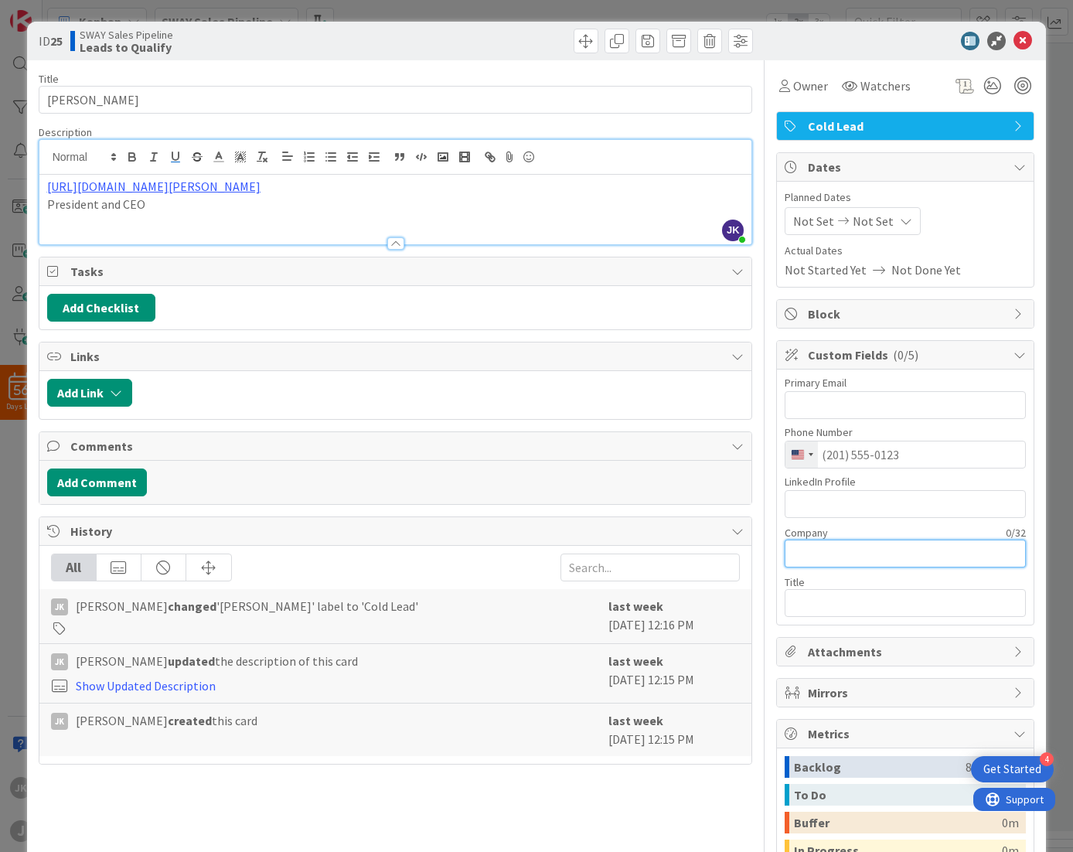
click at [807, 546] on input "text" at bounding box center [904, 553] width 241 height 28
paste input "Greater Public"
type input "Greater Public"
click at [386, 189] on p "https://www.linkedin.com/in/joyce-macdonald-70520a174/" at bounding box center [395, 187] width 697 height 18
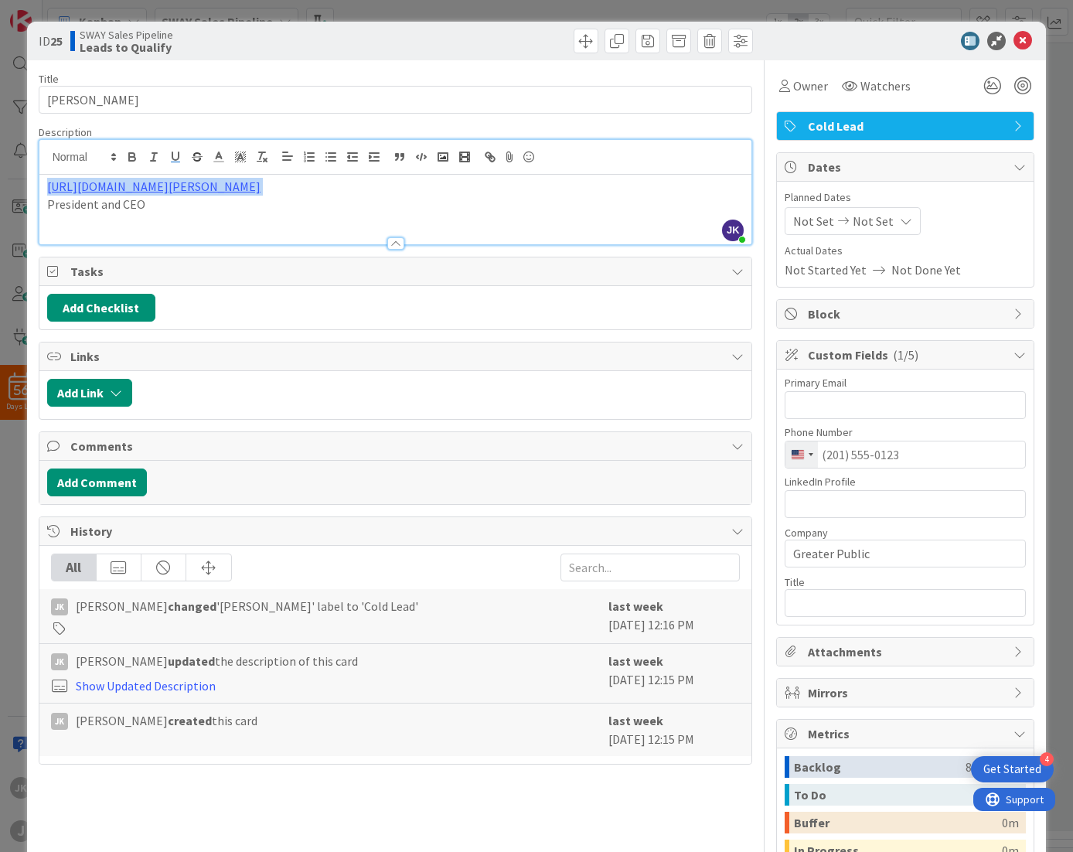
click at [386, 187] on p "https://www.linkedin.com/in/joyce-macdonald-70520a174/" at bounding box center [395, 187] width 697 height 18
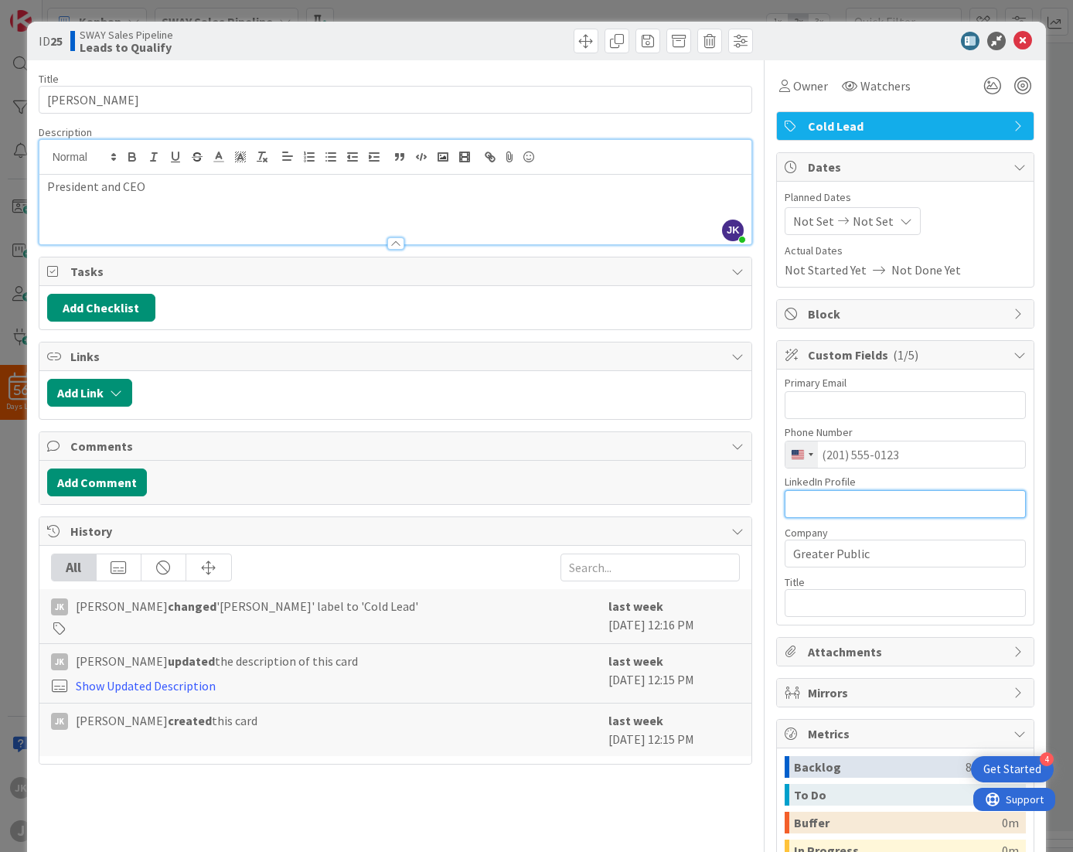
click at [821, 505] on input "text" at bounding box center [904, 504] width 241 height 28
paste input "https://www.linkedin.com/in/joyce-macdonald-70520a174/"
type input "https://www.linkedin.com/in/joyce-macdonald-70520a174/"
click at [164, 186] on p "President and CEO" at bounding box center [395, 187] width 697 height 18
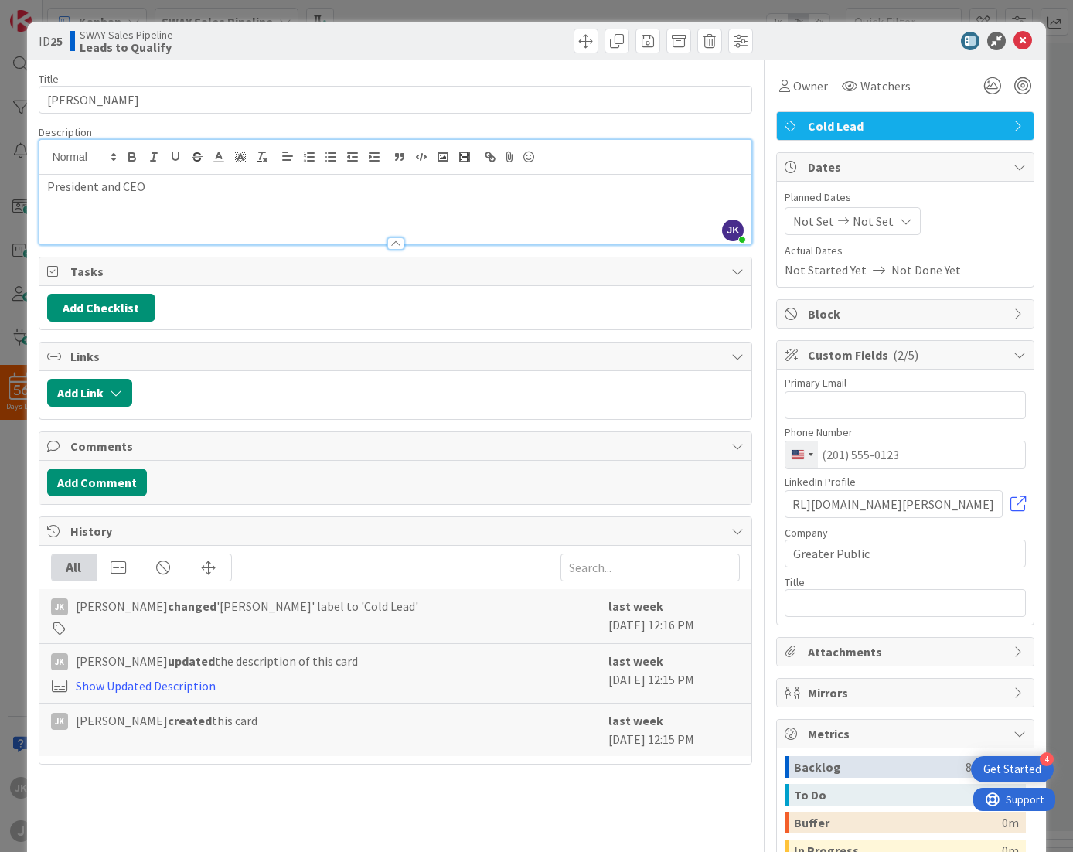
scroll to position [0, 0]
click at [164, 186] on p "President and CEO" at bounding box center [395, 187] width 697 height 18
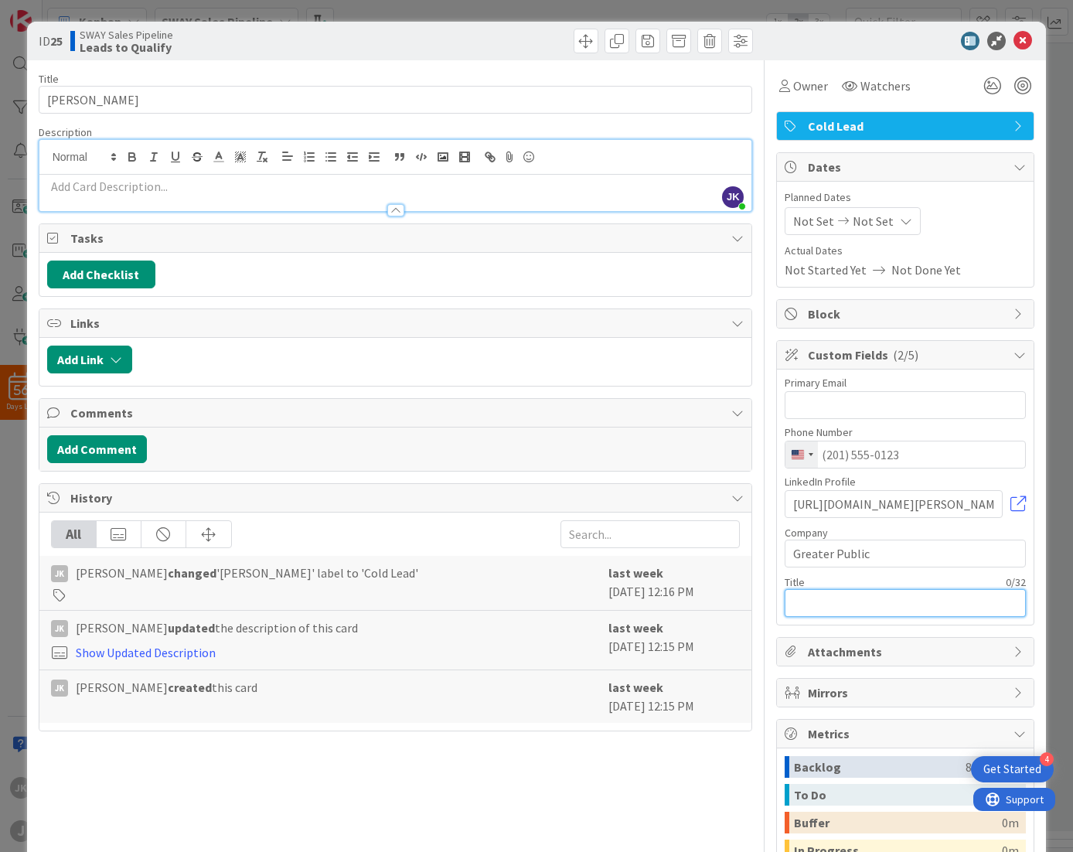
click at [838, 603] on input "text" at bounding box center [904, 603] width 241 height 28
paste input "President and CEO"
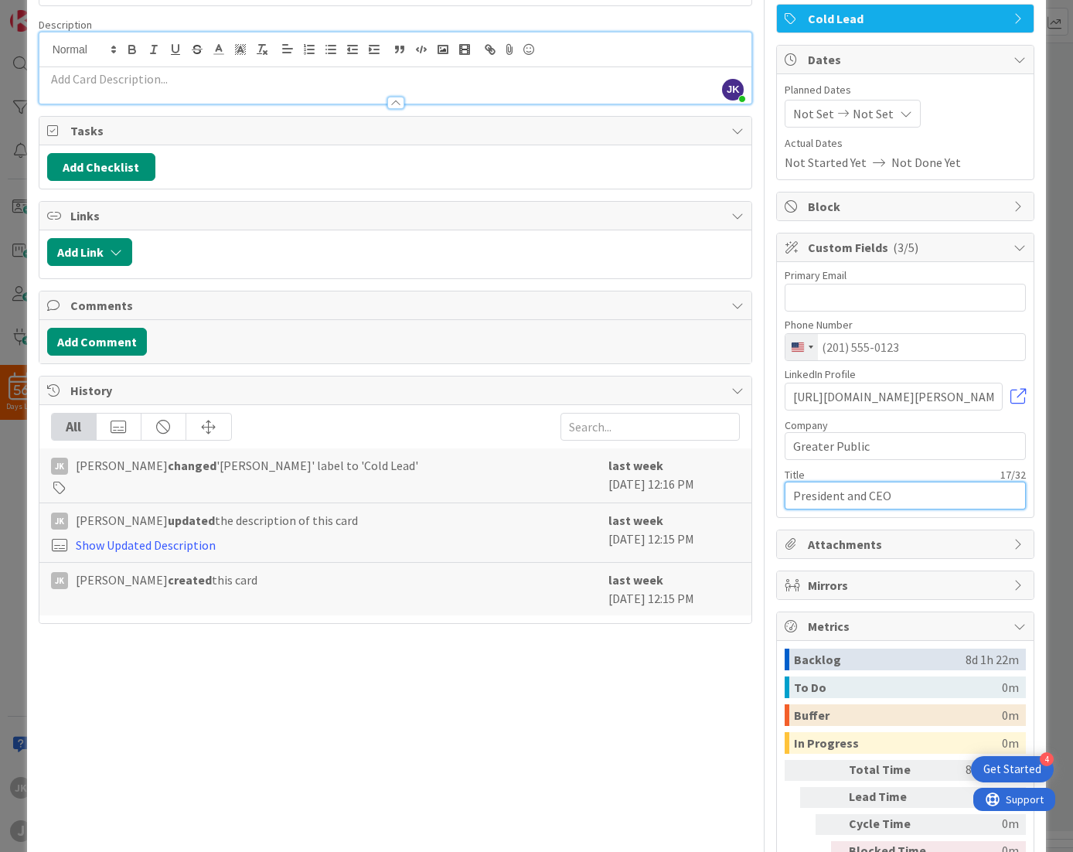
scroll to position [155, 0]
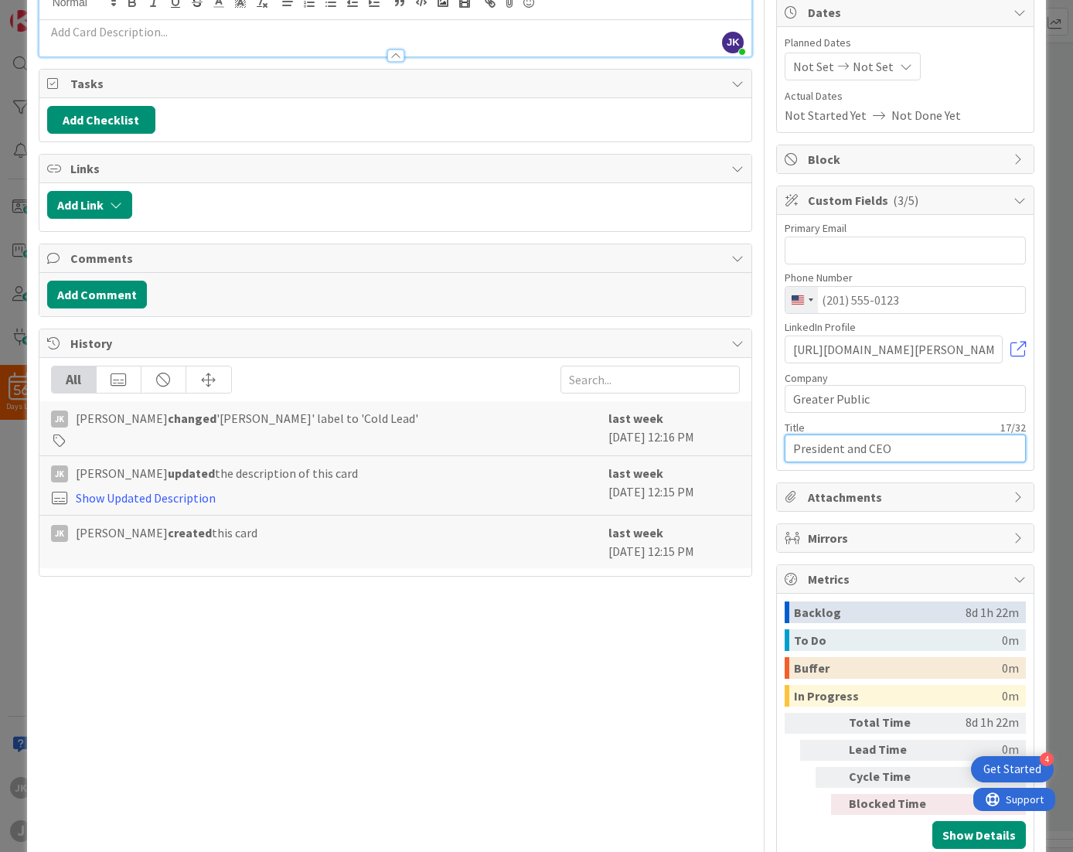
type input "President and CEO"
click at [1010, 352] on link at bounding box center [1017, 349] width 15 height 15
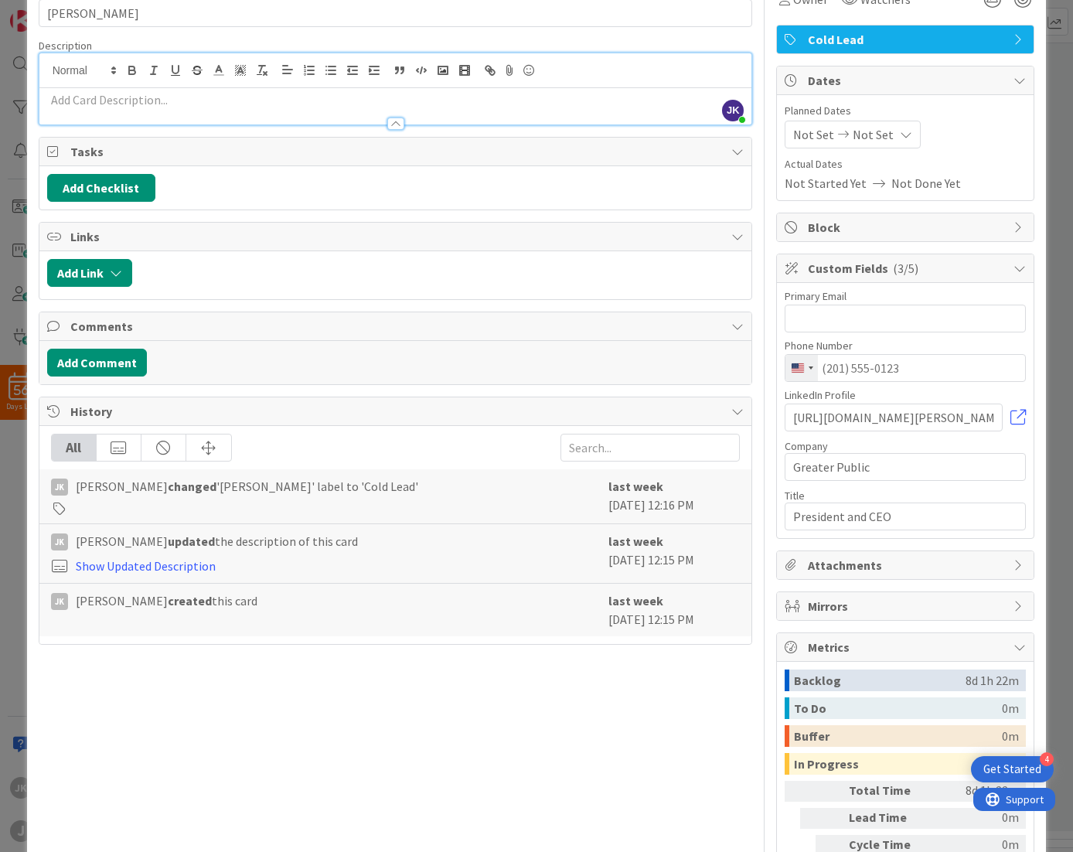
scroll to position [0, 0]
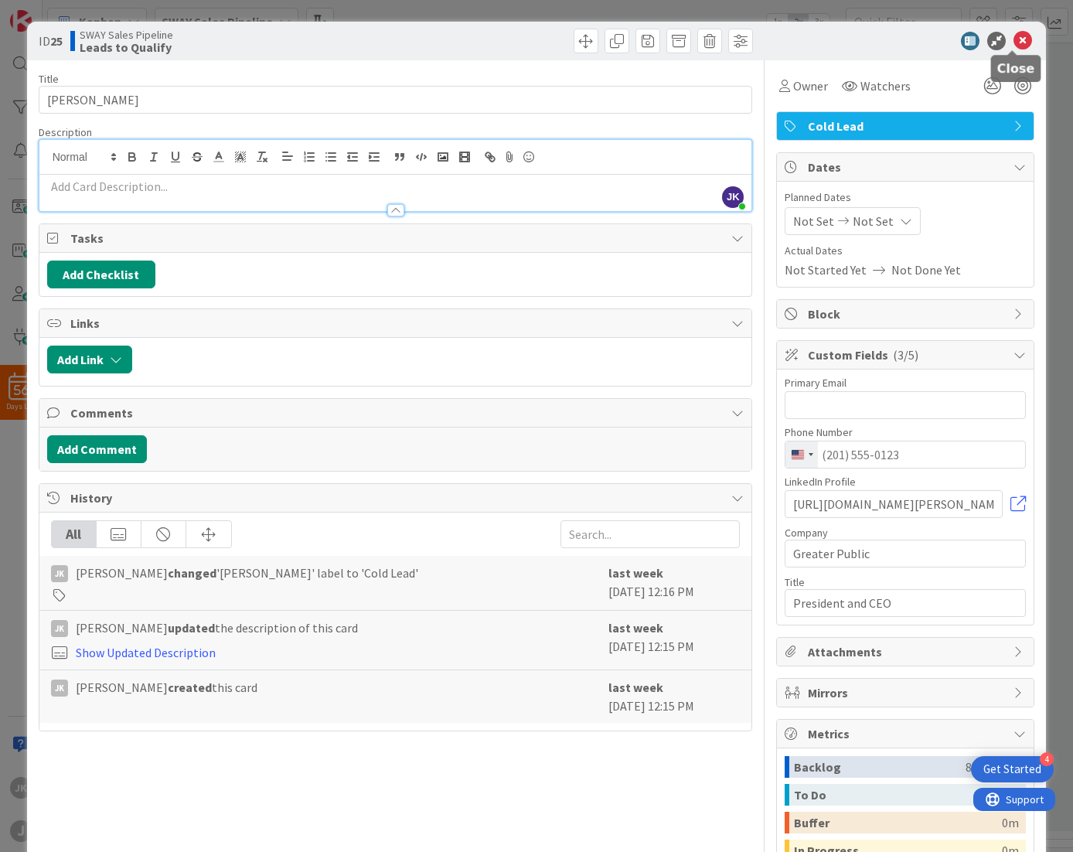
click at [1013, 41] on icon at bounding box center [1022, 41] width 19 height 19
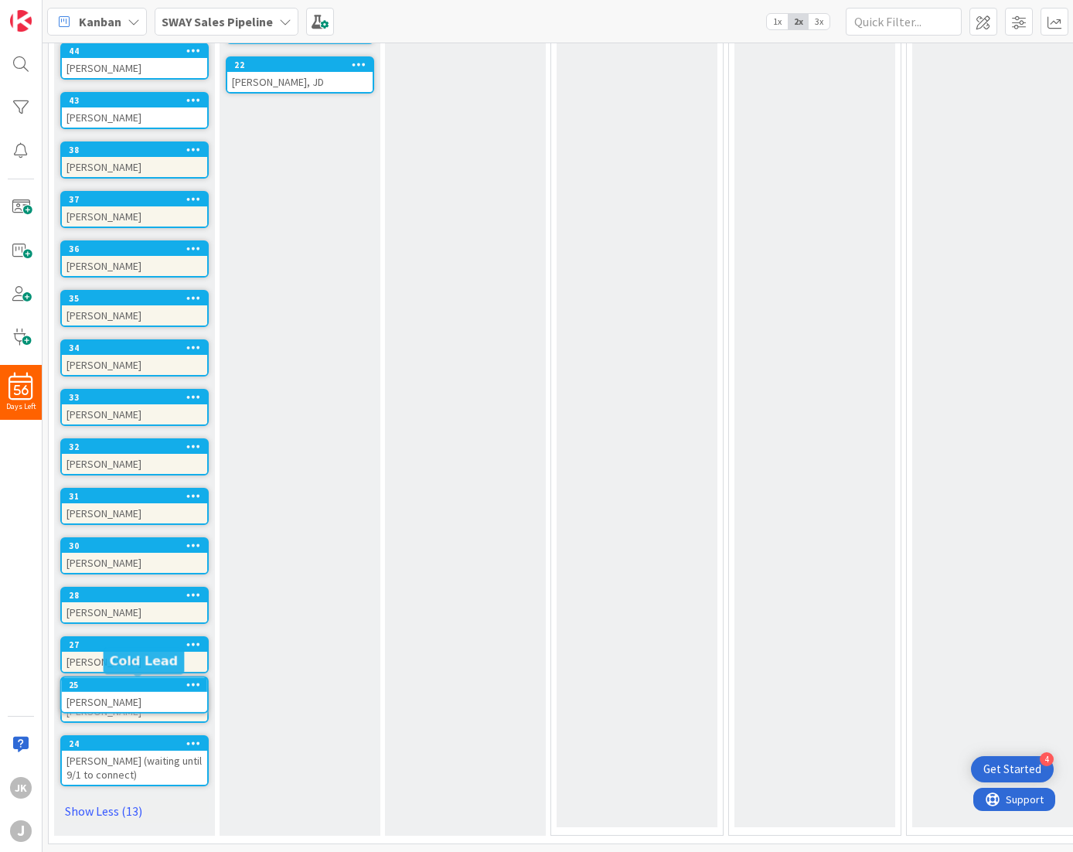
scroll to position [541, 0]
